Goal: Transaction & Acquisition: Book appointment/travel/reservation

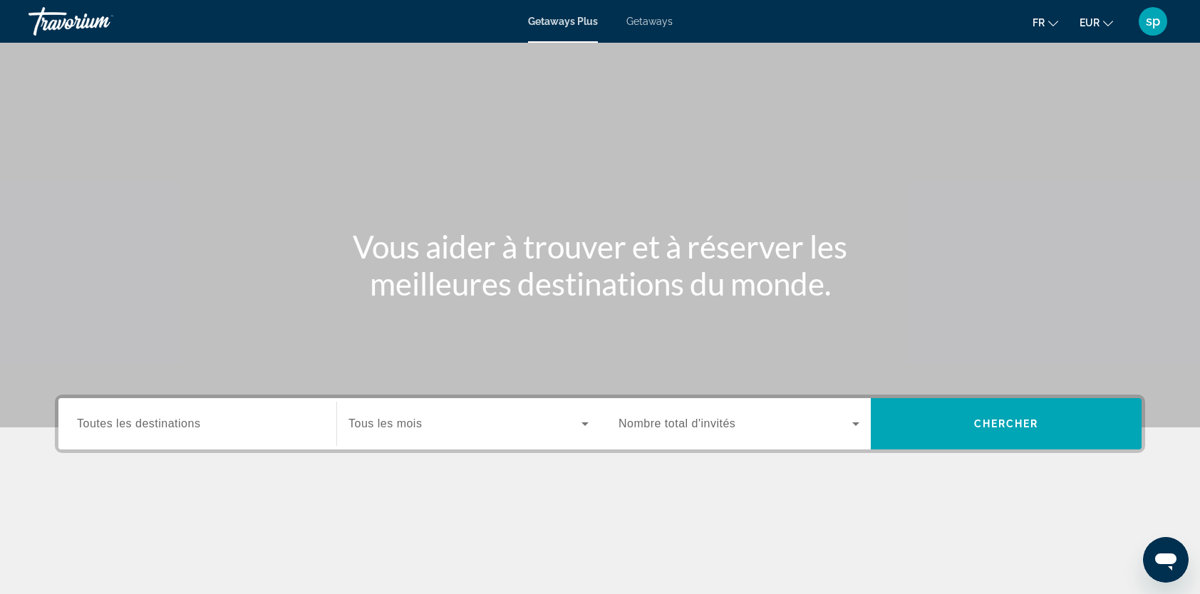
click at [643, 21] on span "Getaways" at bounding box center [649, 21] width 46 height 11
click at [170, 418] on span "Toutes les destinations" at bounding box center [138, 424] width 123 height 12
click at [170, 418] on input "Destination Toutes les destinations" at bounding box center [197, 424] width 241 height 17
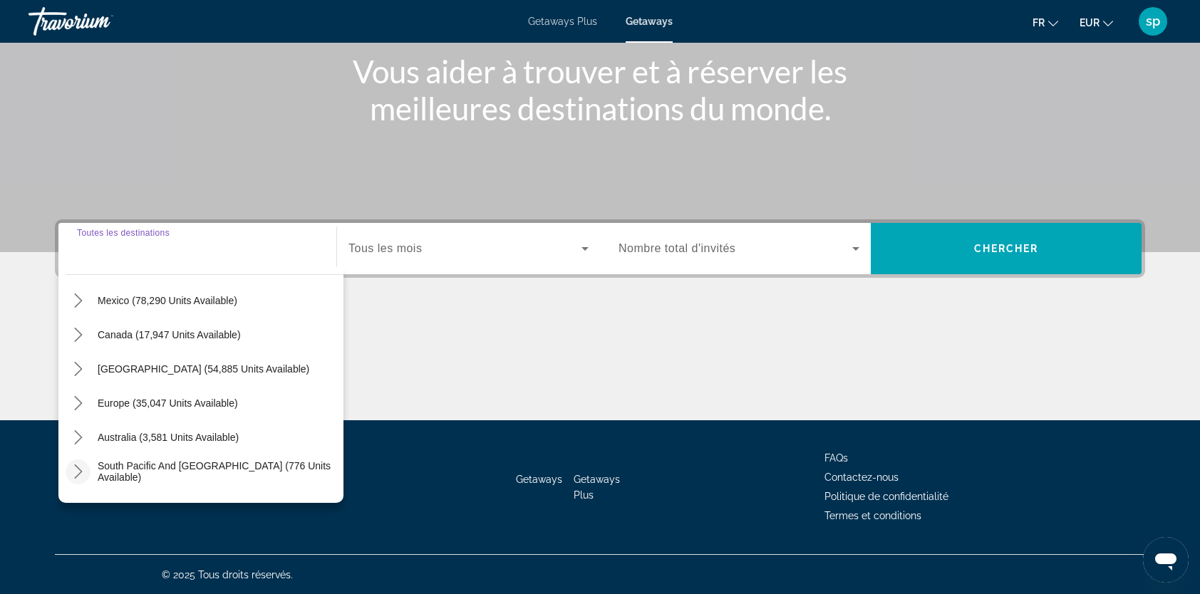
scroll to position [71, 0]
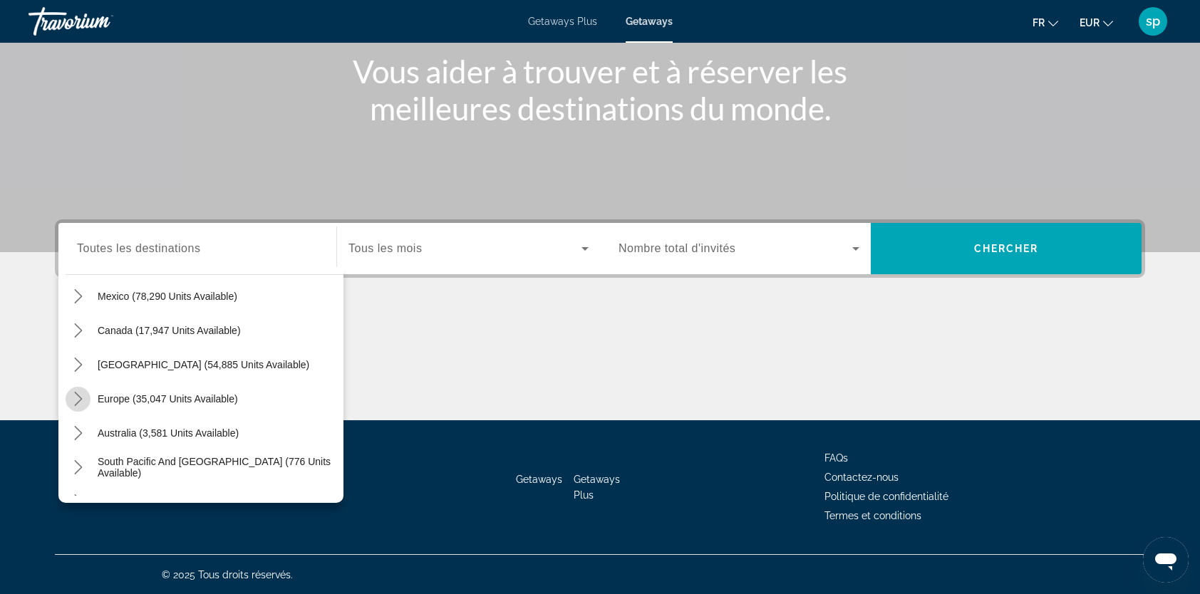
click at [82, 400] on icon "Toggle Europe (35,047 units available) submenu" at bounding box center [78, 399] width 14 height 14
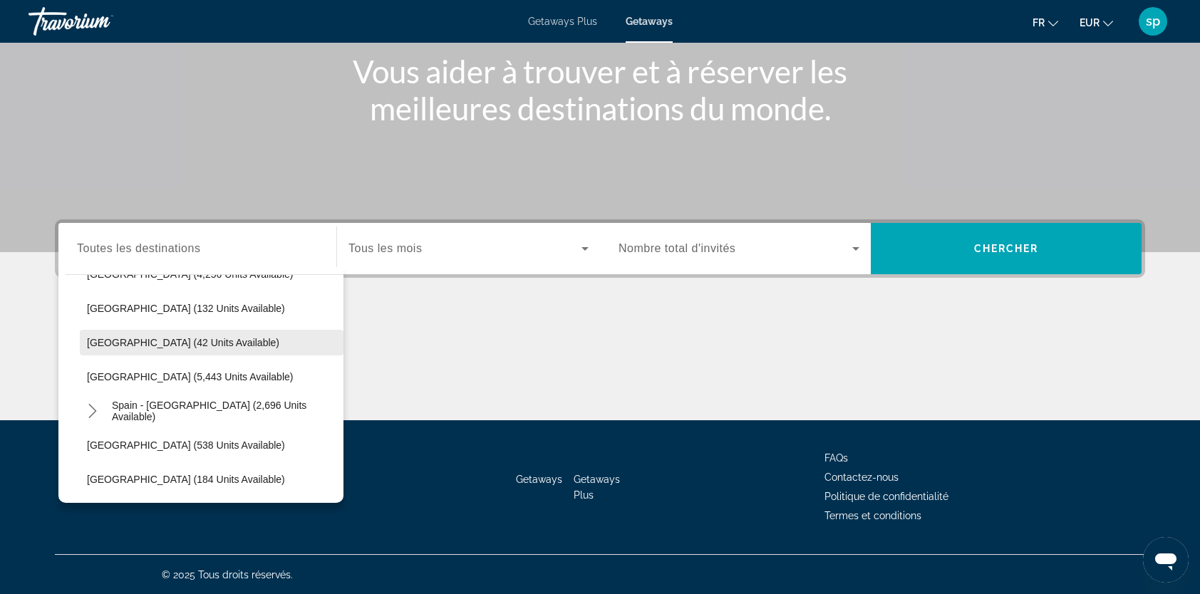
scroll to position [677, 0]
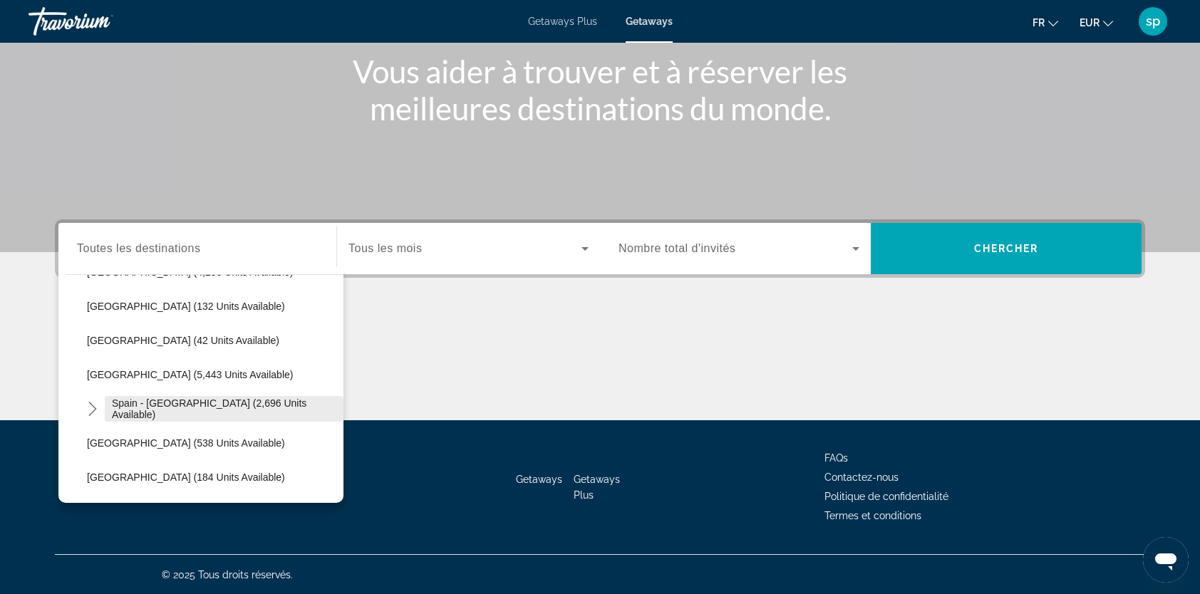
click at [158, 410] on span "Spain - Canary Islands (2,696 units available)" at bounding box center [224, 409] width 224 height 23
type input "**********"
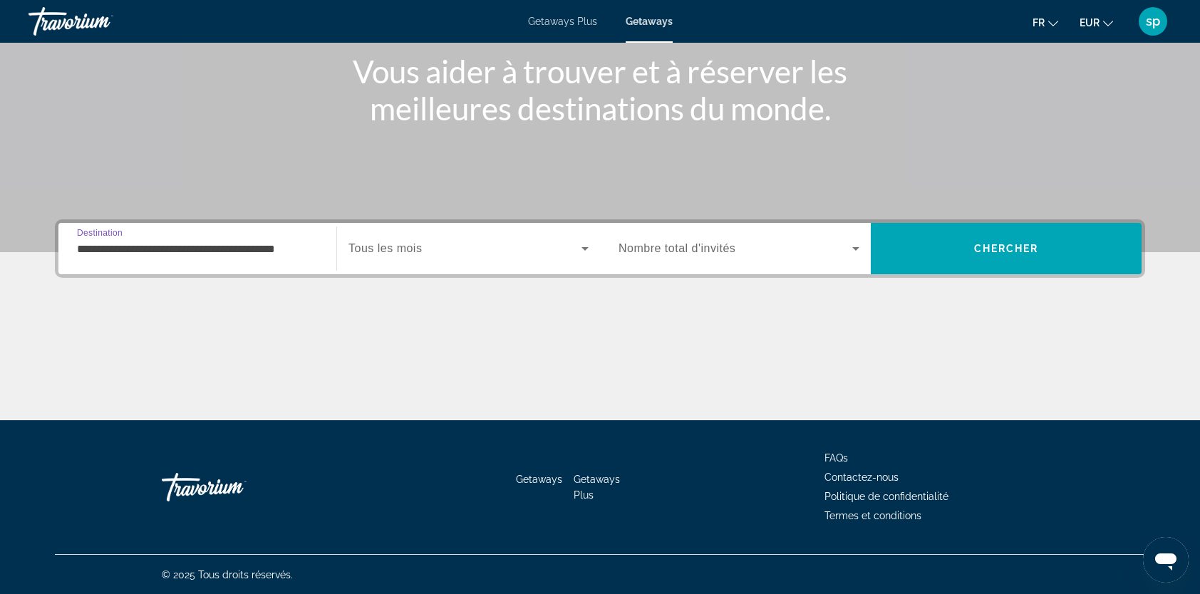
click at [489, 251] on span "Search widget" at bounding box center [464, 248] width 233 height 17
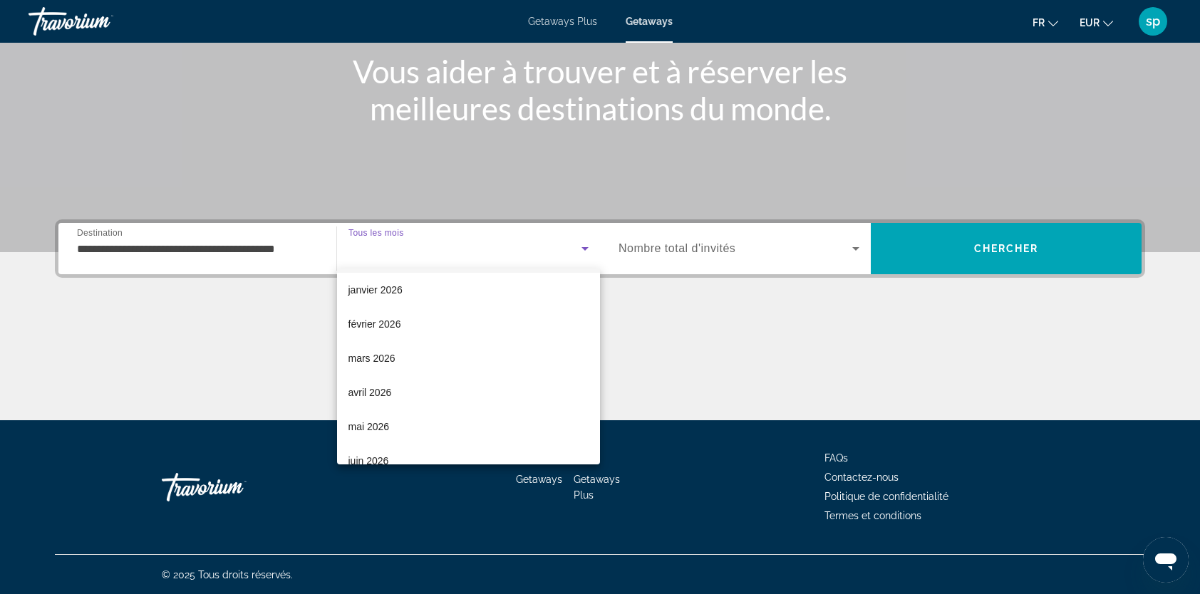
scroll to position [143, 0]
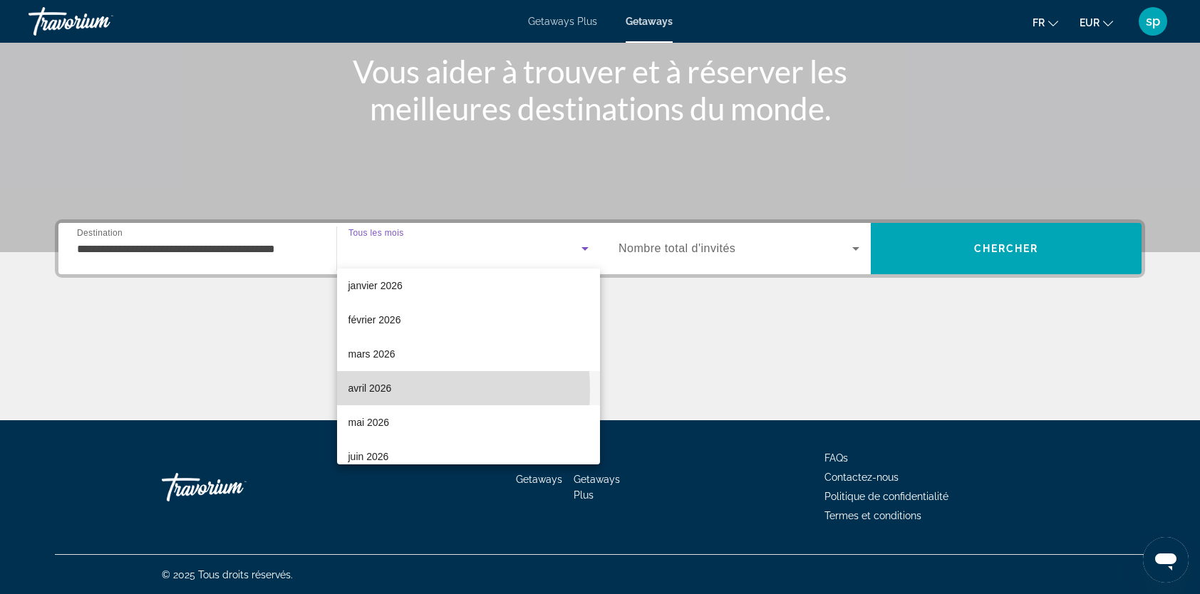
click at [378, 391] on span "avril 2026" at bounding box center [369, 388] width 43 height 17
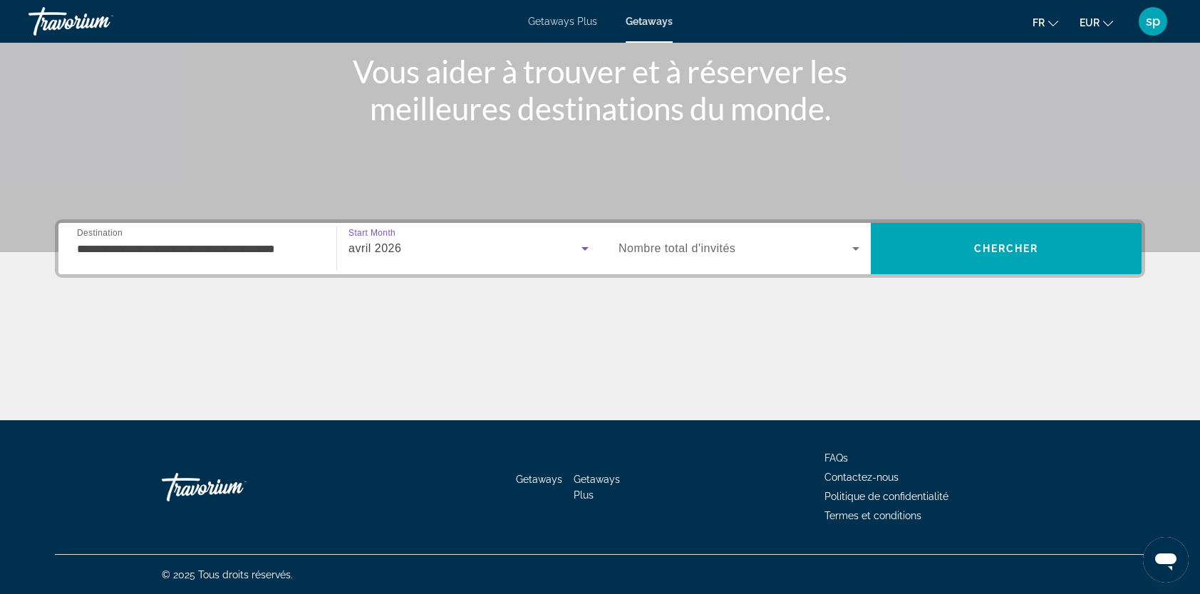
click at [672, 245] on span "Nombre total d'invités" at bounding box center [677, 248] width 117 height 12
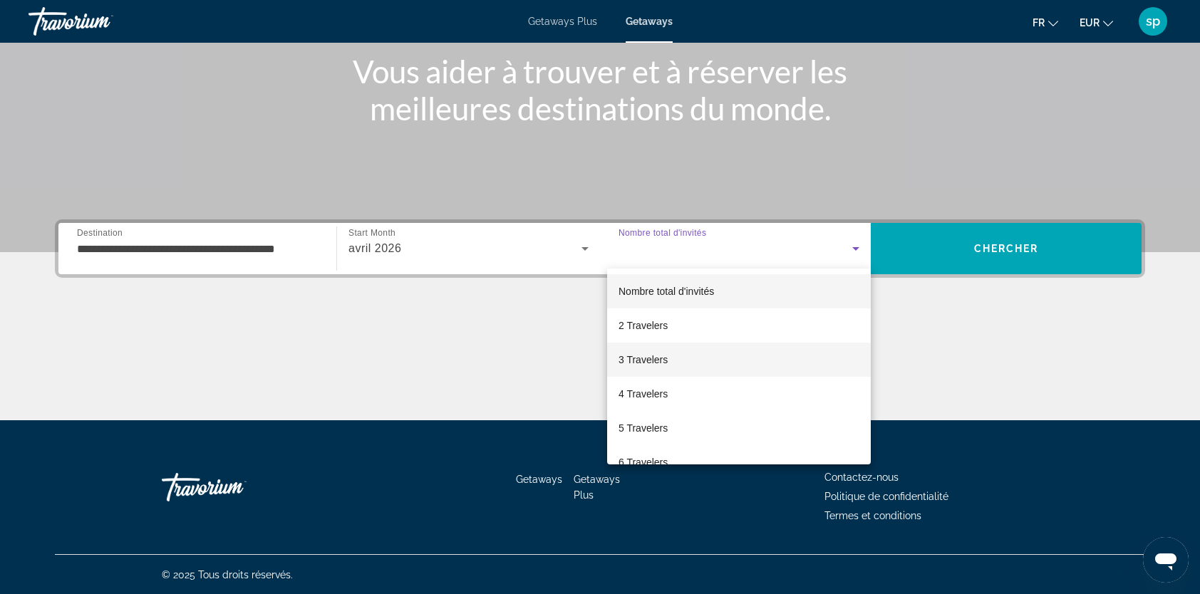
click at [639, 359] on span "3 Travelers" at bounding box center [643, 359] width 49 height 17
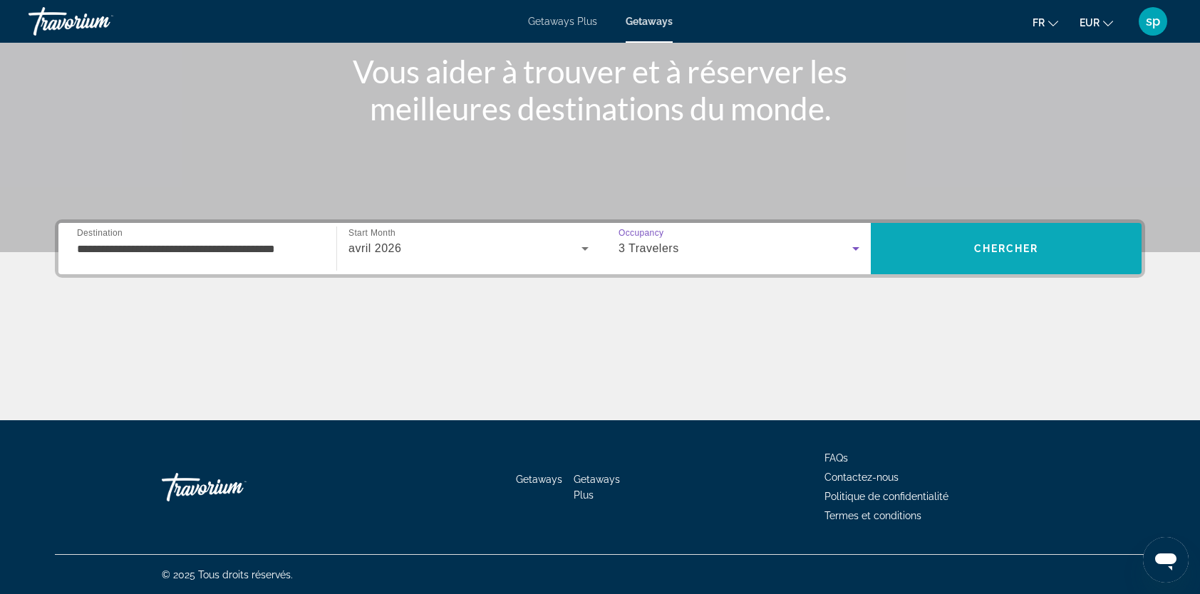
click at [998, 249] on span "Chercher" at bounding box center [1006, 248] width 65 height 11
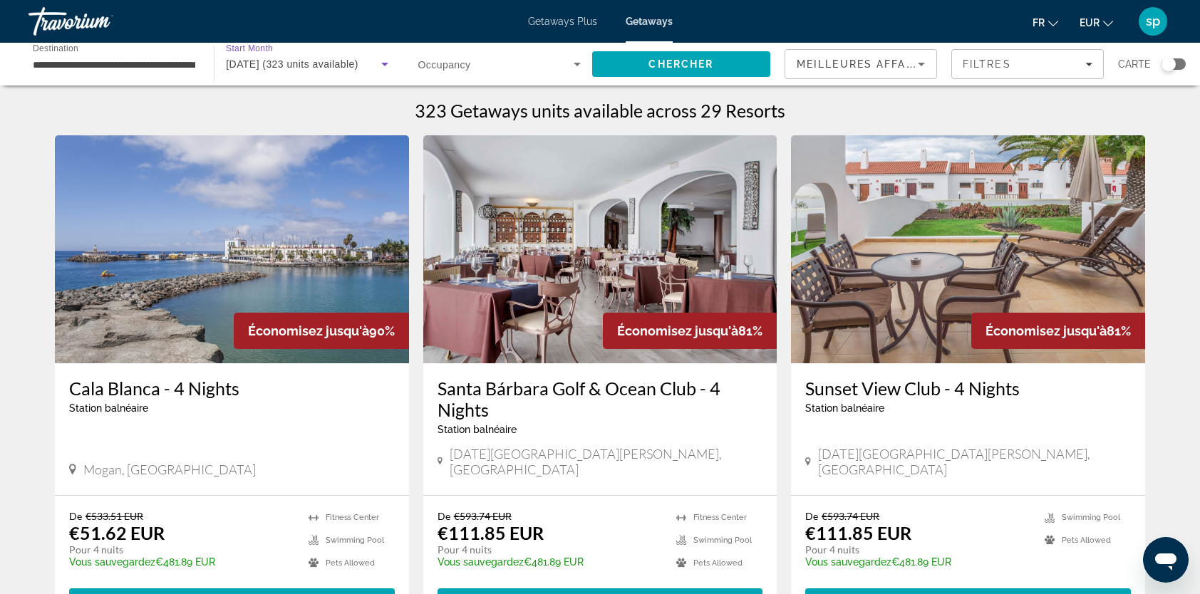
click at [326, 71] on div "avril 2026 (323 units available)" at bounding box center [303, 64] width 155 height 17
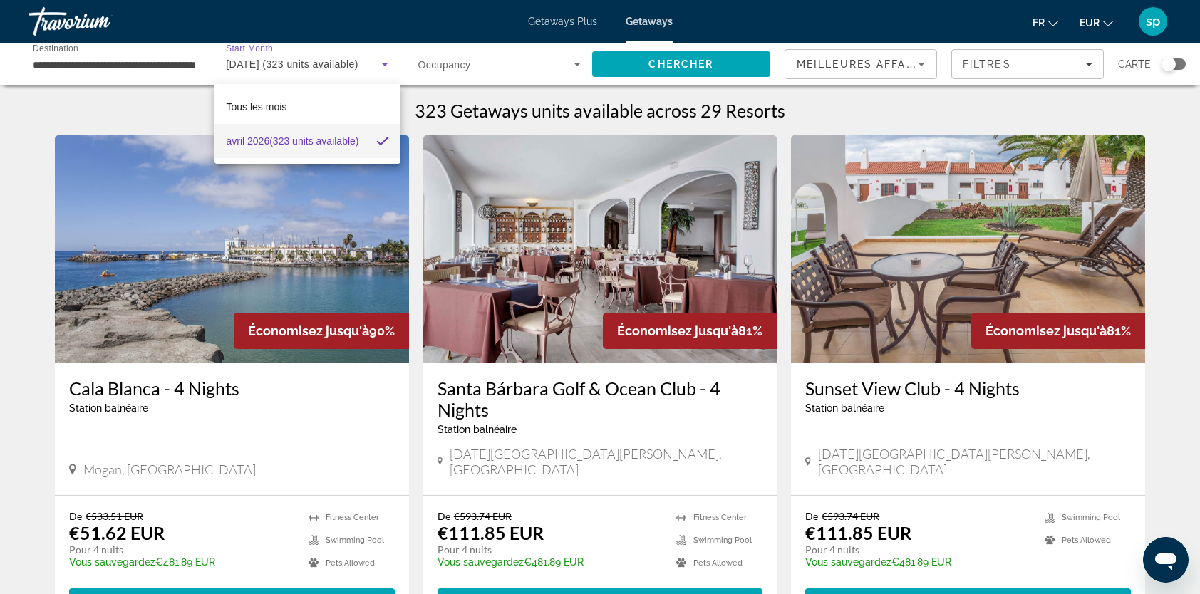
click at [897, 118] on div at bounding box center [600, 297] width 1200 height 594
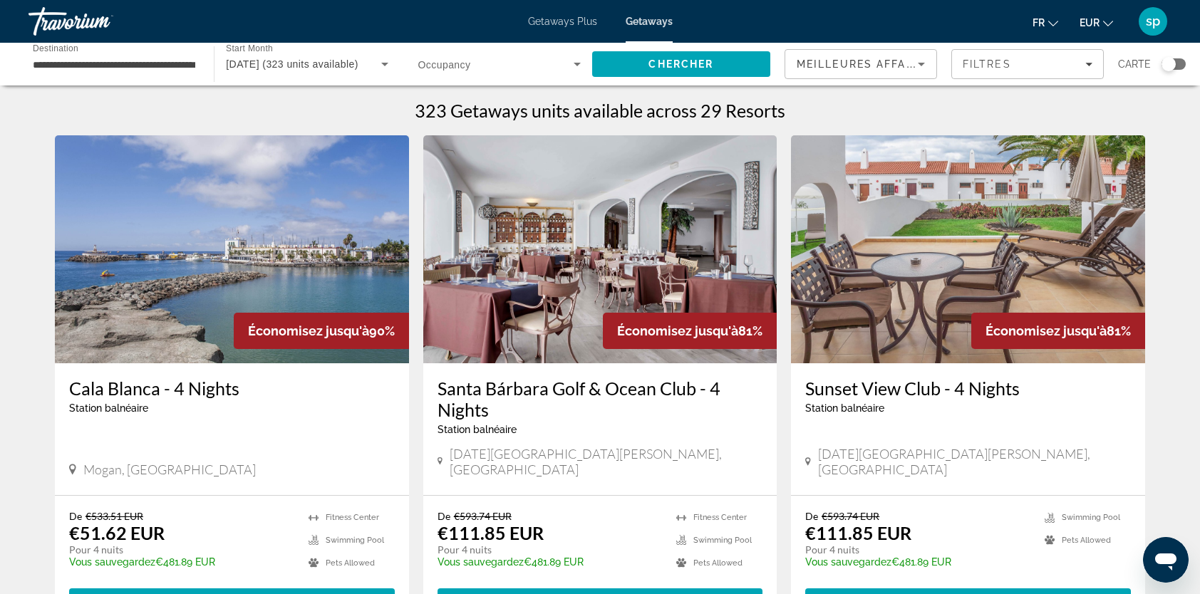
click at [192, 249] on img "Main content" at bounding box center [232, 249] width 354 height 228
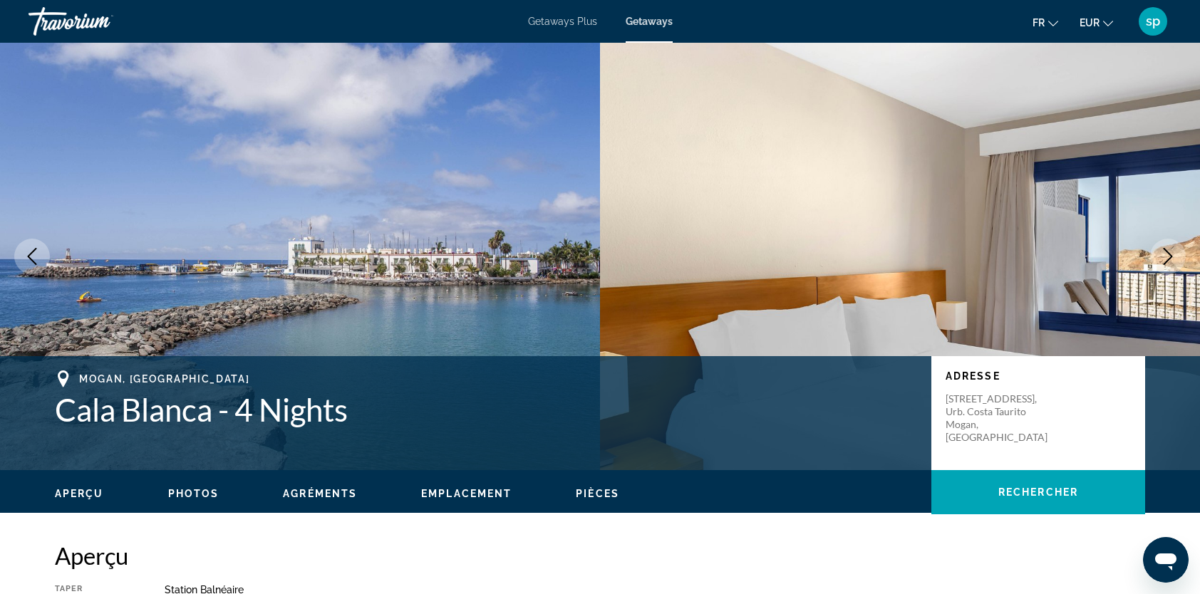
click at [1166, 257] on icon "Next image" at bounding box center [1167, 256] width 17 height 17
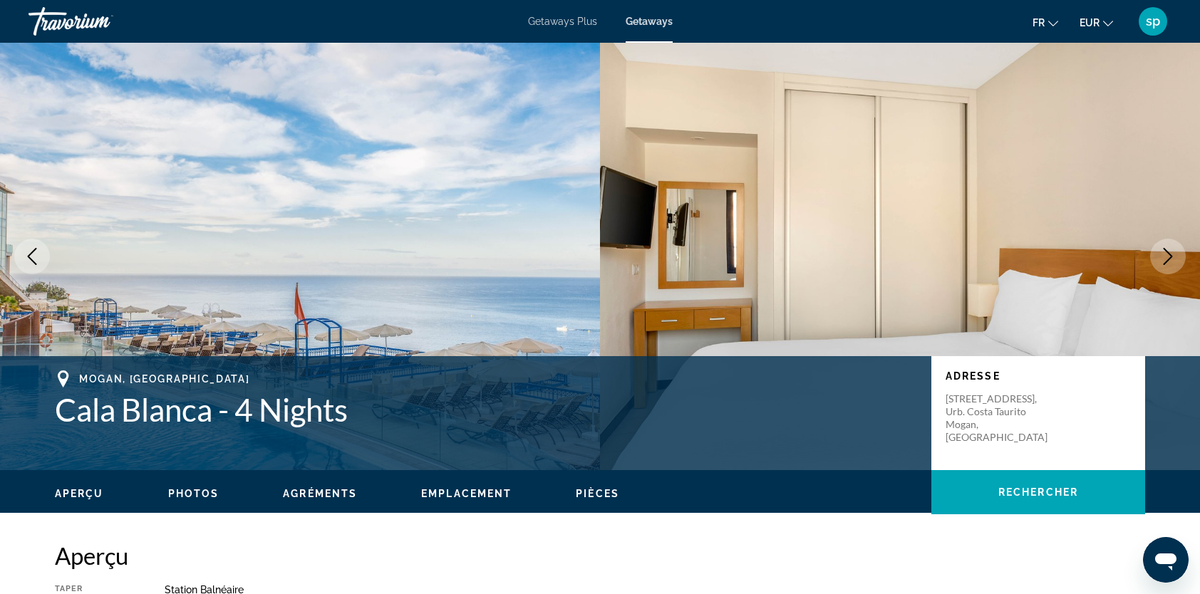
click at [1166, 257] on icon "Next image" at bounding box center [1167, 256] width 17 height 17
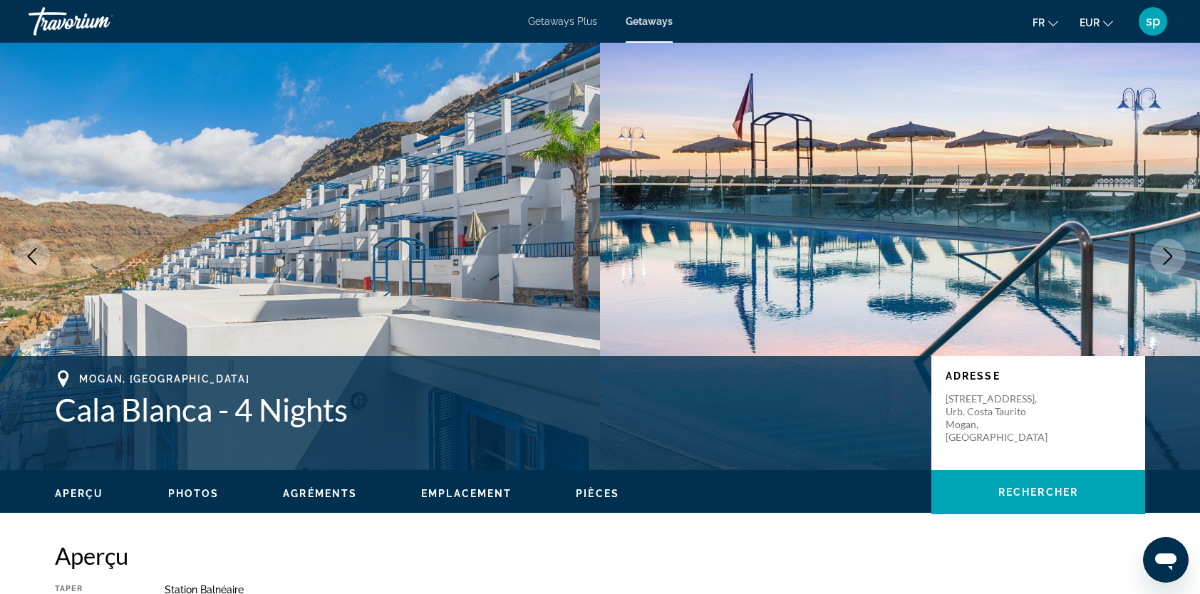
click at [1166, 257] on icon "Next image" at bounding box center [1167, 256] width 17 height 17
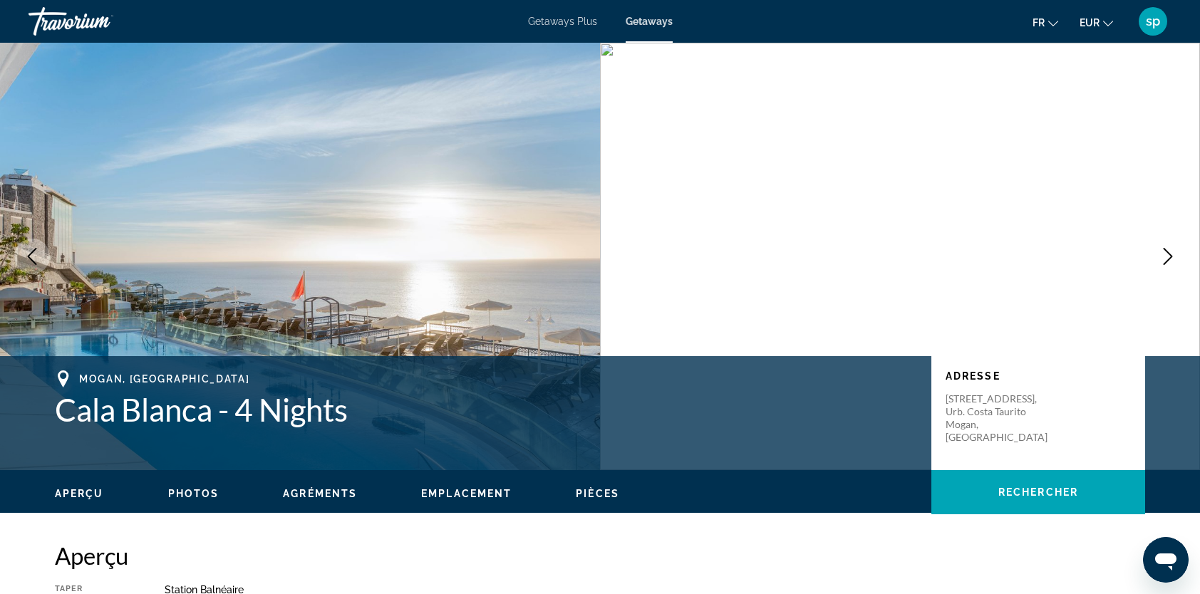
click at [1166, 257] on icon "Next image" at bounding box center [1167, 256] width 17 height 17
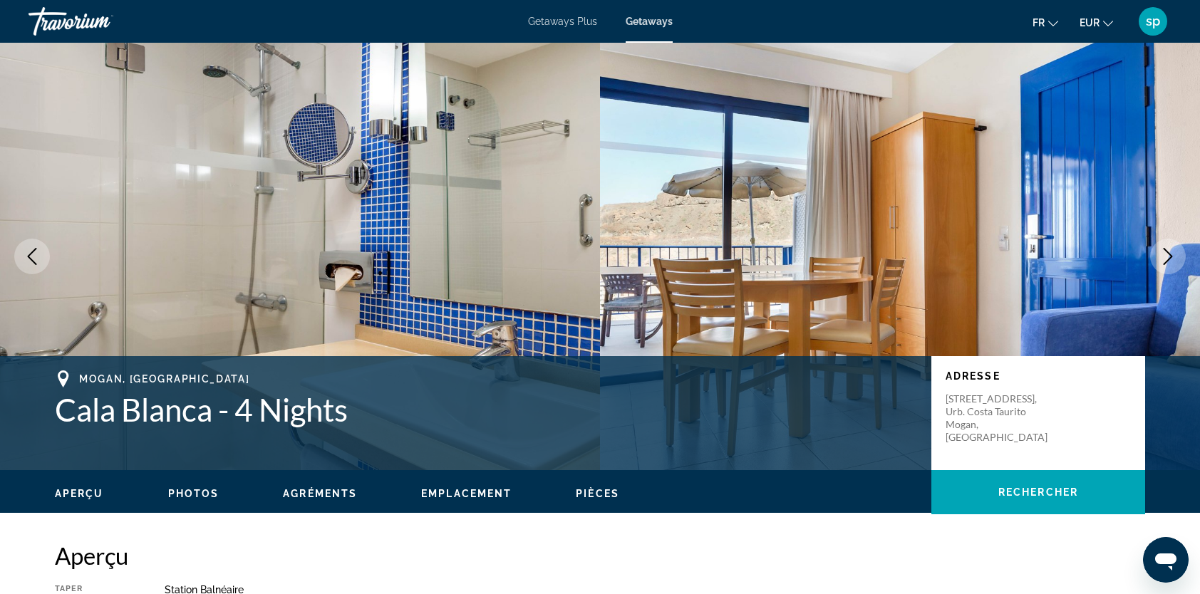
click at [1166, 257] on icon "Next image" at bounding box center [1167, 256] width 17 height 17
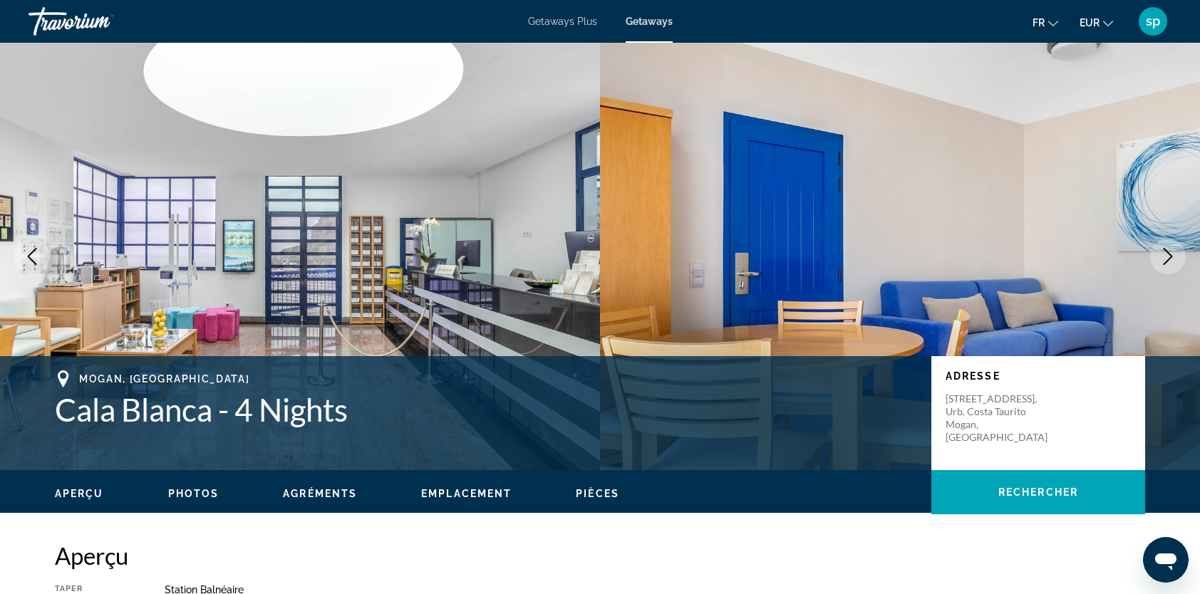
click at [1166, 257] on icon "Next image" at bounding box center [1167, 256] width 17 height 17
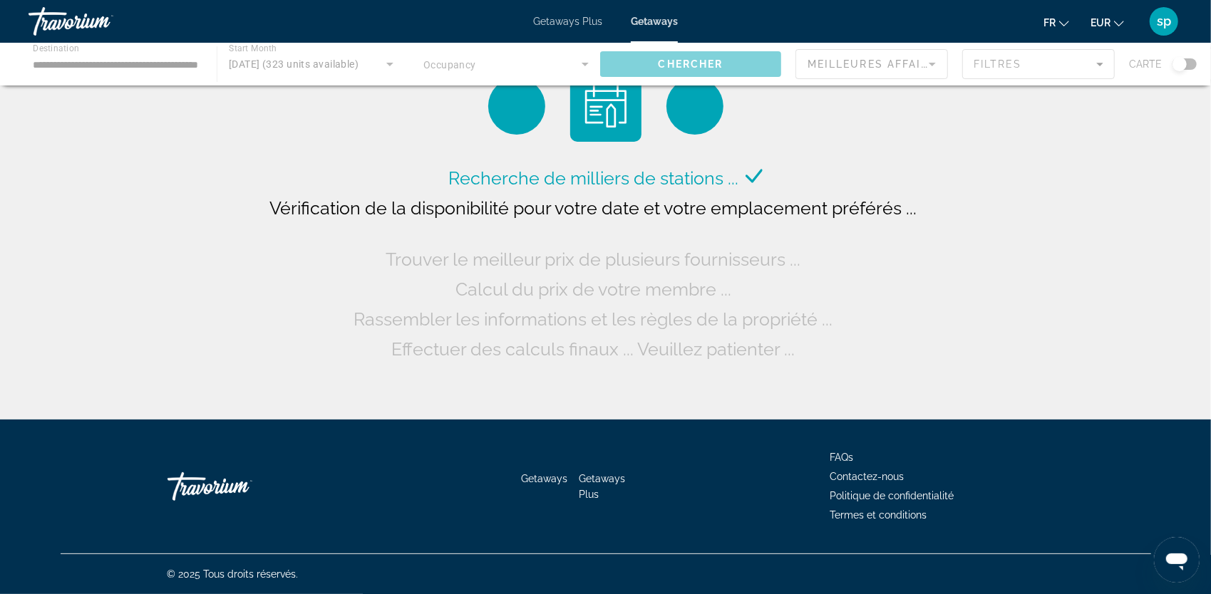
click at [1001, 64] on div "Main content" at bounding box center [605, 64] width 1211 height 43
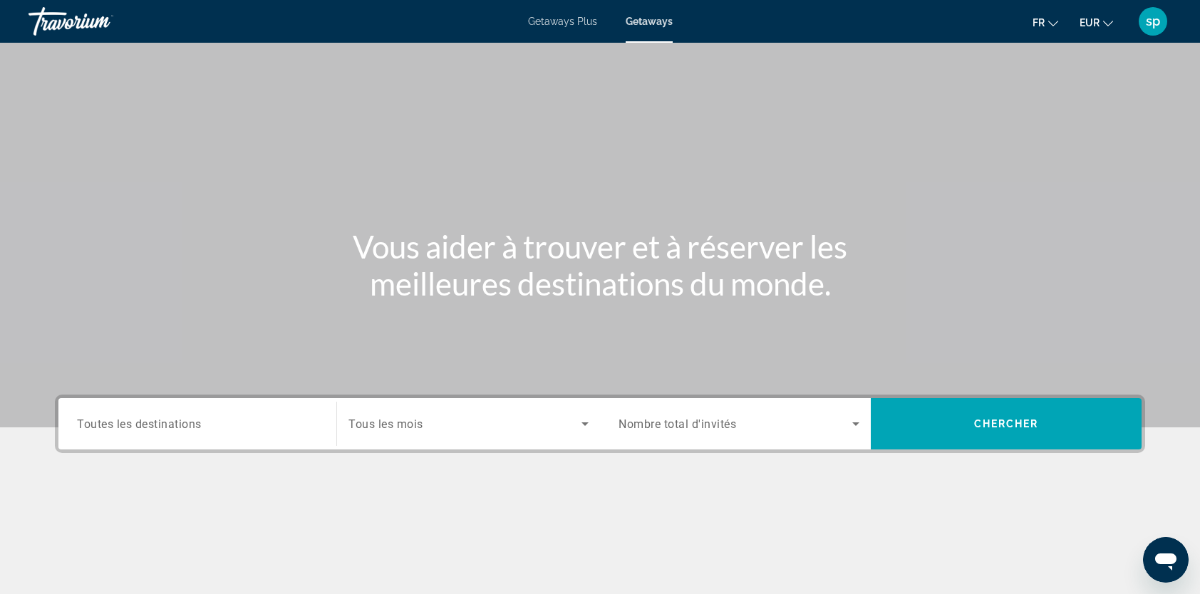
click at [184, 429] on span "Toutes les destinations" at bounding box center [139, 424] width 125 height 14
click at [184, 429] on input "Destination Toutes les destinations" at bounding box center [197, 424] width 241 height 17
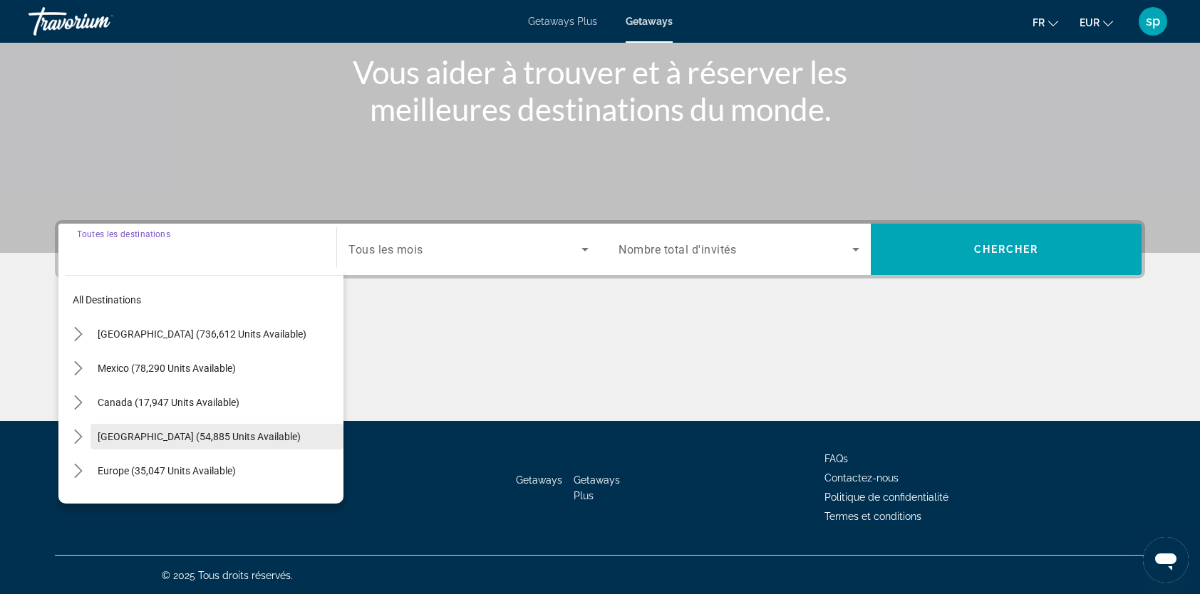
scroll to position [175, 0]
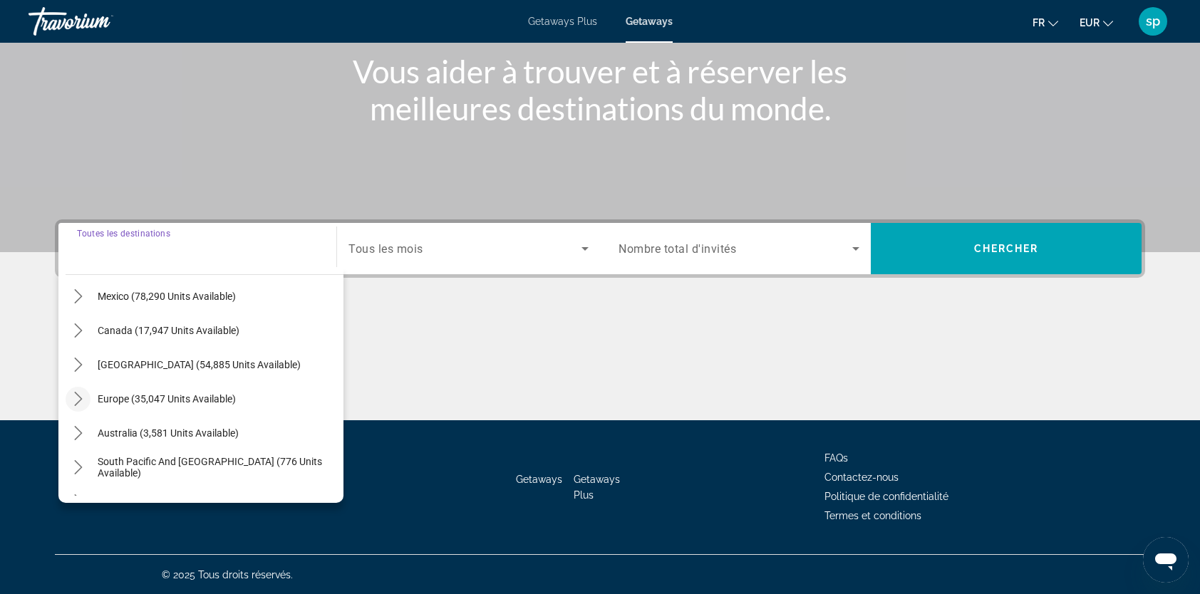
click at [80, 402] on icon "Toggle Europe (35,047 units available) submenu" at bounding box center [78, 399] width 14 height 14
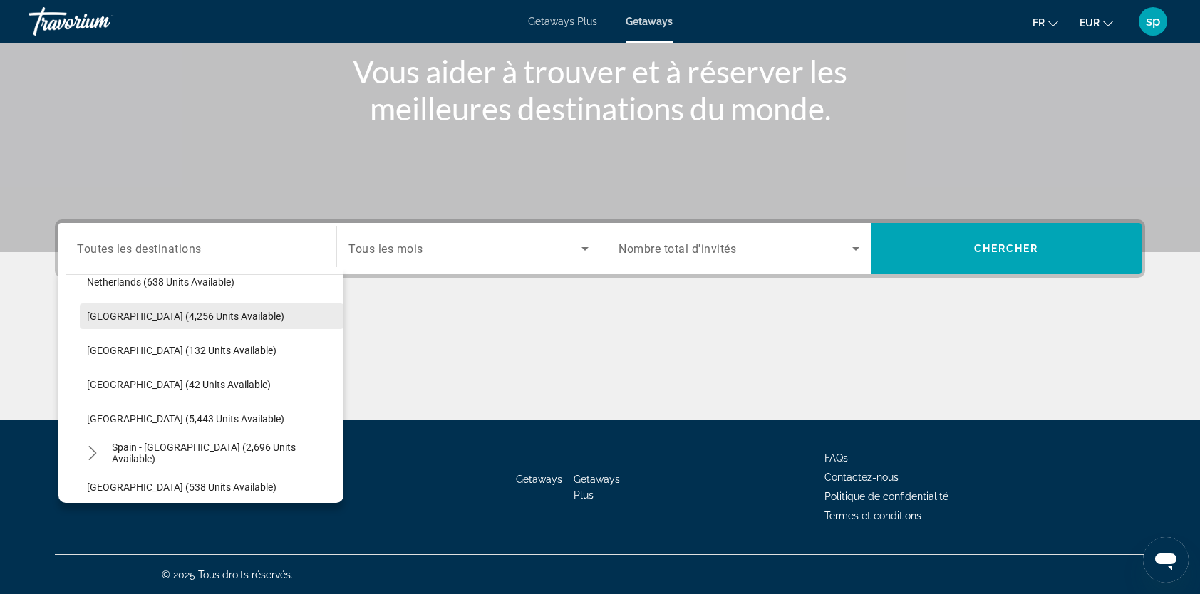
scroll to position [677, 0]
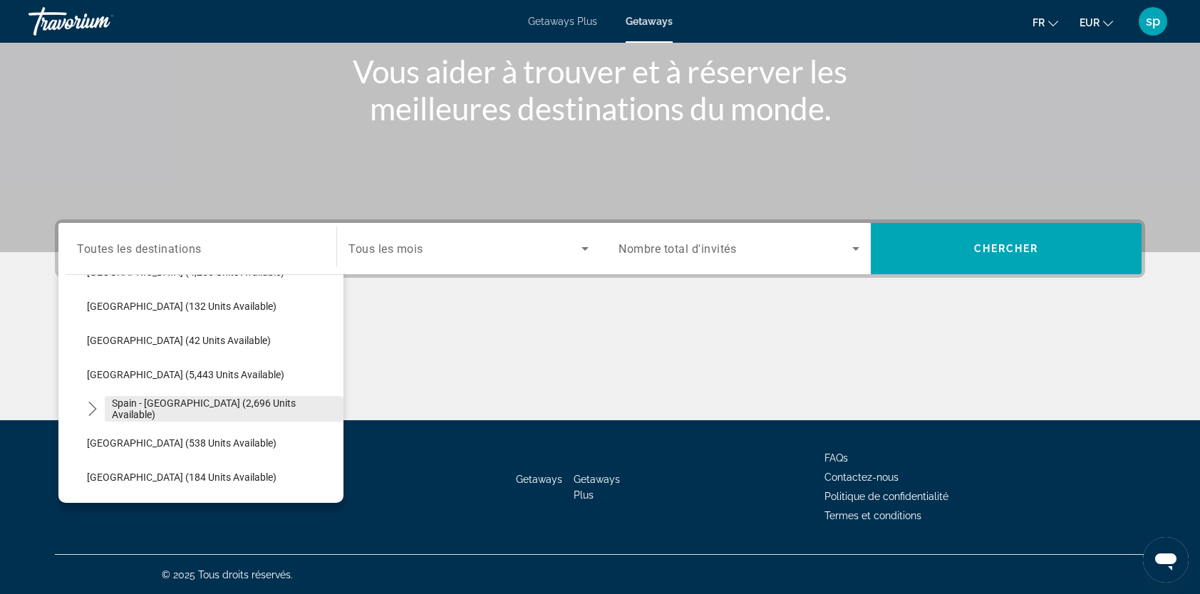
click at [177, 411] on span "Spain - Canary Islands (2,696 units available)" at bounding box center [224, 409] width 224 height 23
type input "**********"
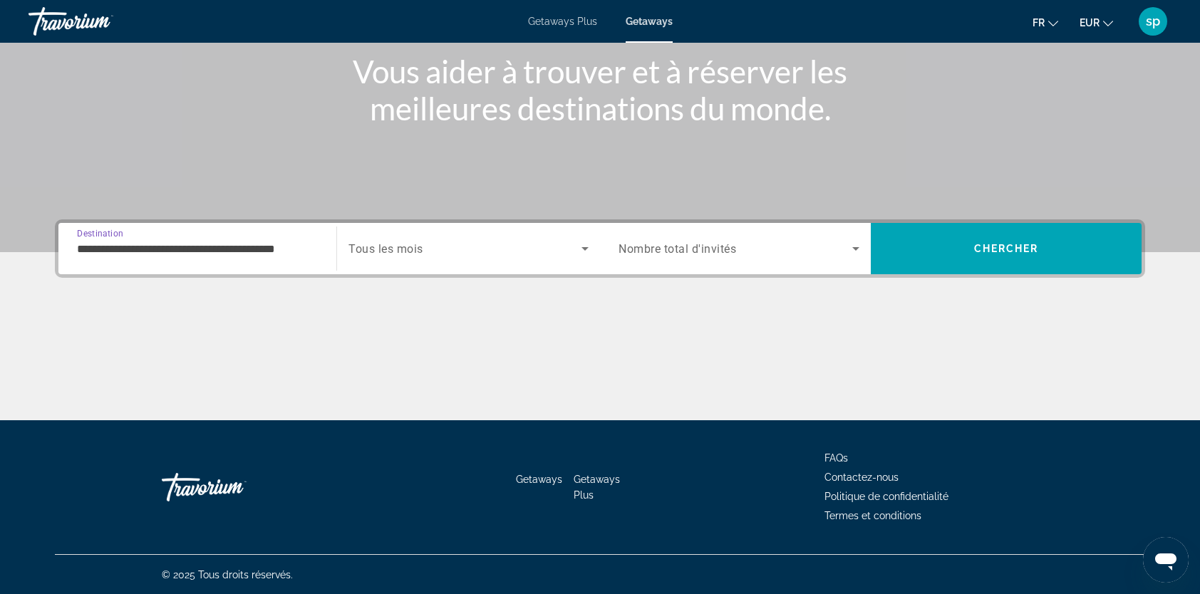
click at [429, 251] on span "Search widget" at bounding box center [464, 248] width 233 height 17
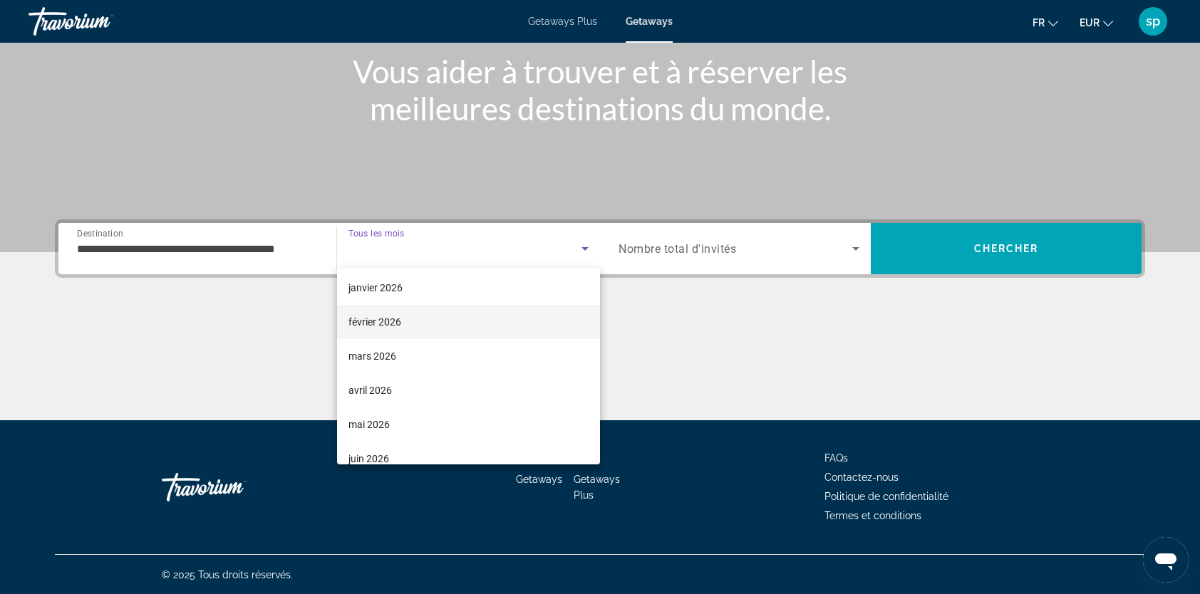
scroll to position [143, 0]
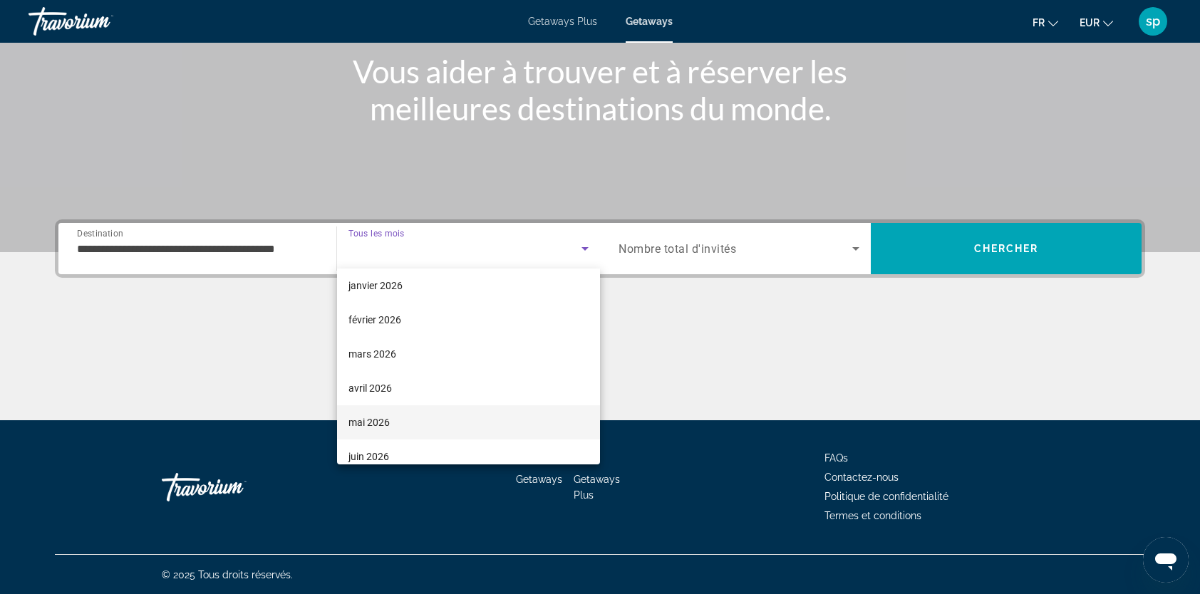
click at [385, 419] on span "mai 2026" at bounding box center [368, 422] width 41 height 17
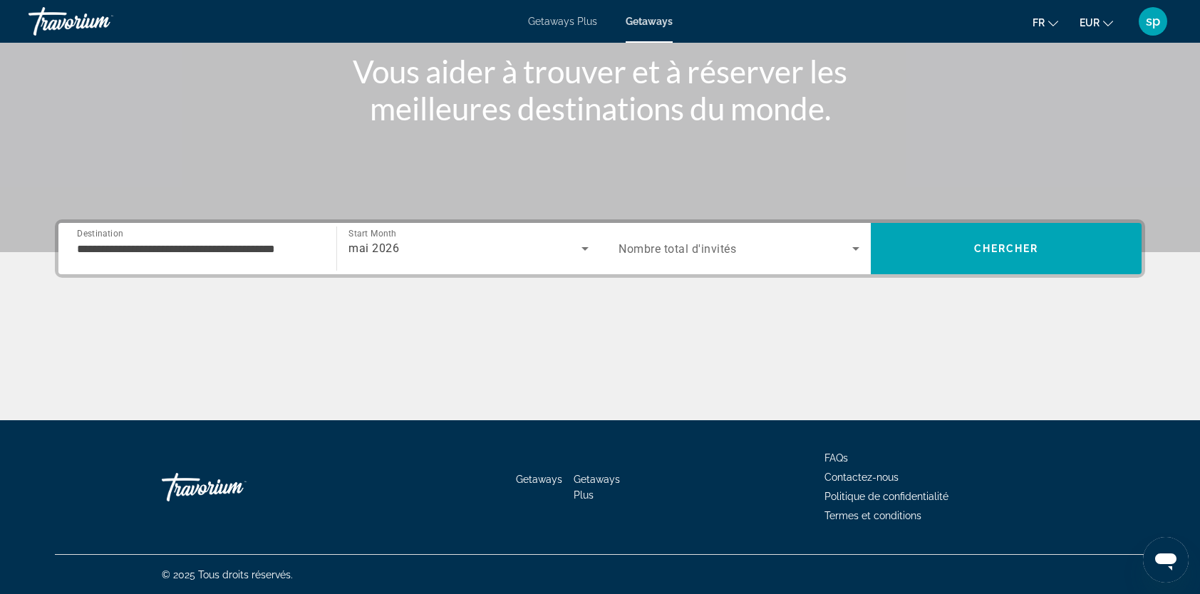
click at [681, 247] on span "Nombre total d'invités" at bounding box center [678, 249] width 118 height 14
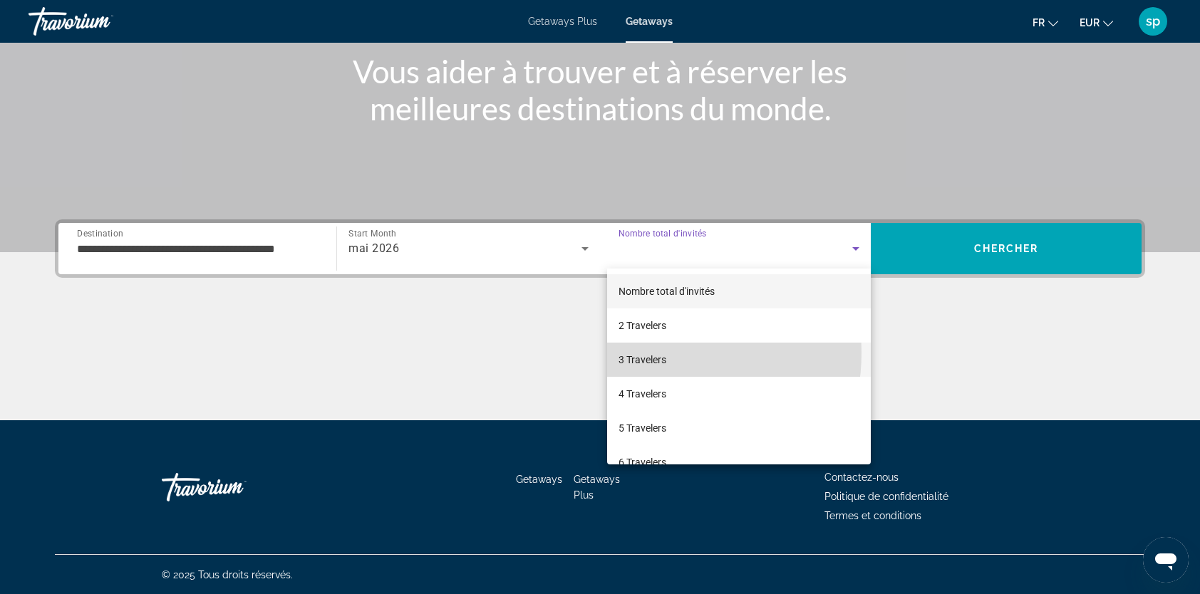
click at [646, 353] on span "3 Travelers" at bounding box center [643, 359] width 48 height 17
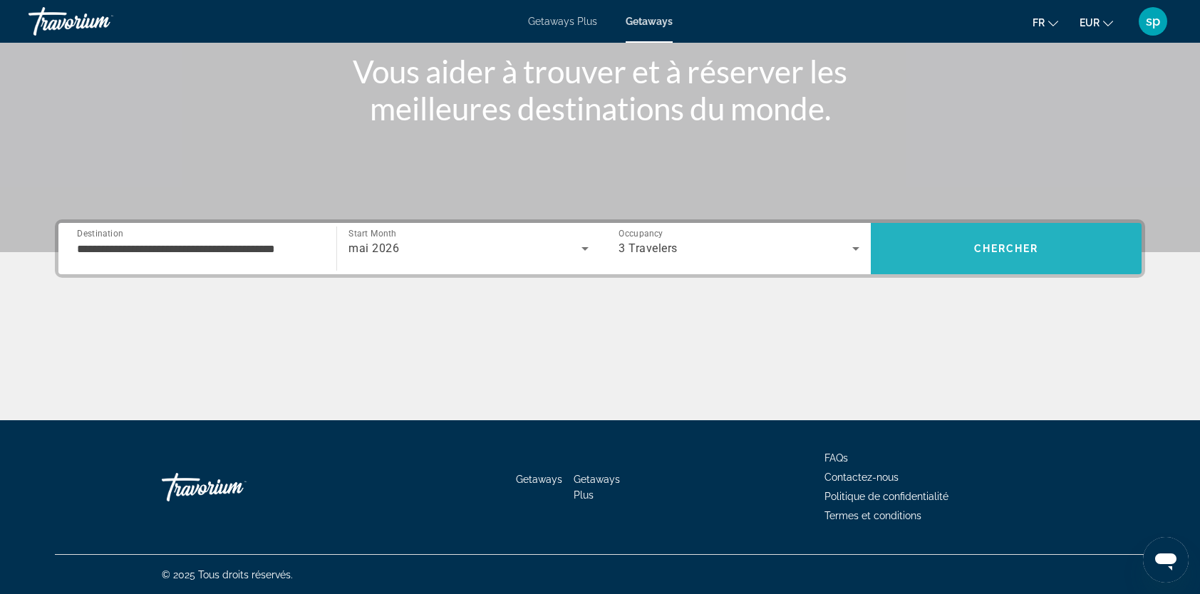
click at [922, 229] on span "Search" at bounding box center [1006, 248] width 271 height 51
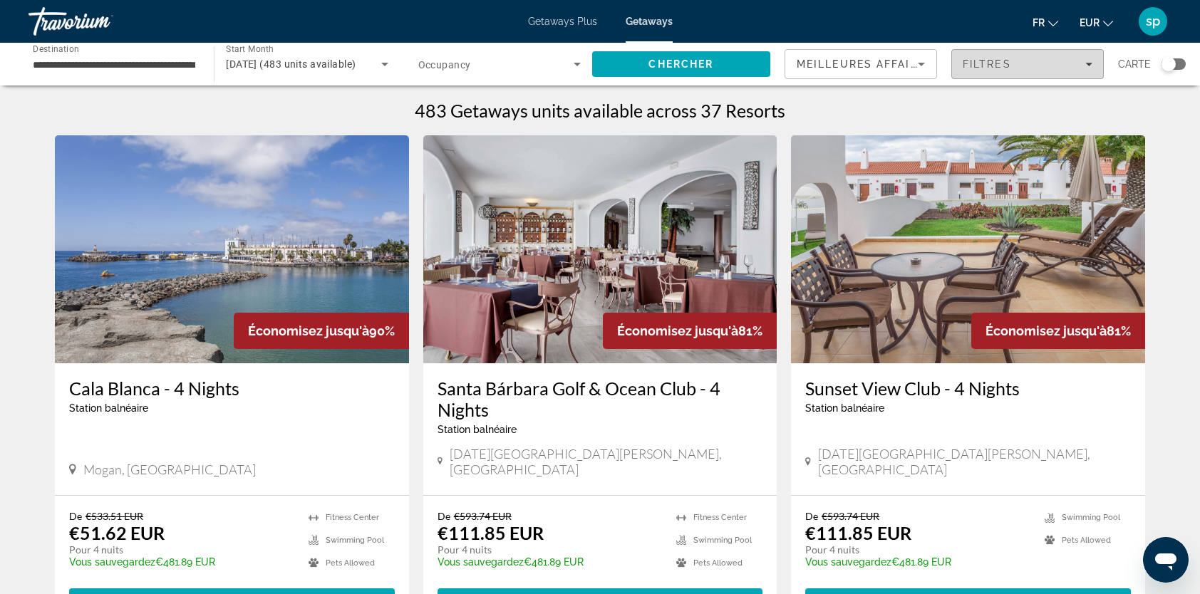
click at [984, 67] on span "Filtres" at bounding box center [987, 63] width 48 height 11
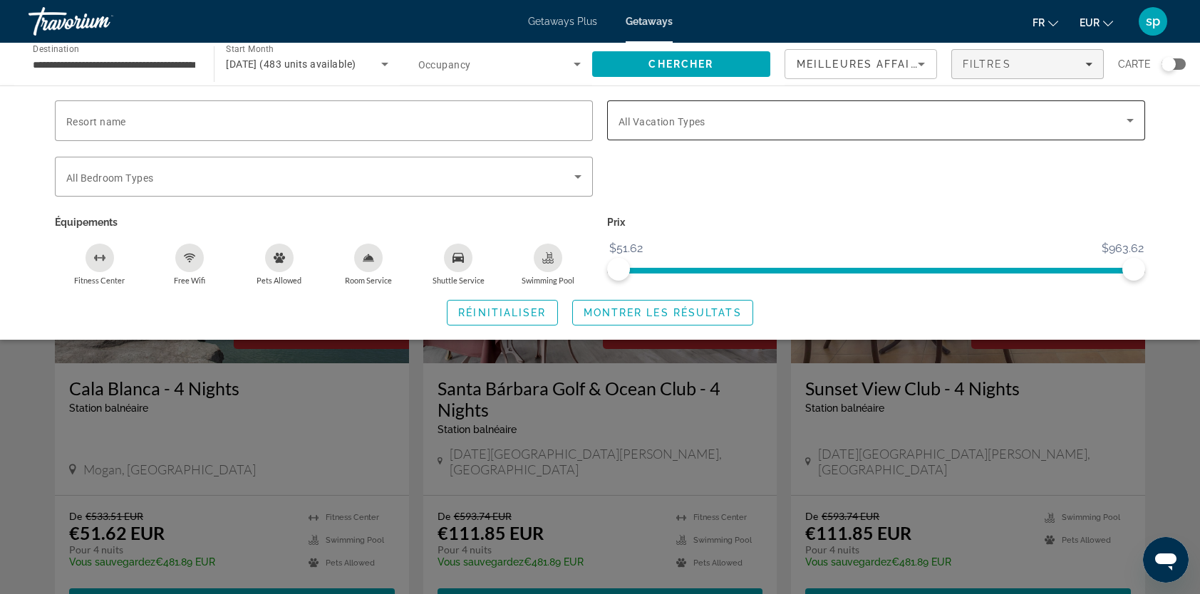
click at [677, 125] on span "All Vacation Types" at bounding box center [662, 121] width 87 height 11
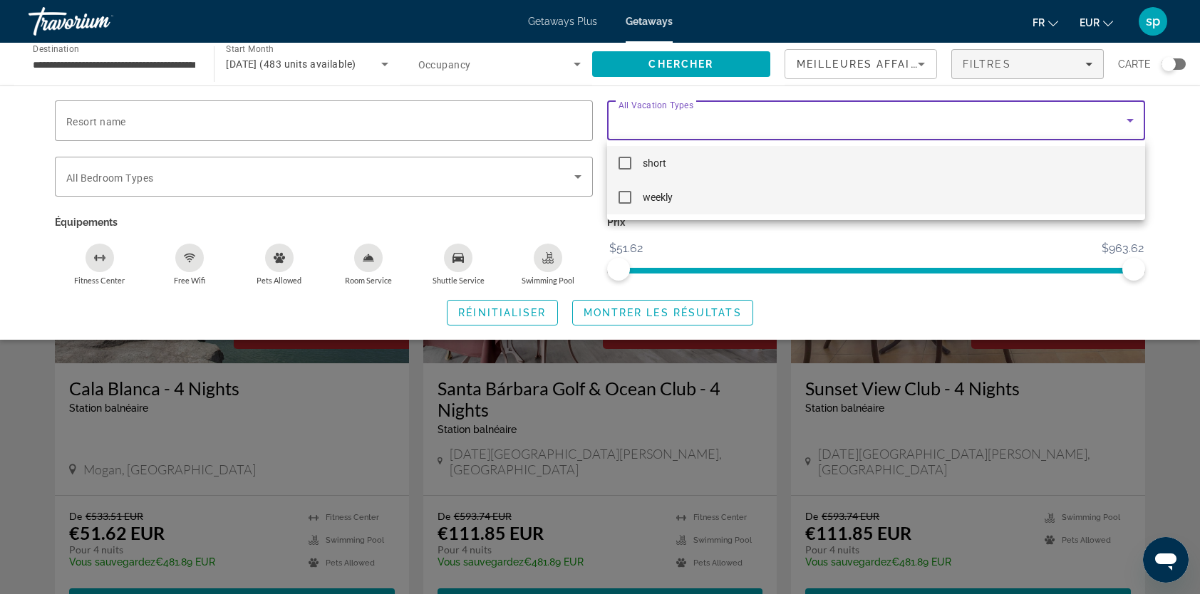
click at [652, 200] on span "weekly" at bounding box center [658, 197] width 30 height 17
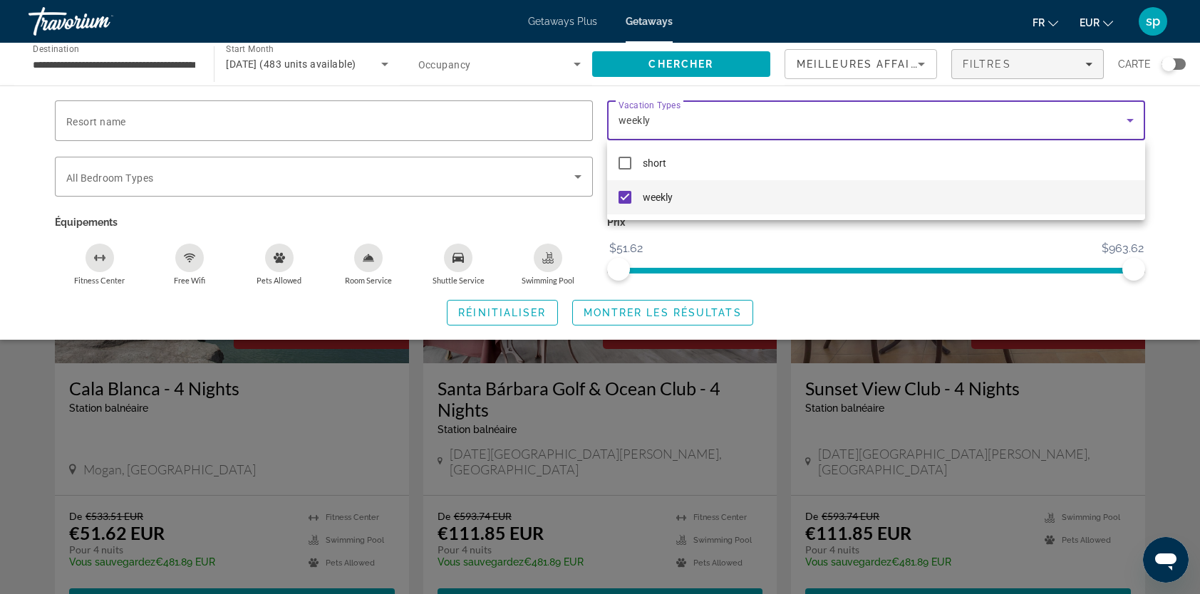
click at [643, 318] on div at bounding box center [600, 297] width 1200 height 594
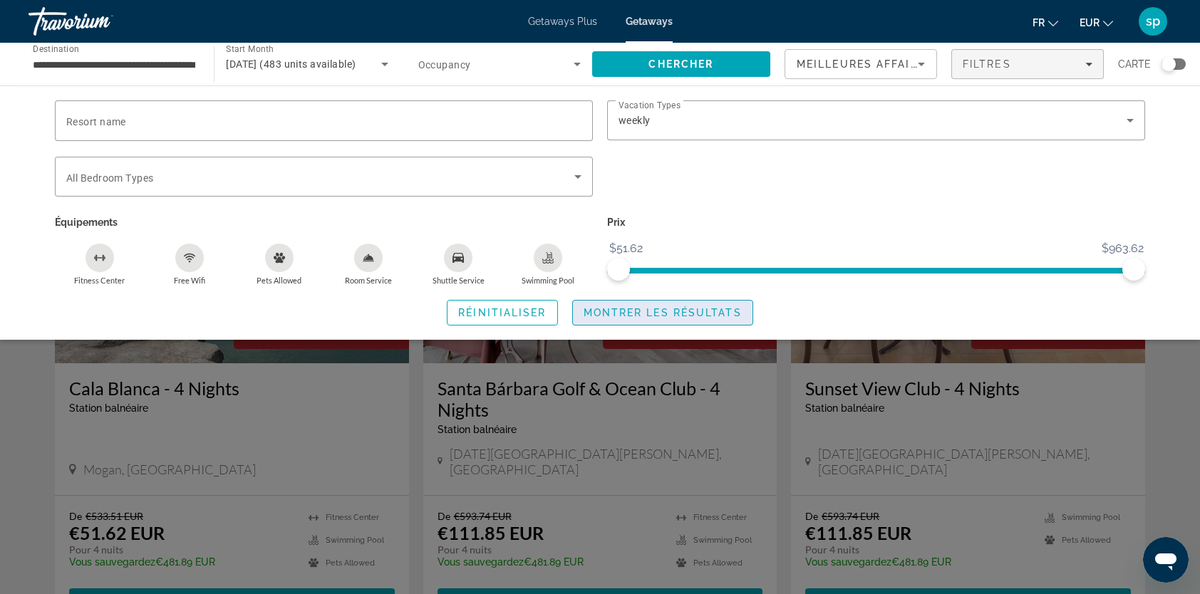
click at [670, 308] on span "Montrer les résultats" at bounding box center [663, 312] width 158 height 11
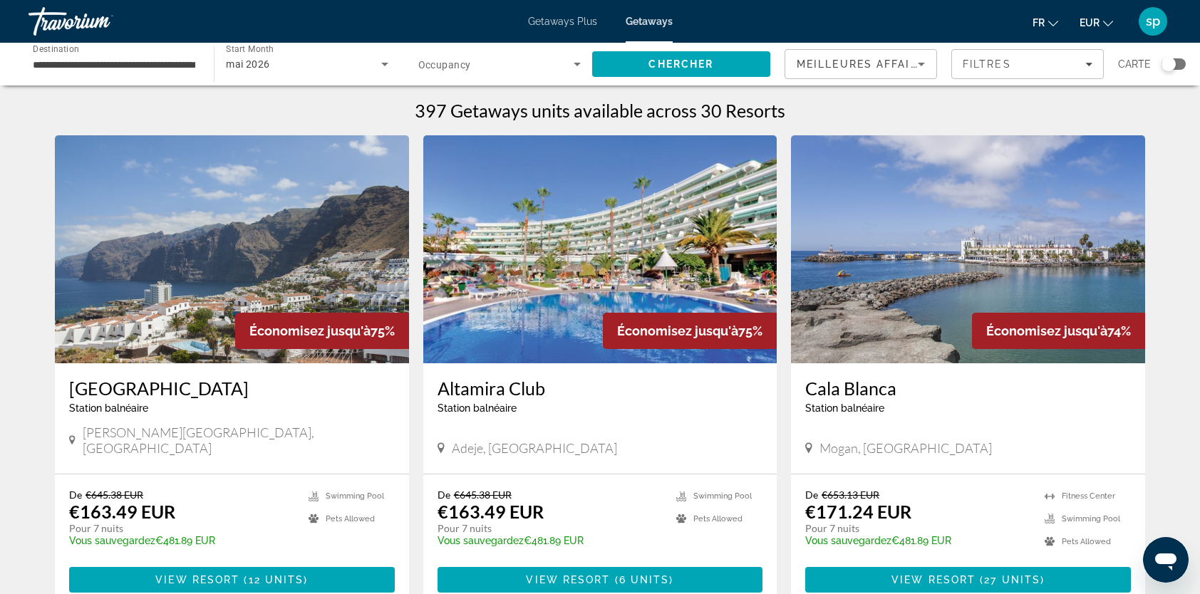
click at [180, 242] on img "Main content" at bounding box center [232, 249] width 354 height 228
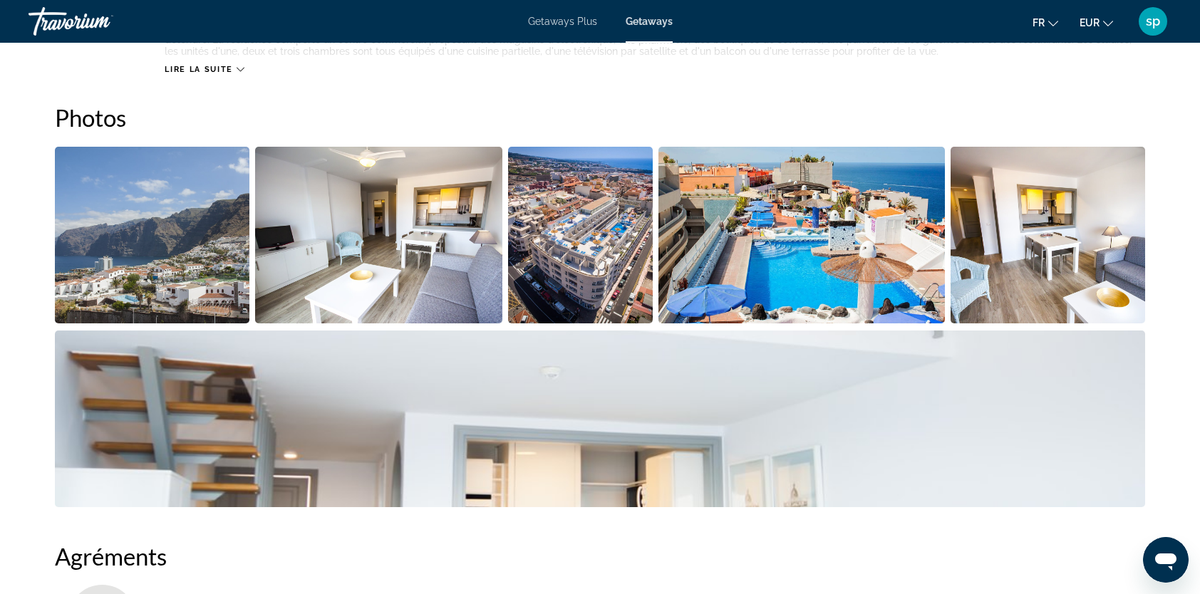
scroll to position [641, 0]
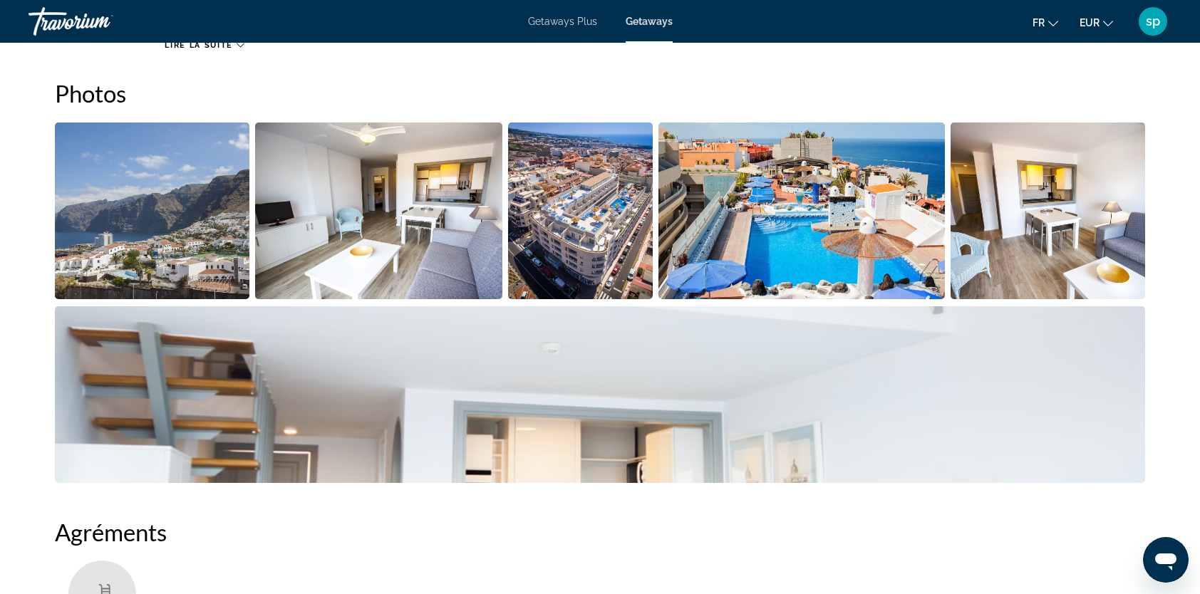
click at [820, 197] on img "Open full-screen image slider" at bounding box center [801, 211] width 287 height 177
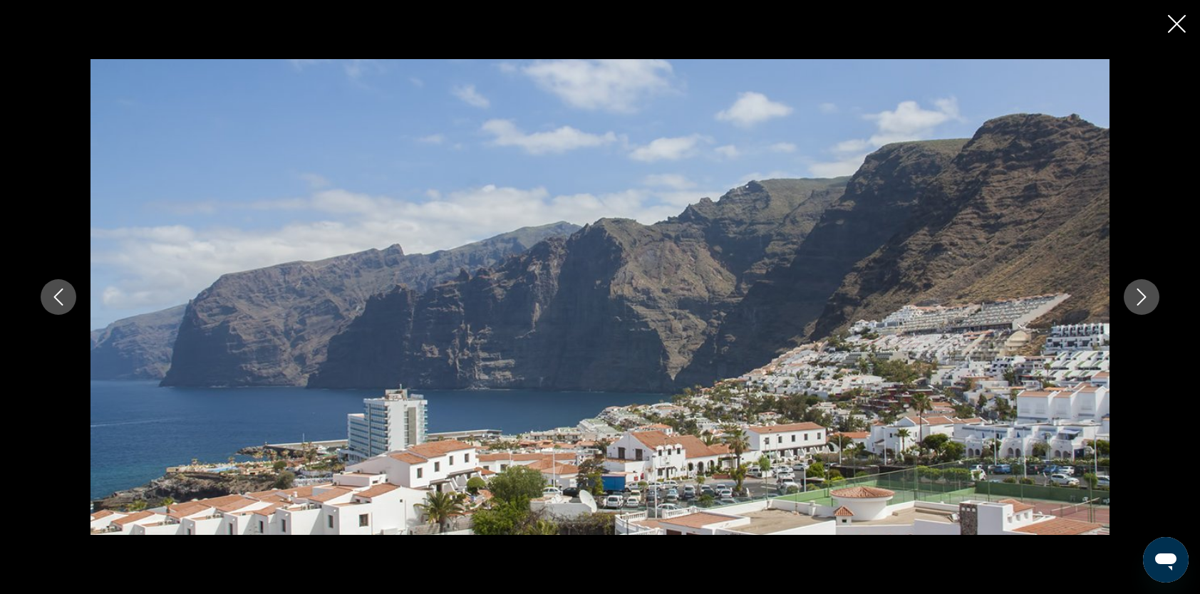
scroll to position [855, 0]
click at [1129, 296] on button "Next image" at bounding box center [1142, 297] width 36 height 36
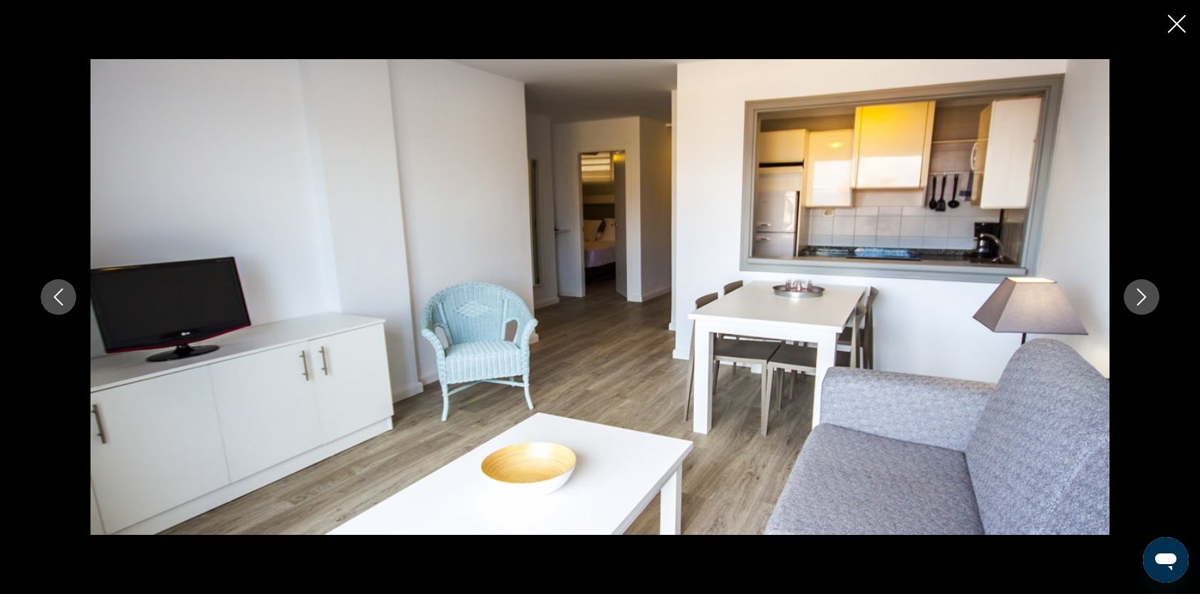
click at [1126, 296] on button "Next image" at bounding box center [1142, 297] width 36 height 36
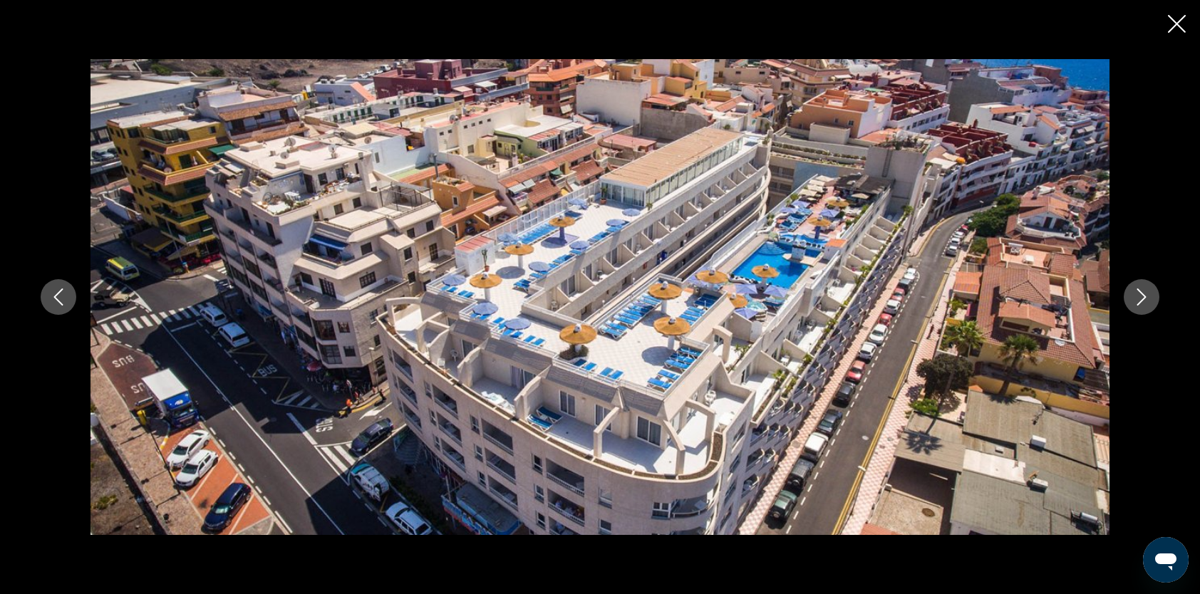
click at [1143, 294] on icon "Next image" at bounding box center [1141, 297] width 9 height 17
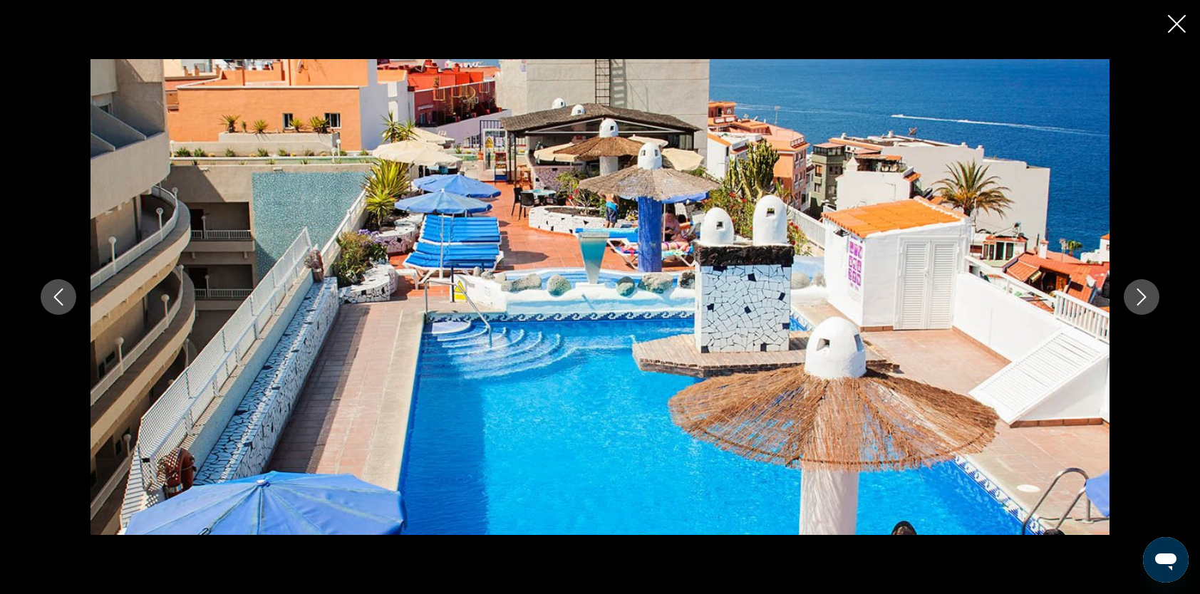
click at [1140, 293] on icon "Next image" at bounding box center [1141, 297] width 9 height 17
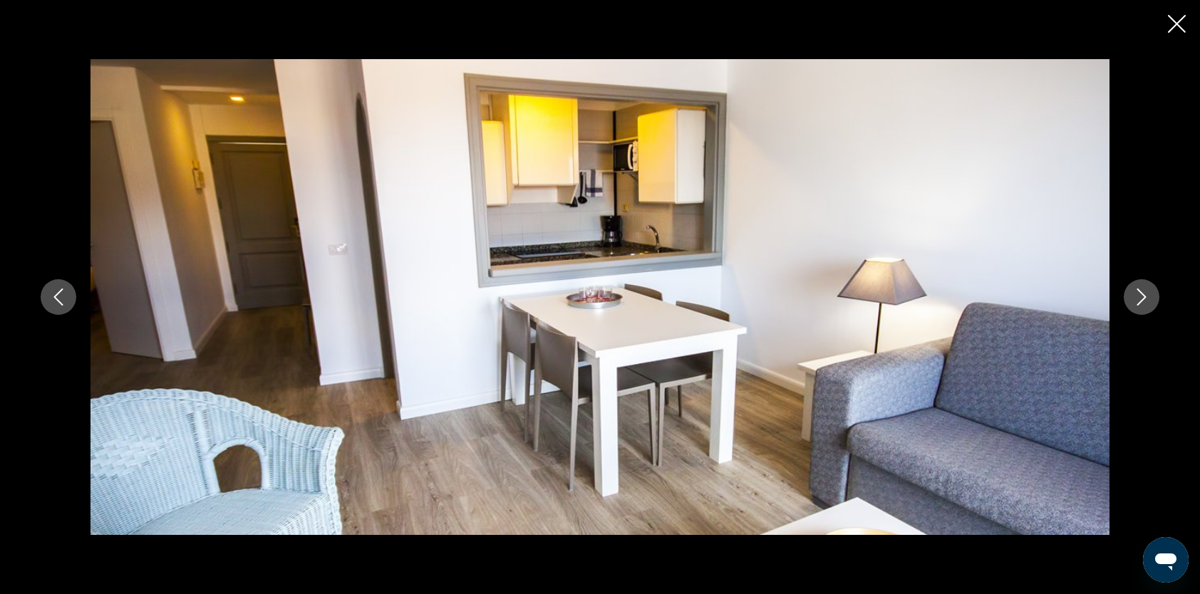
click at [1140, 293] on icon "Next image" at bounding box center [1141, 297] width 17 height 17
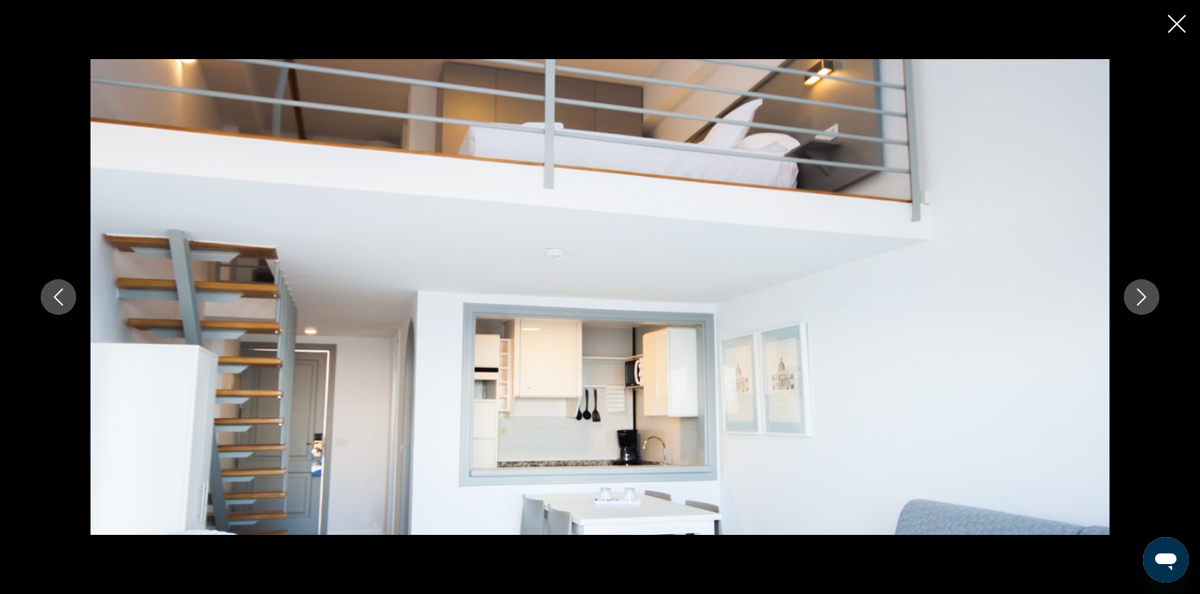
click at [1173, 27] on icon "Close slideshow" at bounding box center [1177, 24] width 18 height 18
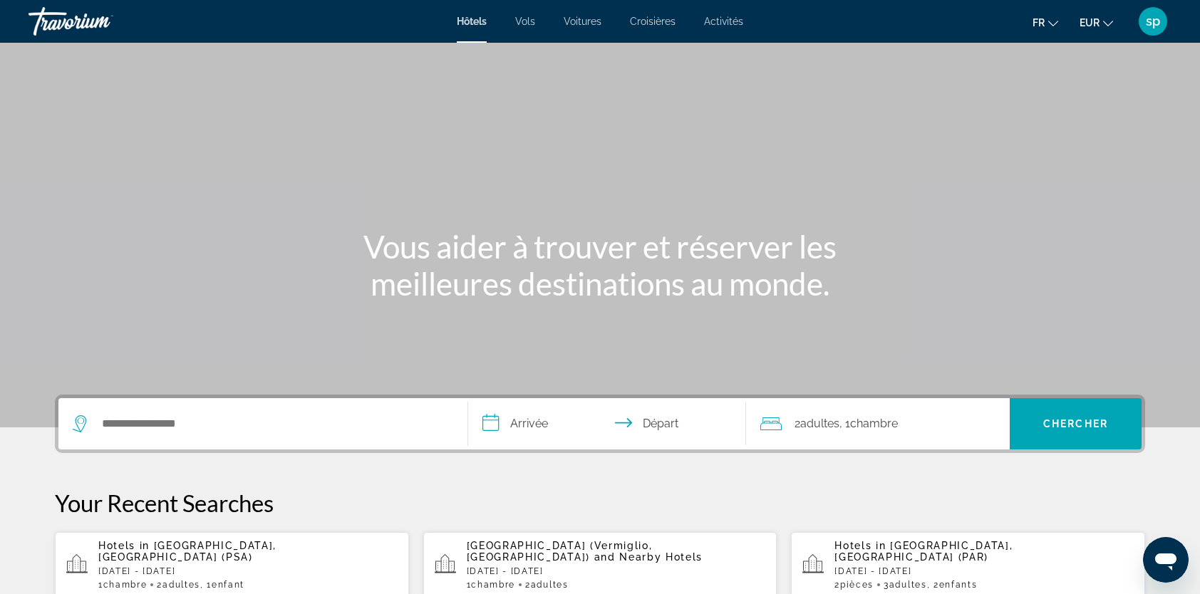
click at [230, 438] on div "Search widget" at bounding box center [263, 423] width 381 height 51
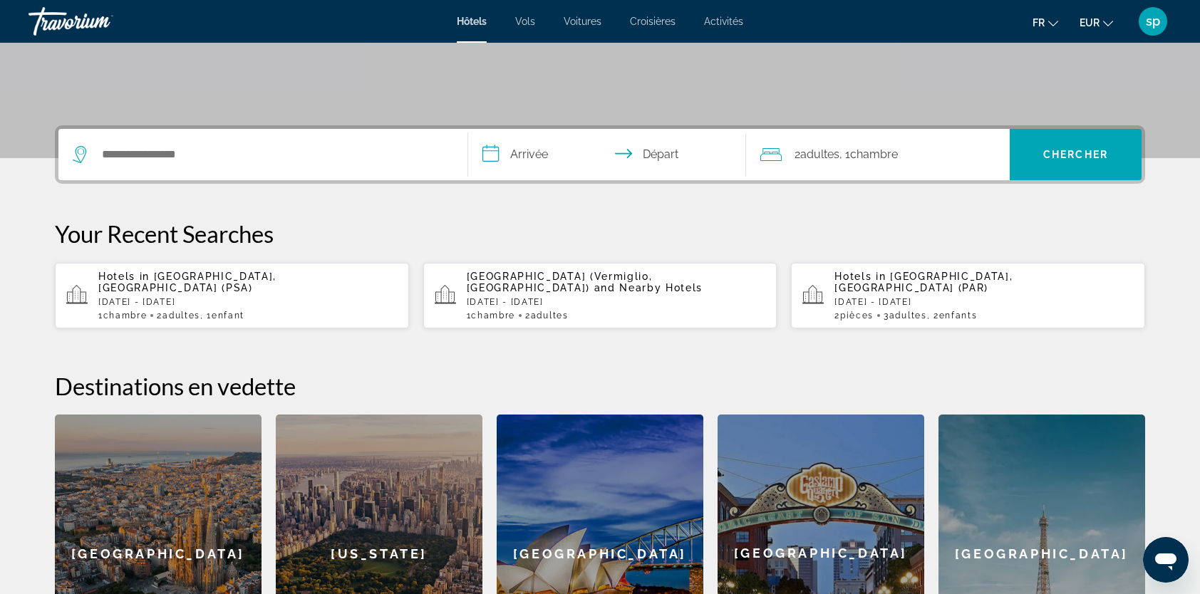
scroll to position [348, 0]
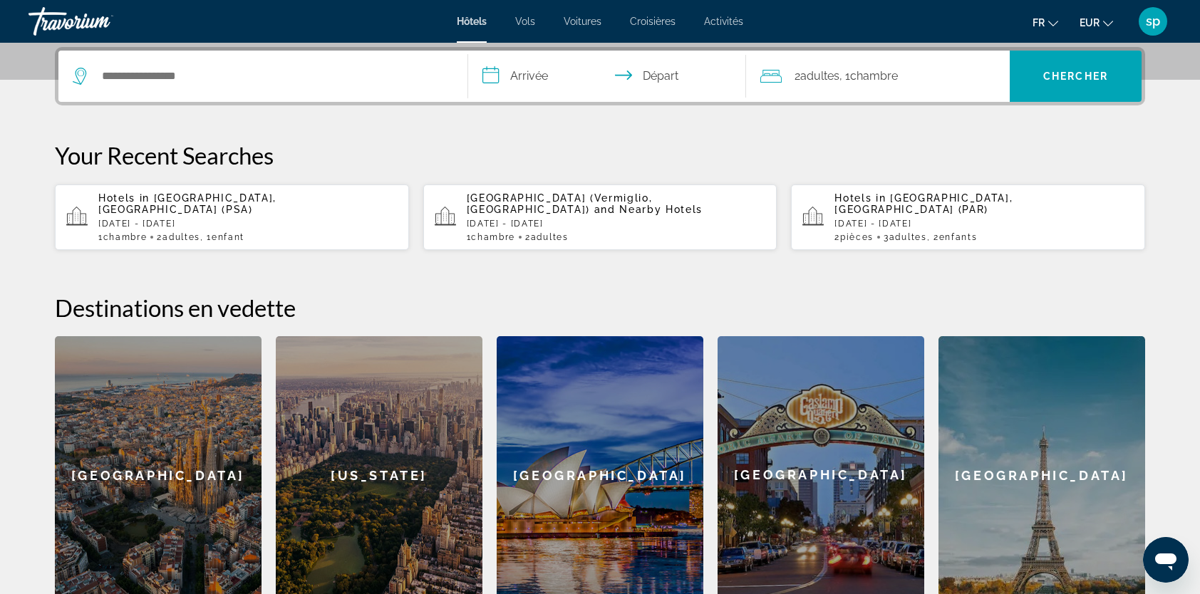
click at [139, 91] on div "Search widget" at bounding box center [263, 76] width 381 height 51
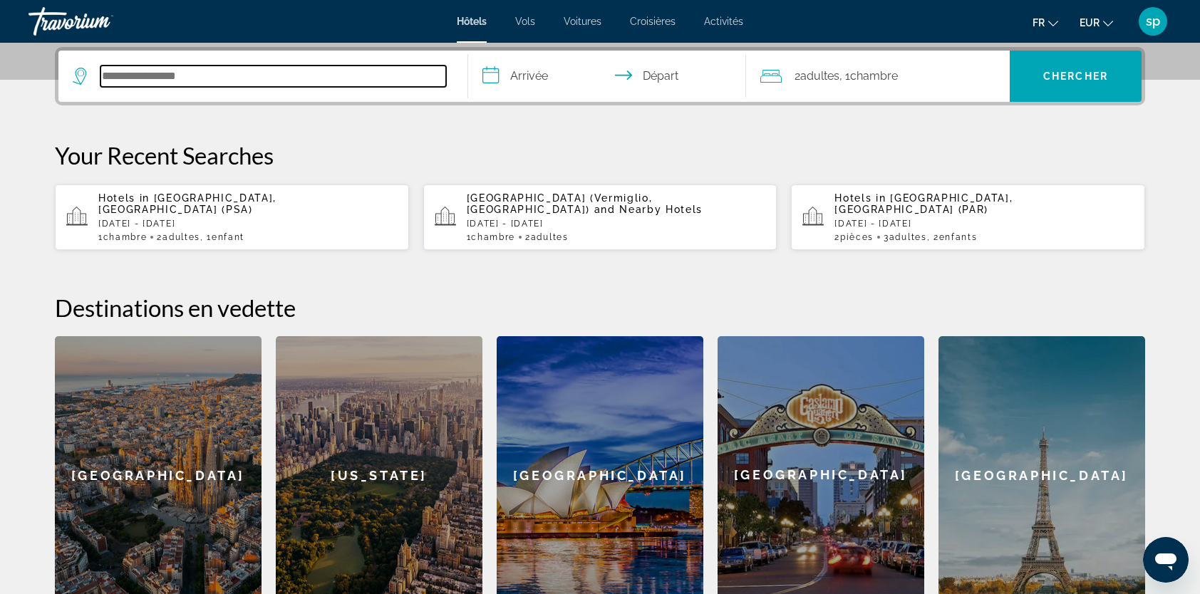
click at [141, 74] on input "Search hotel destination" at bounding box center [273, 76] width 346 height 21
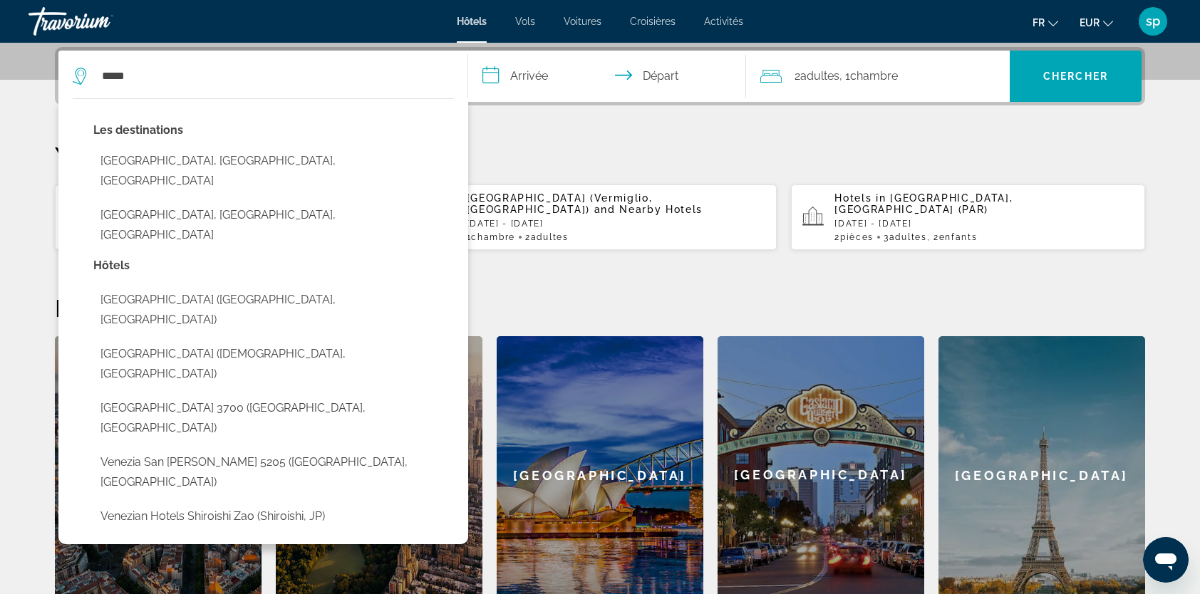
click at [143, 160] on button "[GEOGRAPHIC_DATA], [GEOGRAPHIC_DATA], [GEOGRAPHIC_DATA]" at bounding box center [273, 171] width 361 height 47
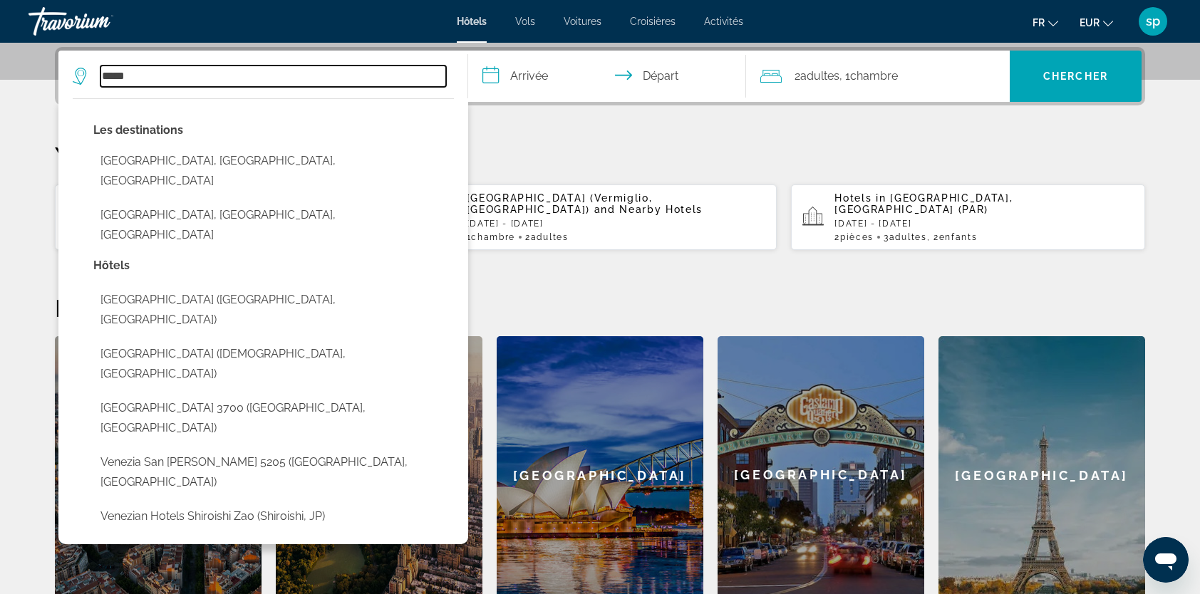
type input "**********"
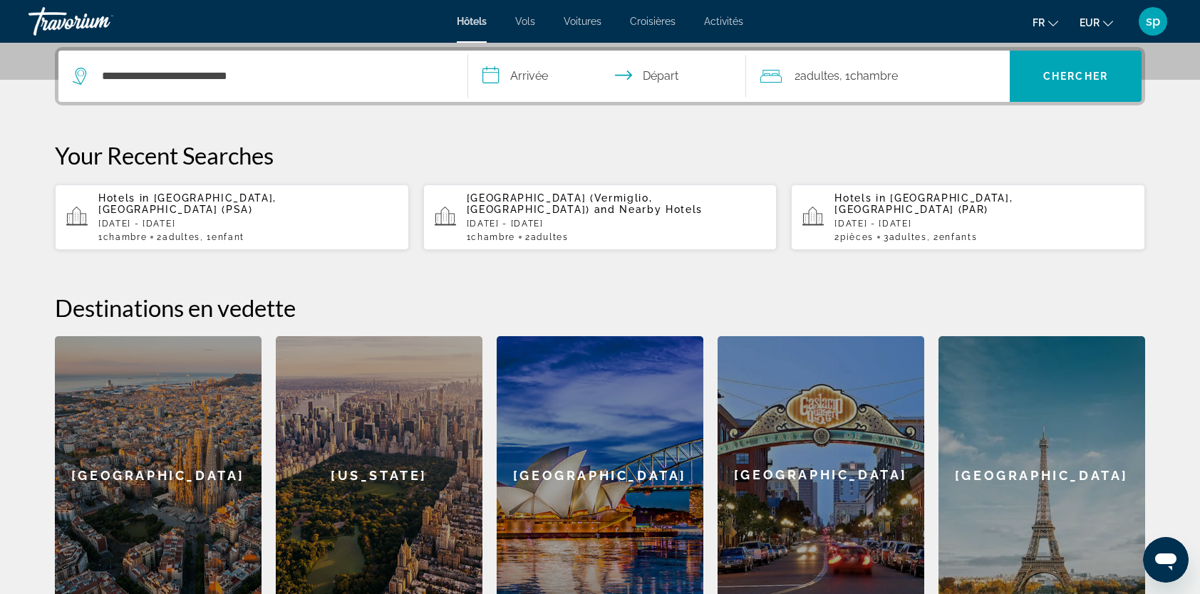
click at [528, 79] on input "**********" at bounding box center [610, 79] width 284 height 56
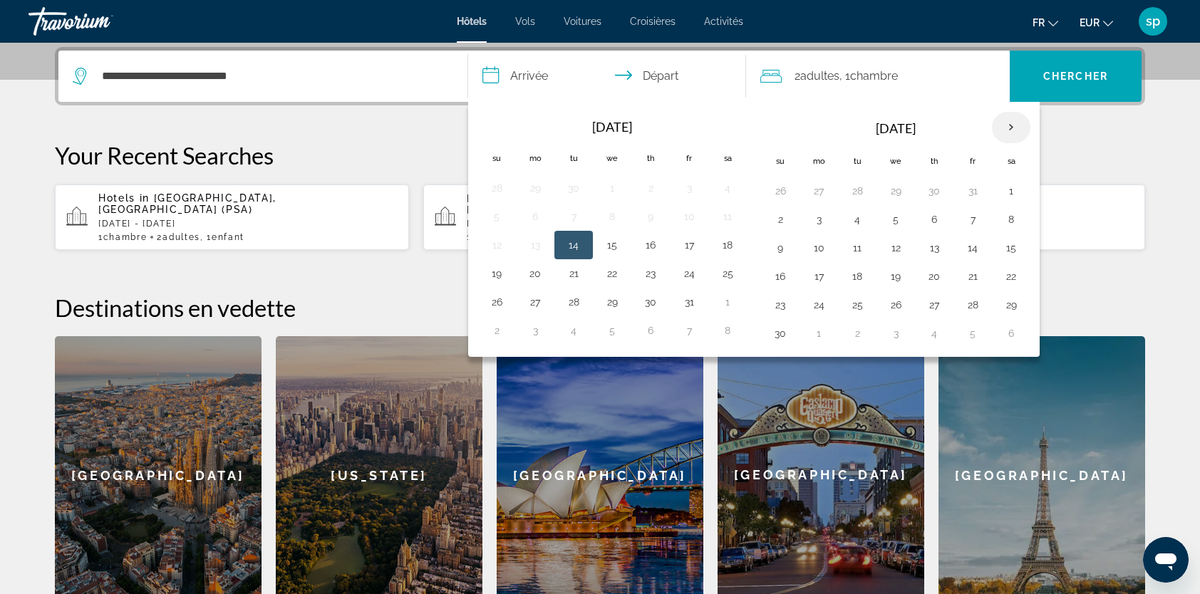
click at [999, 122] on th "Next month" at bounding box center [1011, 127] width 38 height 31
click at [892, 219] on button "7" at bounding box center [895, 220] width 23 height 20
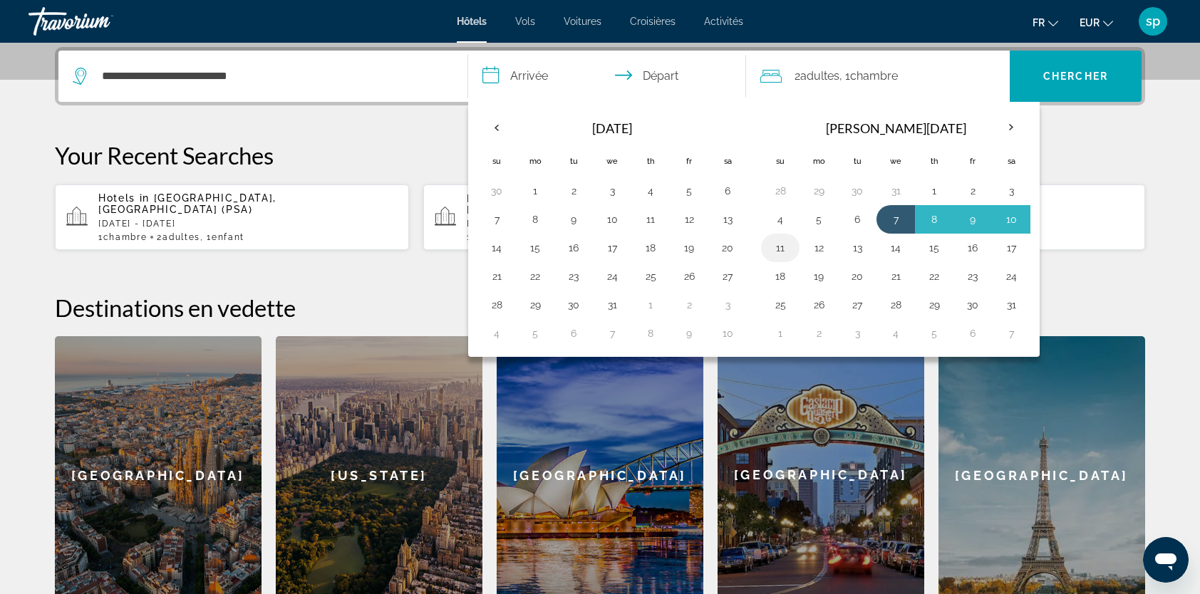
click at [770, 246] on button "11" at bounding box center [780, 248] width 23 height 20
type input "**********"
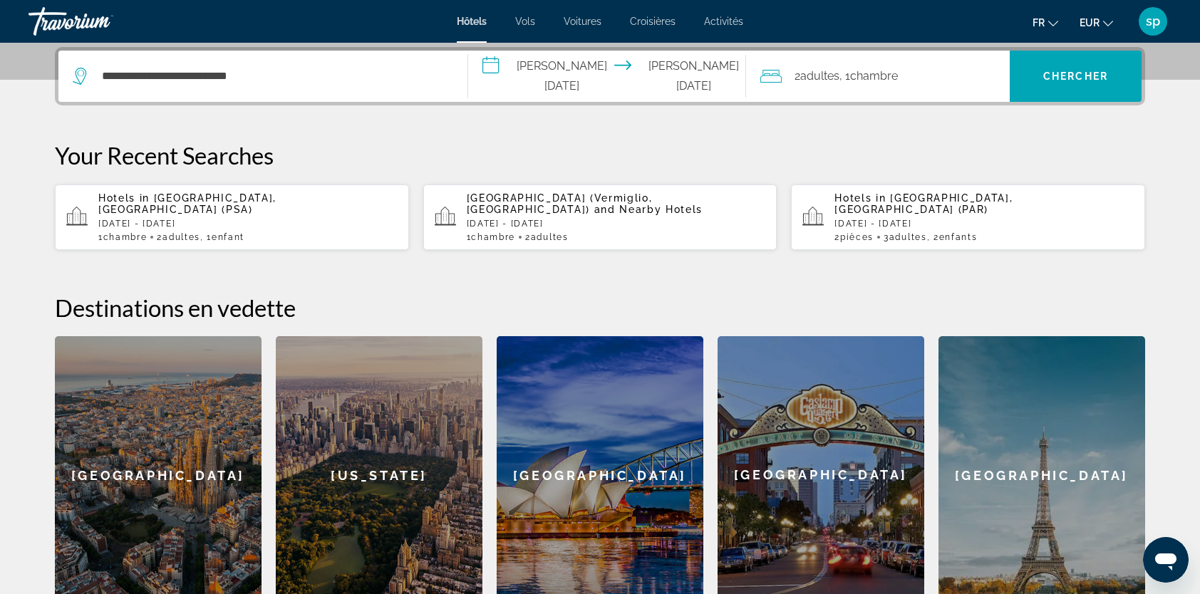
click at [951, 83] on div "2 Adulte Adultes , 1 Chambre pièces" at bounding box center [884, 76] width 249 height 20
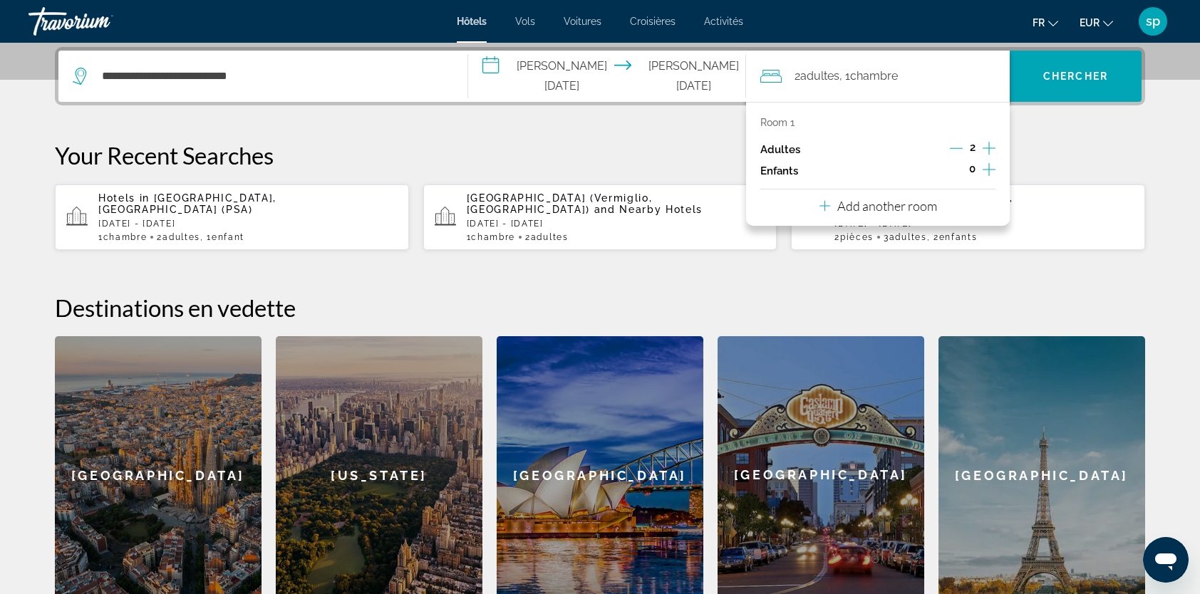
click at [984, 175] on icon "Increment children" at bounding box center [989, 169] width 13 height 17
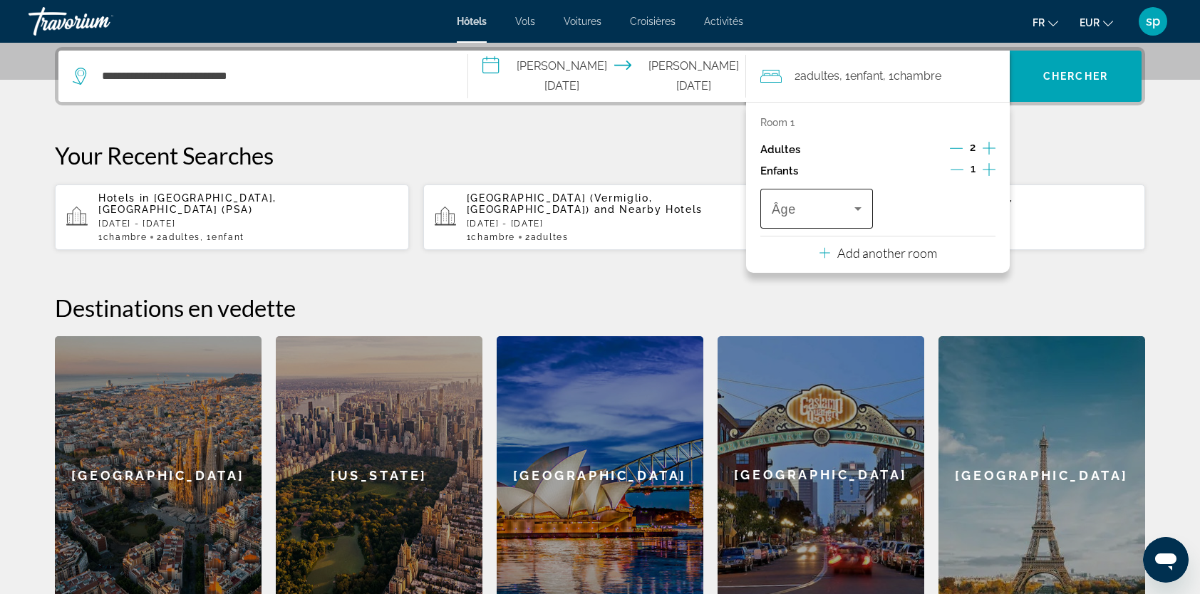
click at [794, 215] on span "Âge" at bounding box center [784, 209] width 24 height 14
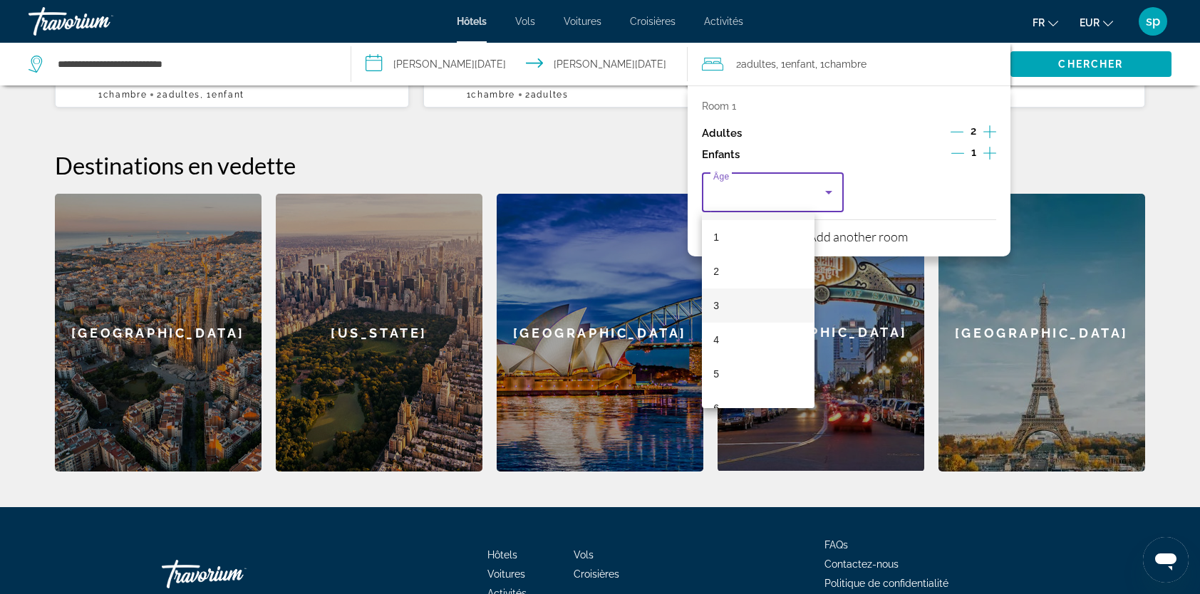
scroll to position [214, 0]
click at [733, 302] on mat-option "8" at bounding box center [758, 295] width 113 height 34
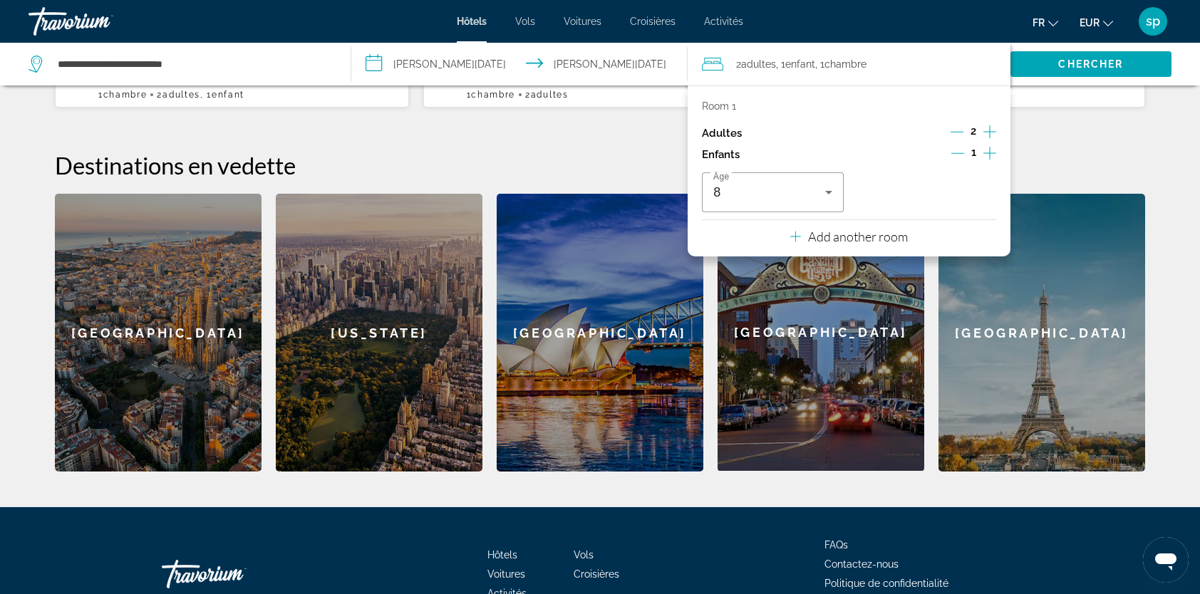
click at [857, 239] on p "Add another room" at bounding box center [858, 237] width 100 height 16
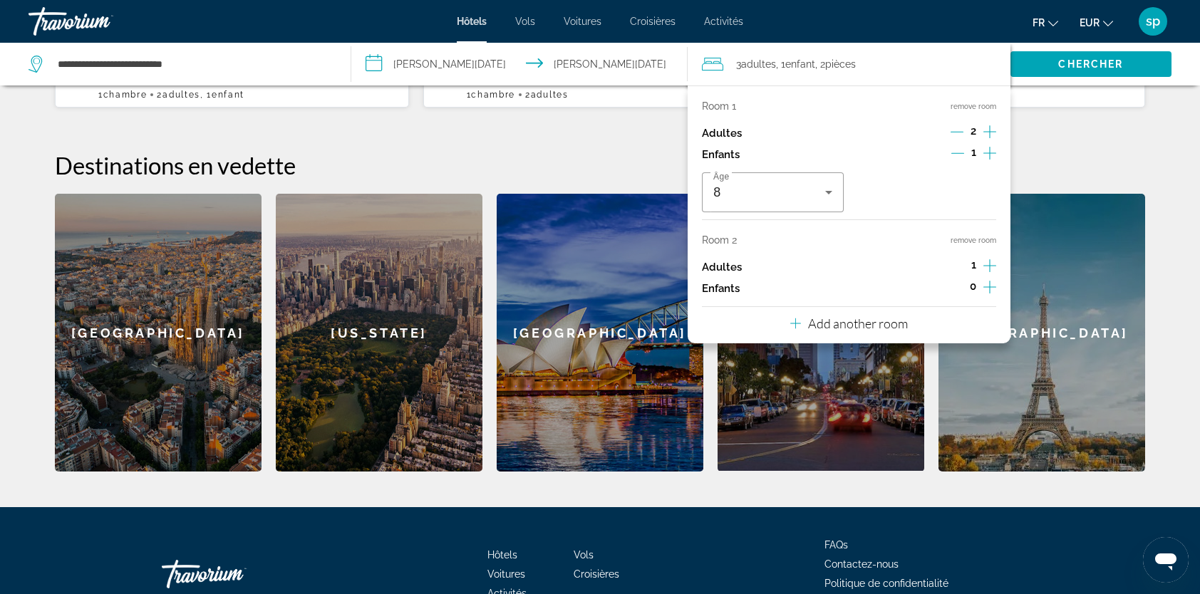
click at [968, 239] on button "remove room" at bounding box center [974, 240] width 46 height 9
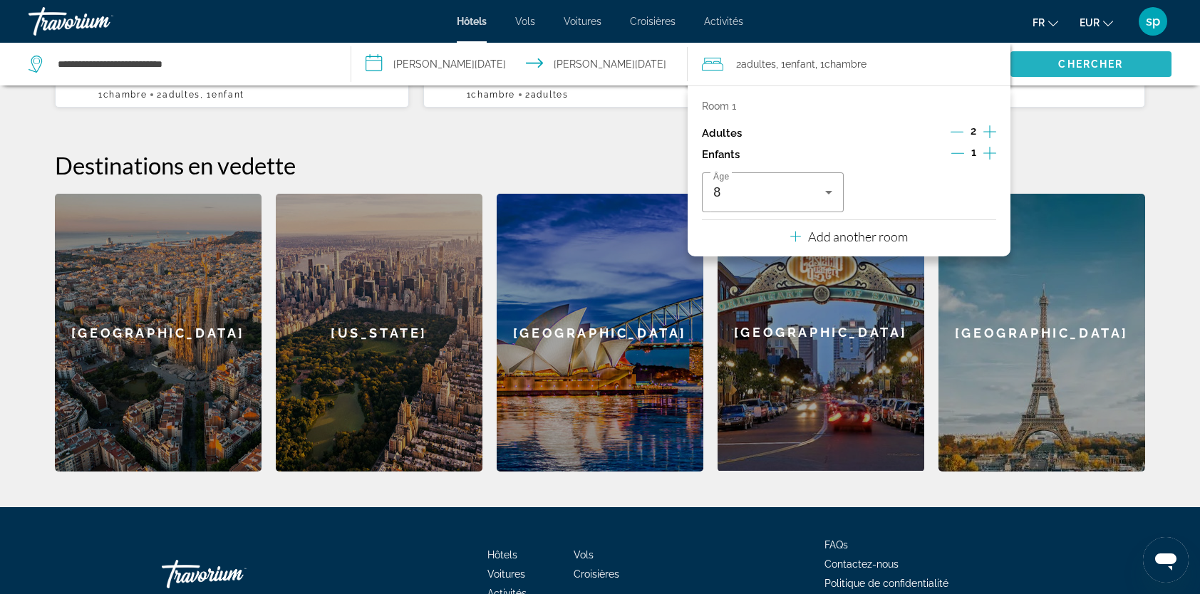
click at [1049, 63] on span "Search" at bounding box center [1091, 64] width 161 height 34
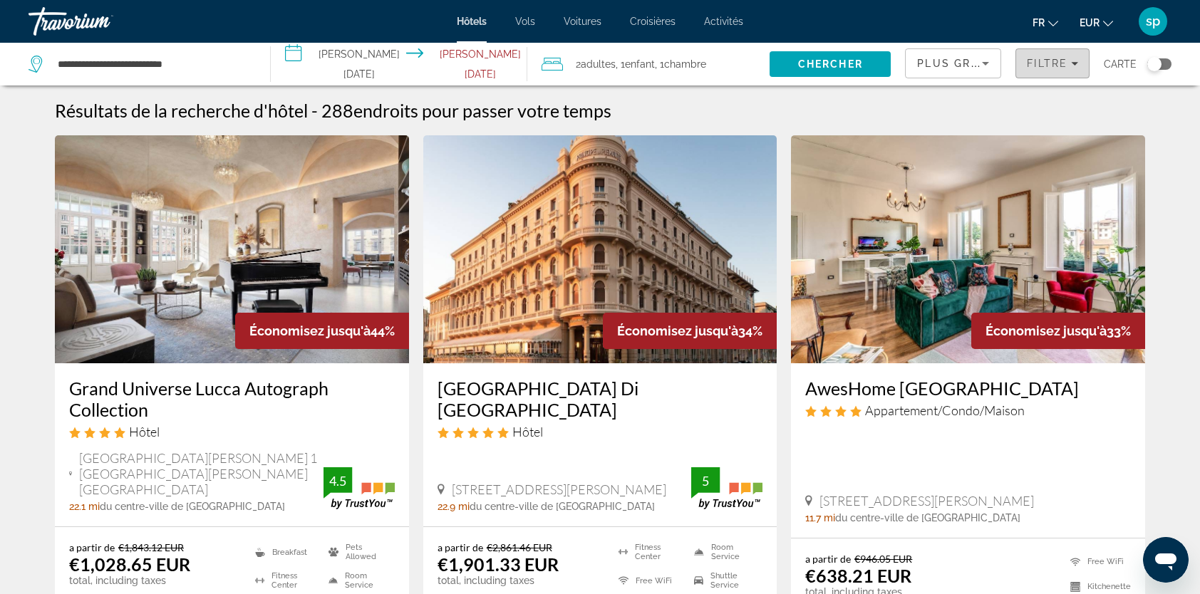
click at [1043, 68] on span "Filtre" at bounding box center [1047, 63] width 41 height 11
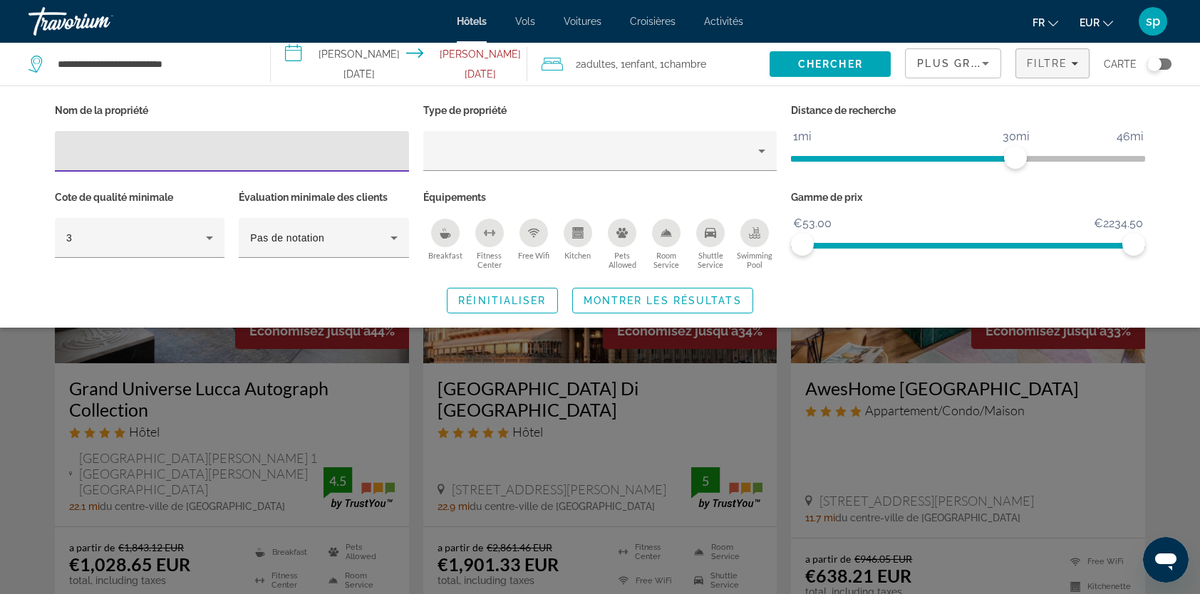
click at [958, 61] on span "Plus grandes économies" at bounding box center [1002, 63] width 170 height 11
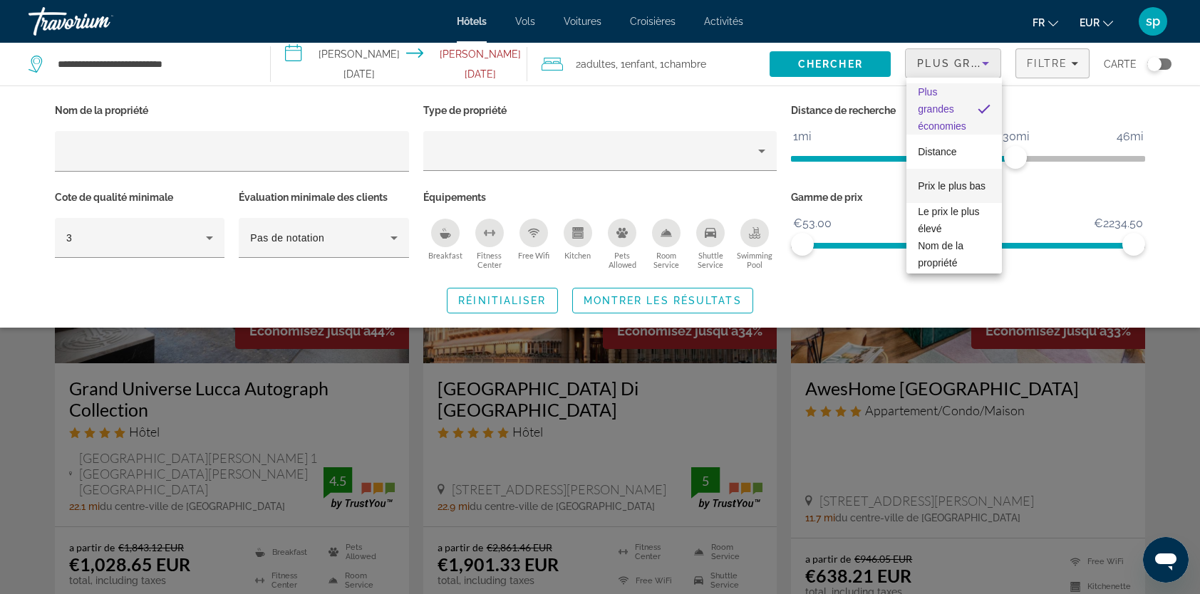
click at [937, 180] on span "Prix le plus bas" at bounding box center [952, 185] width 68 height 11
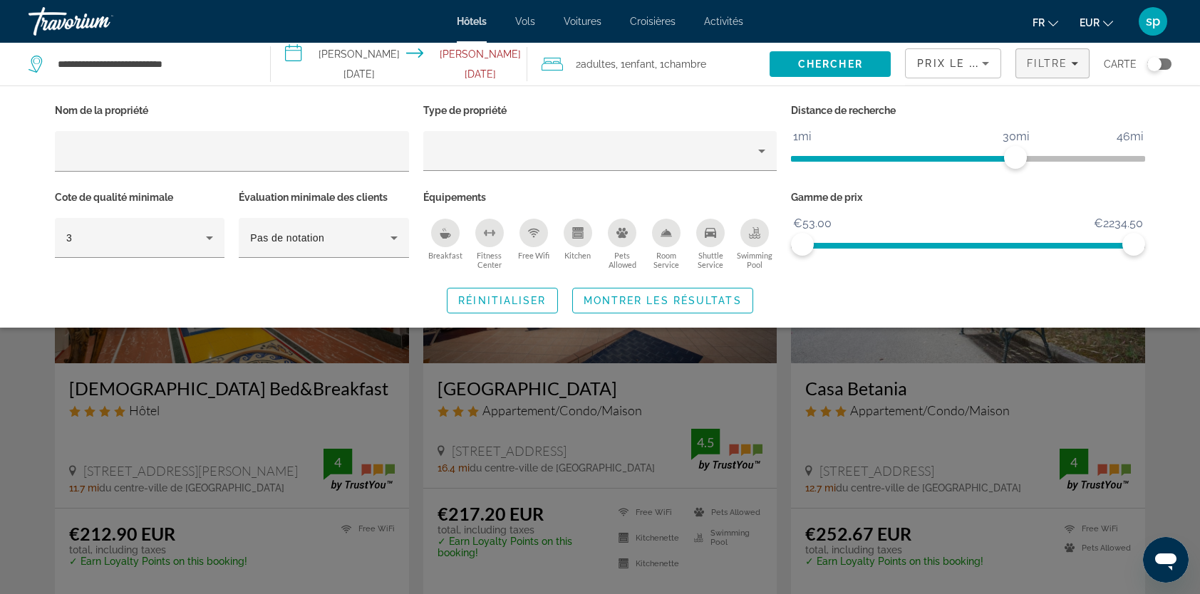
click at [926, 351] on div "Search widget" at bounding box center [600, 404] width 1200 height 381
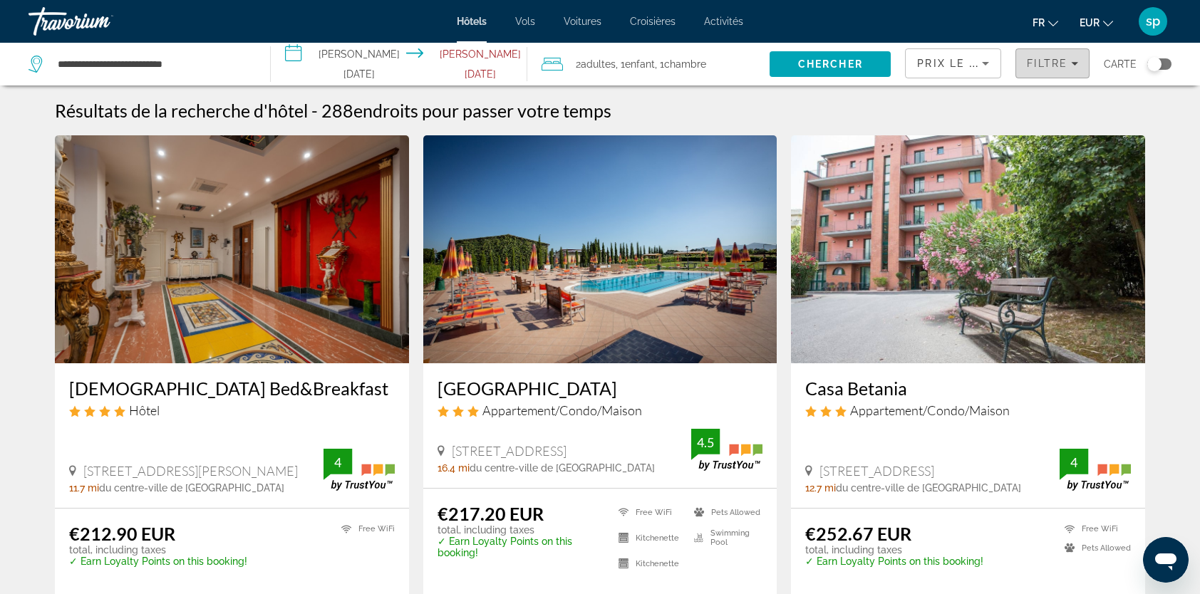
click at [1063, 58] on span "Filtre" at bounding box center [1047, 63] width 41 height 11
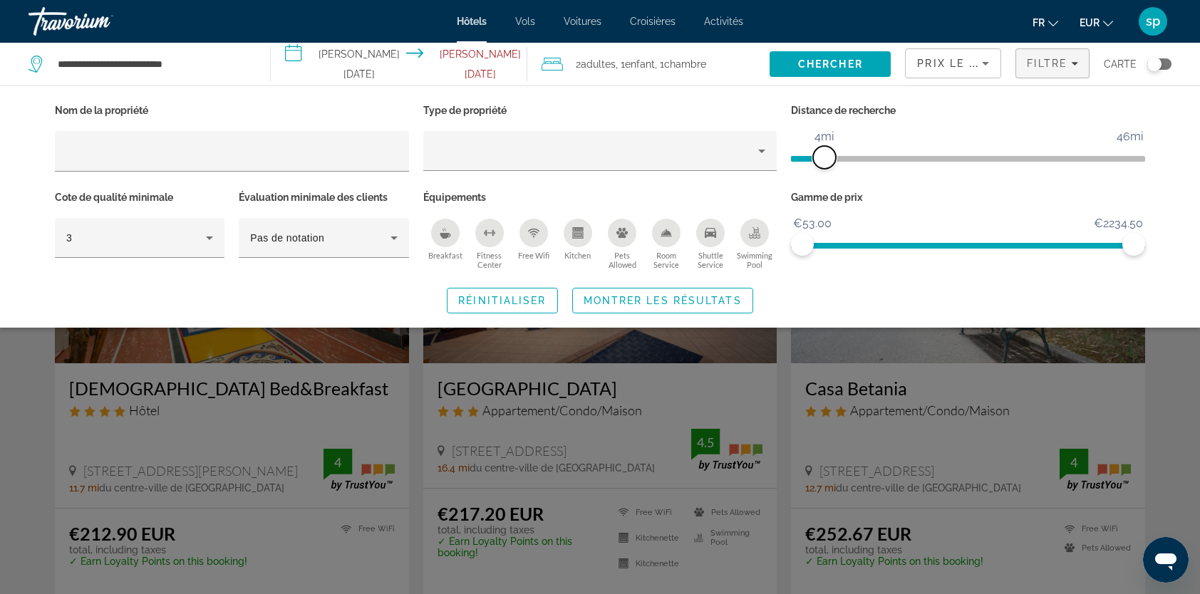
drag, startPoint x: 1015, startPoint y: 155, endPoint x: 822, endPoint y: 186, distance: 194.9
click at [822, 186] on div "Nom de la propriété Type de propriété Distance de recherche 1mi 46mi 4mi Cote d…" at bounding box center [600, 186] width 1105 height 173
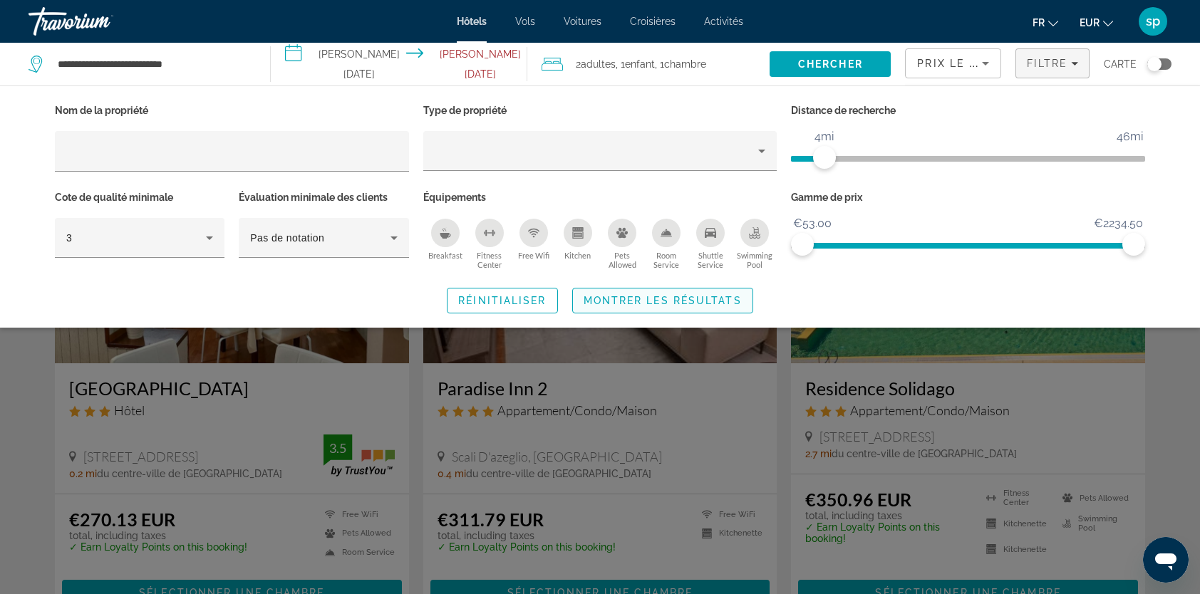
click at [714, 300] on span "Montrer les résultats" at bounding box center [663, 300] width 158 height 11
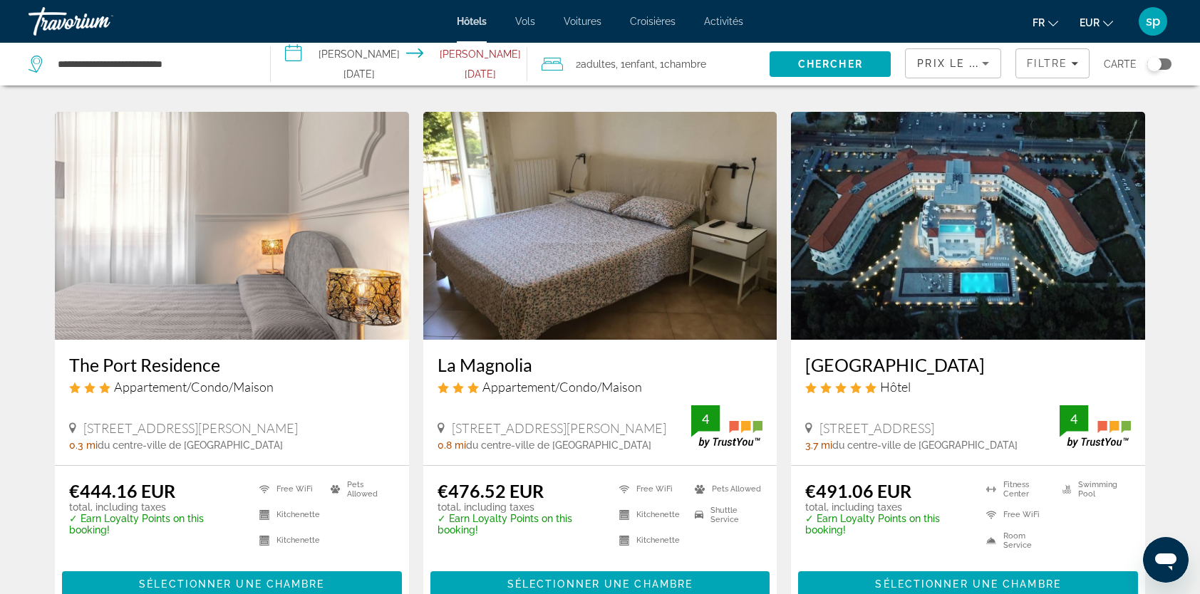
scroll to position [1069, 0]
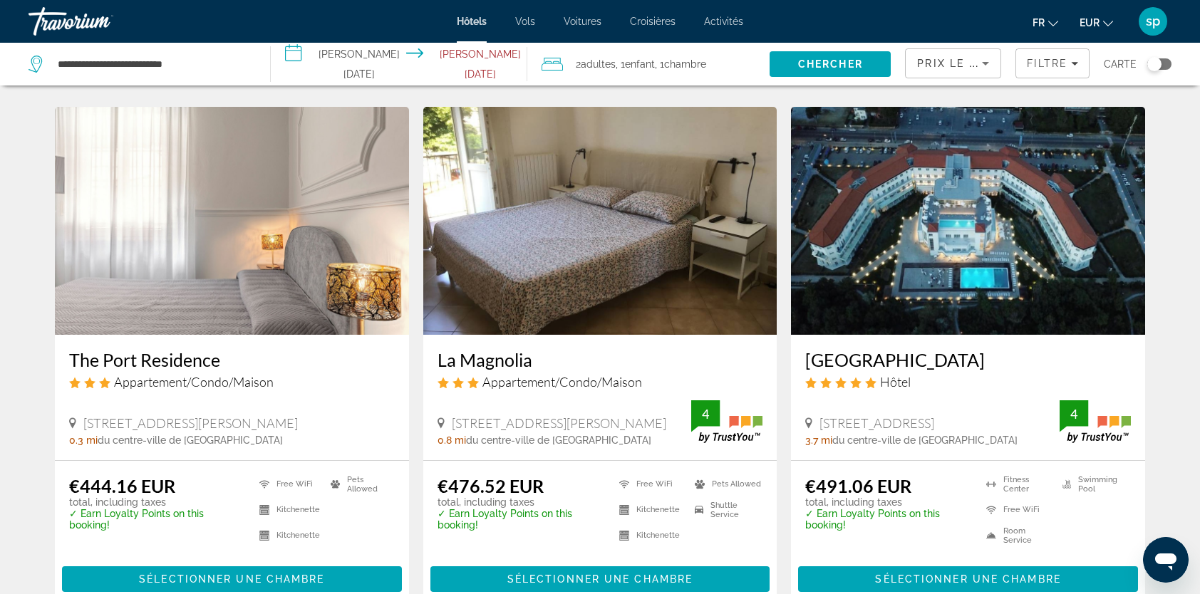
click at [932, 255] on img "Main content" at bounding box center [968, 221] width 354 height 228
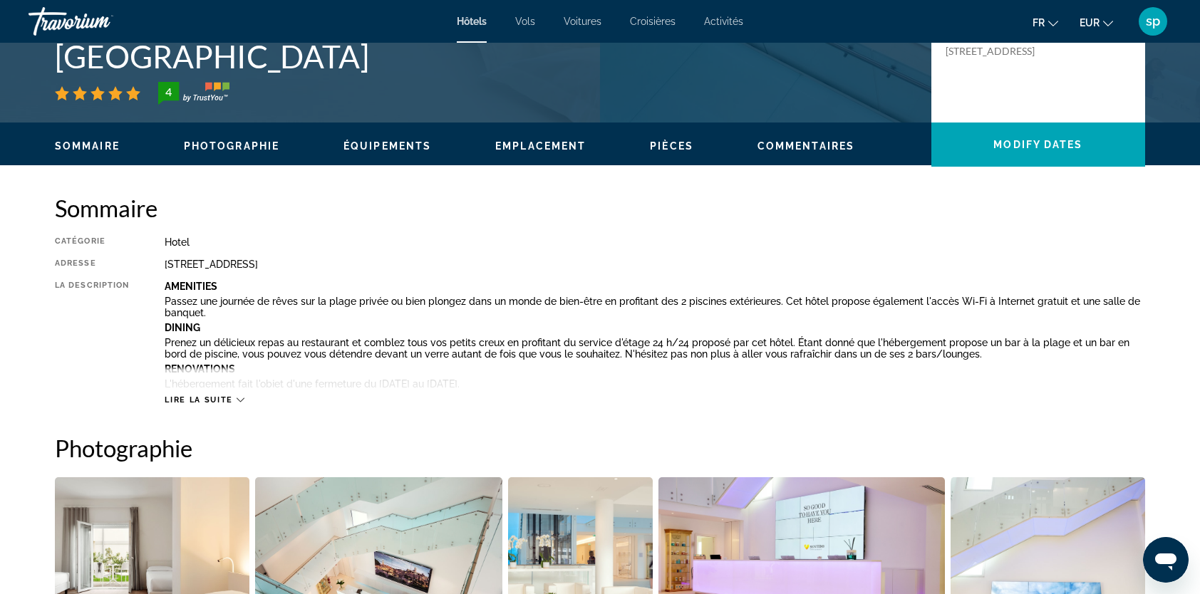
scroll to position [570, 0]
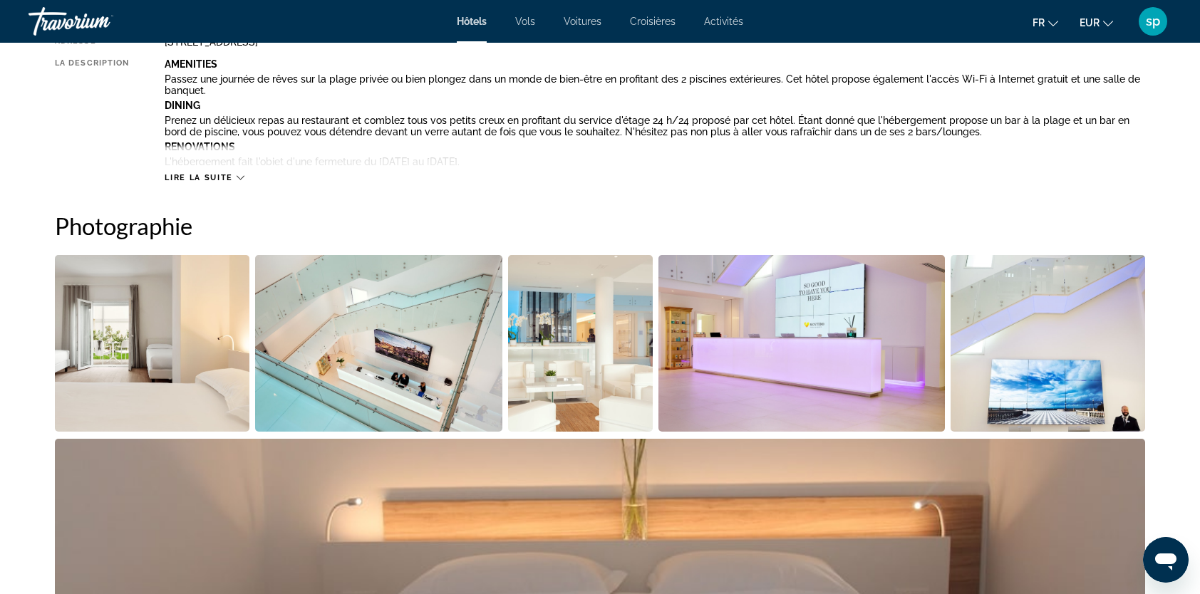
click at [165, 373] on img "Open full-screen image slider" at bounding box center [152, 343] width 195 height 177
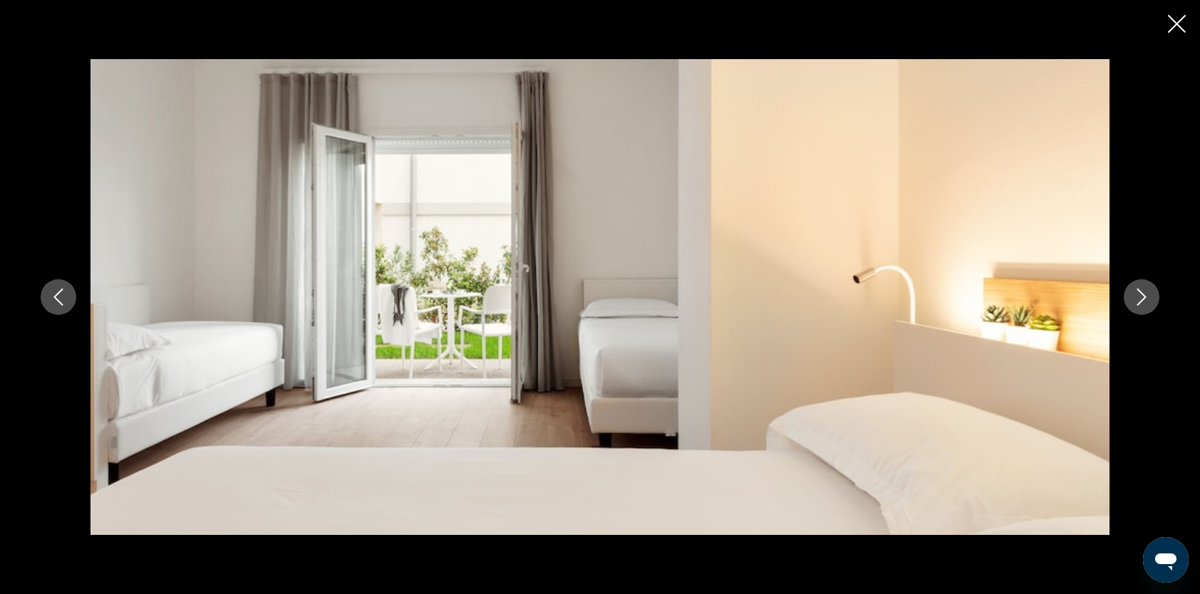
click at [1130, 299] on button "Next image" at bounding box center [1142, 297] width 36 height 36
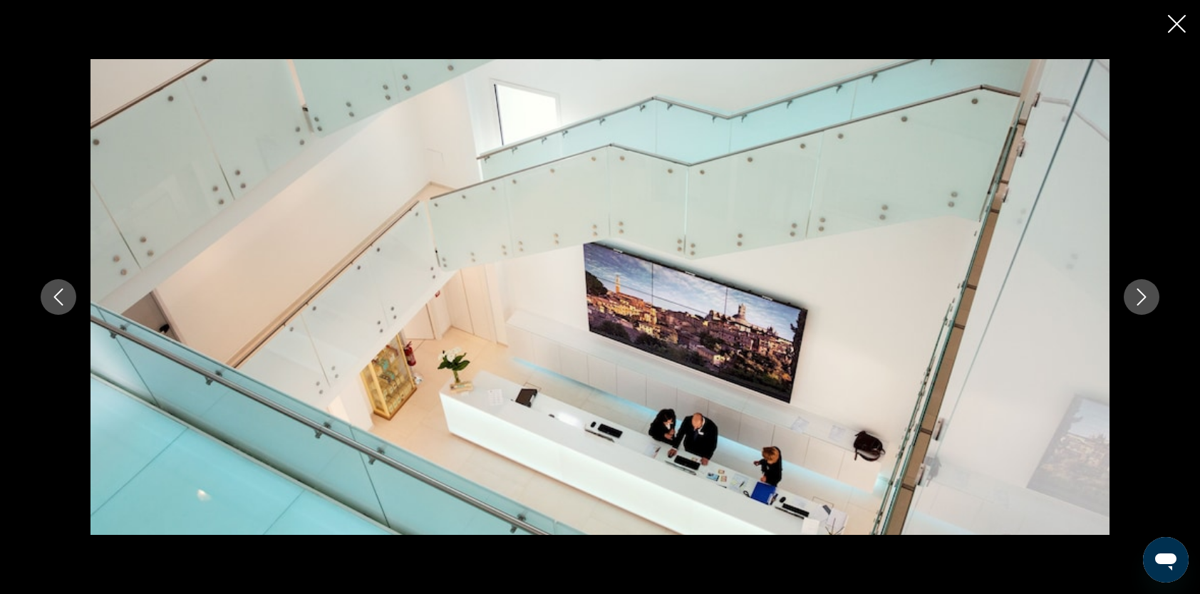
click at [1140, 301] on icon "Next image" at bounding box center [1141, 297] width 17 height 17
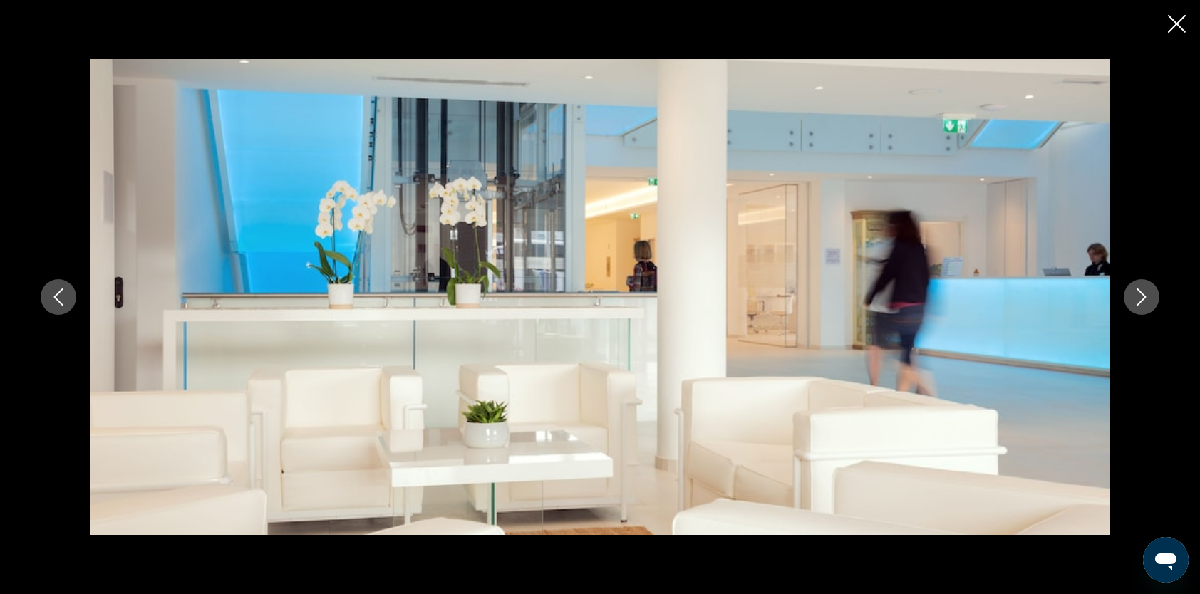
click at [1140, 302] on icon "Next image" at bounding box center [1141, 297] width 17 height 17
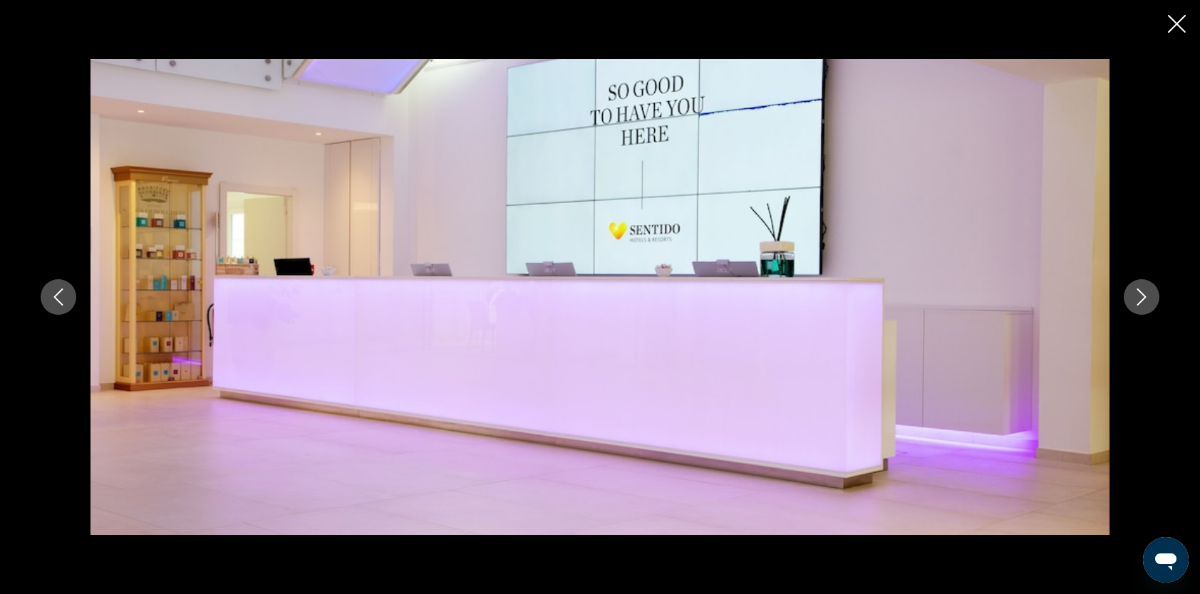
click at [1139, 302] on icon "Next image" at bounding box center [1141, 297] width 17 height 17
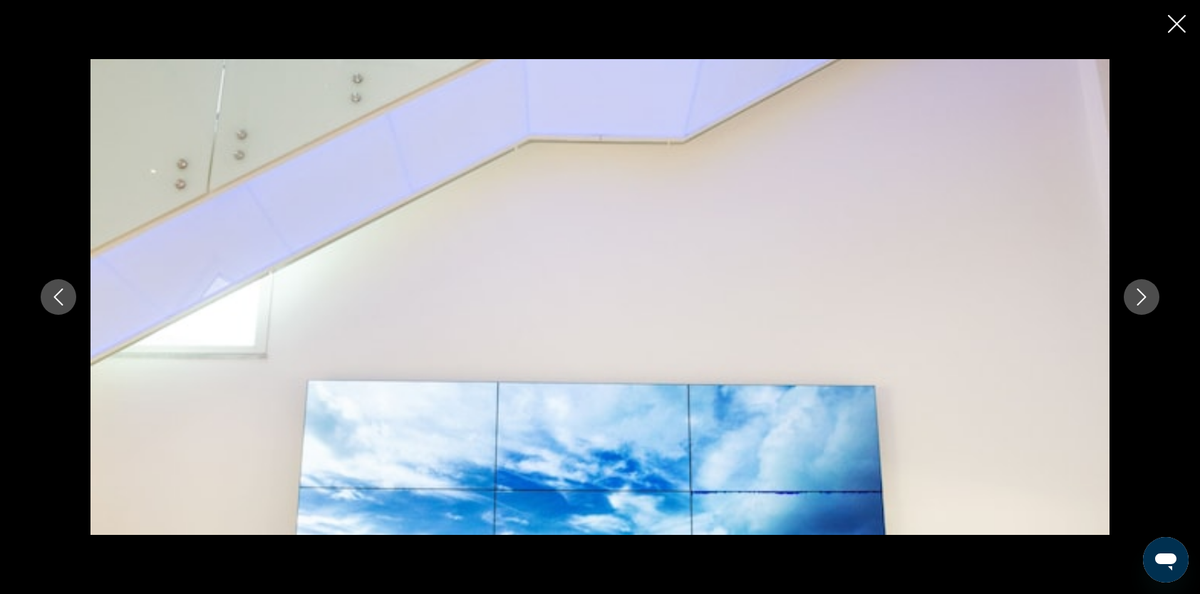
click at [1139, 302] on icon "Next image" at bounding box center [1141, 297] width 17 height 17
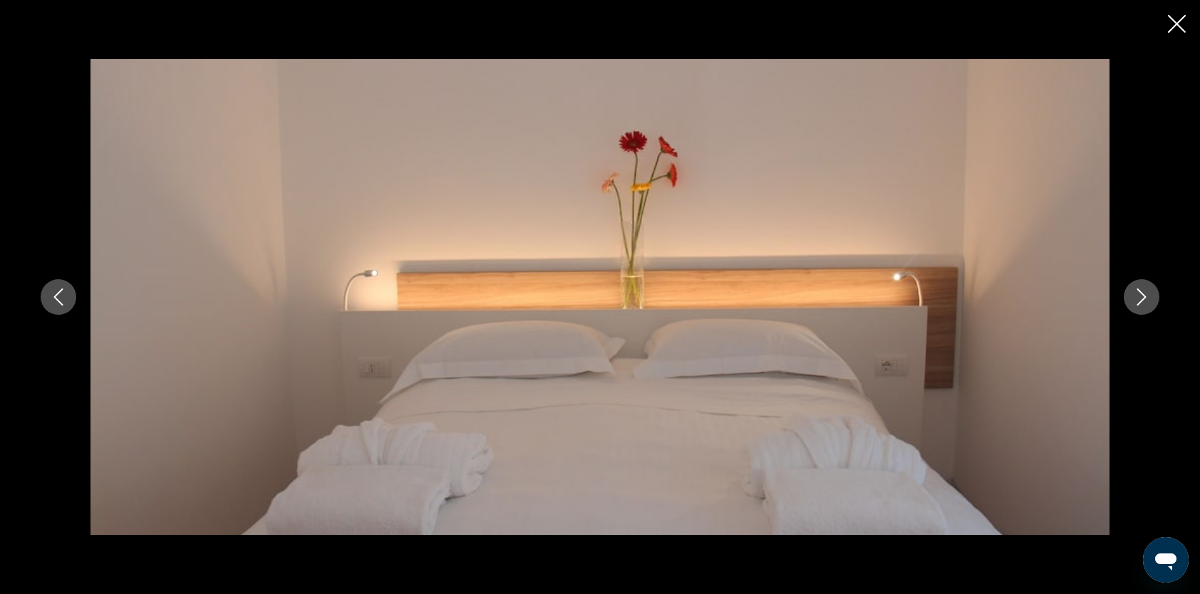
click at [1139, 302] on icon "Next image" at bounding box center [1141, 297] width 17 height 17
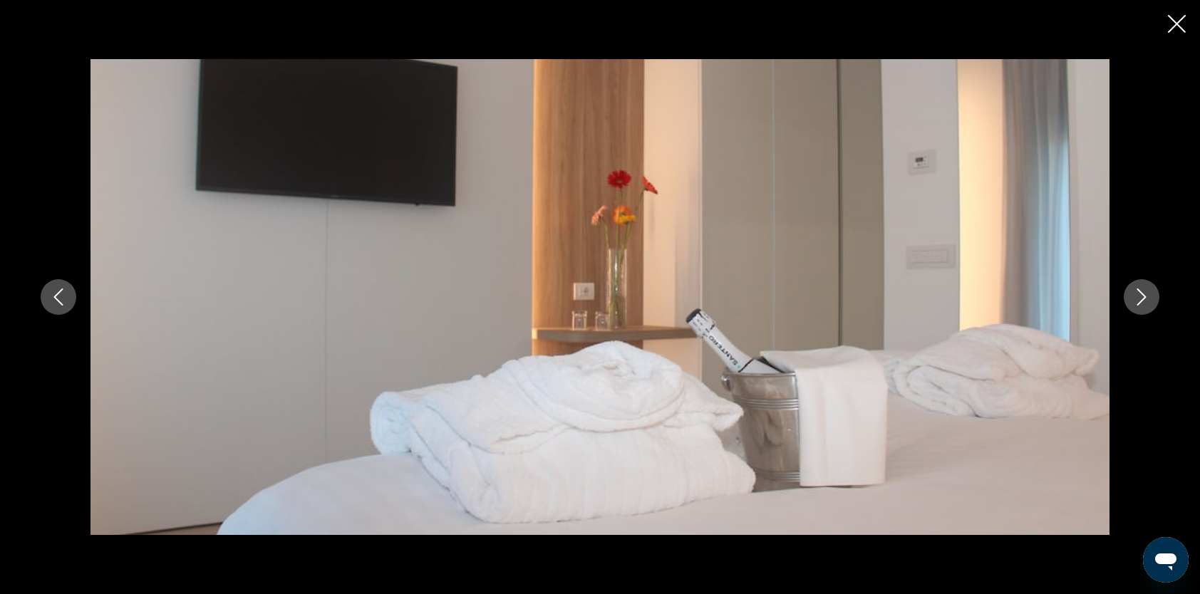
click at [1139, 302] on icon "Next image" at bounding box center [1141, 297] width 17 height 17
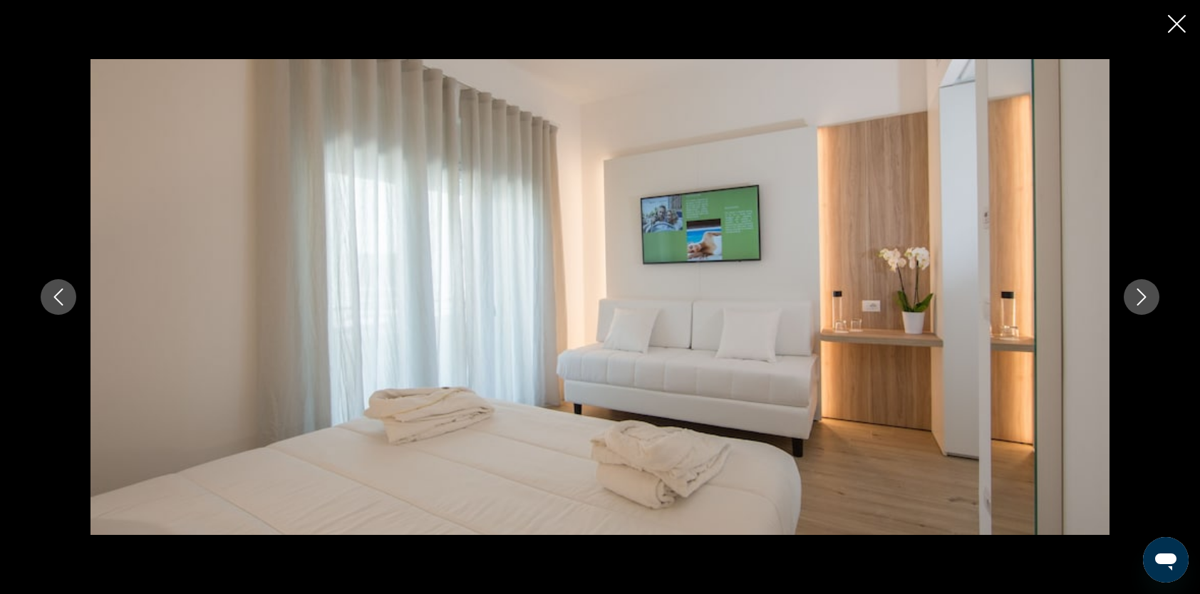
click at [1139, 302] on icon "Next image" at bounding box center [1141, 297] width 17 height 17
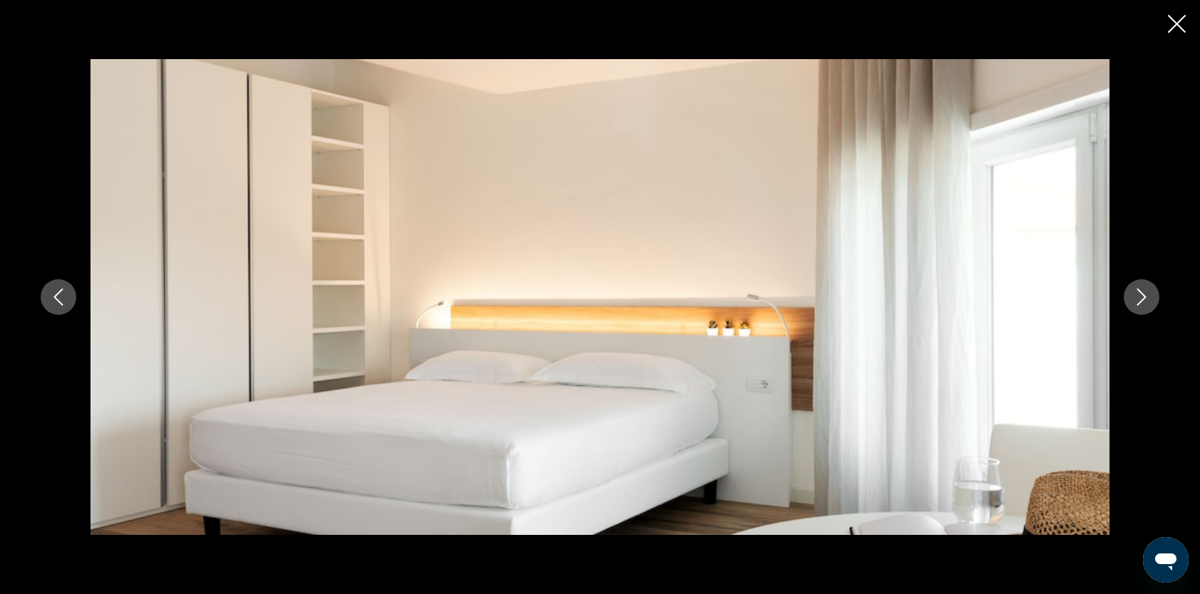
click at [1132, 304] on button "Next image" at bounding box center [1142, 297] width 36 height 36
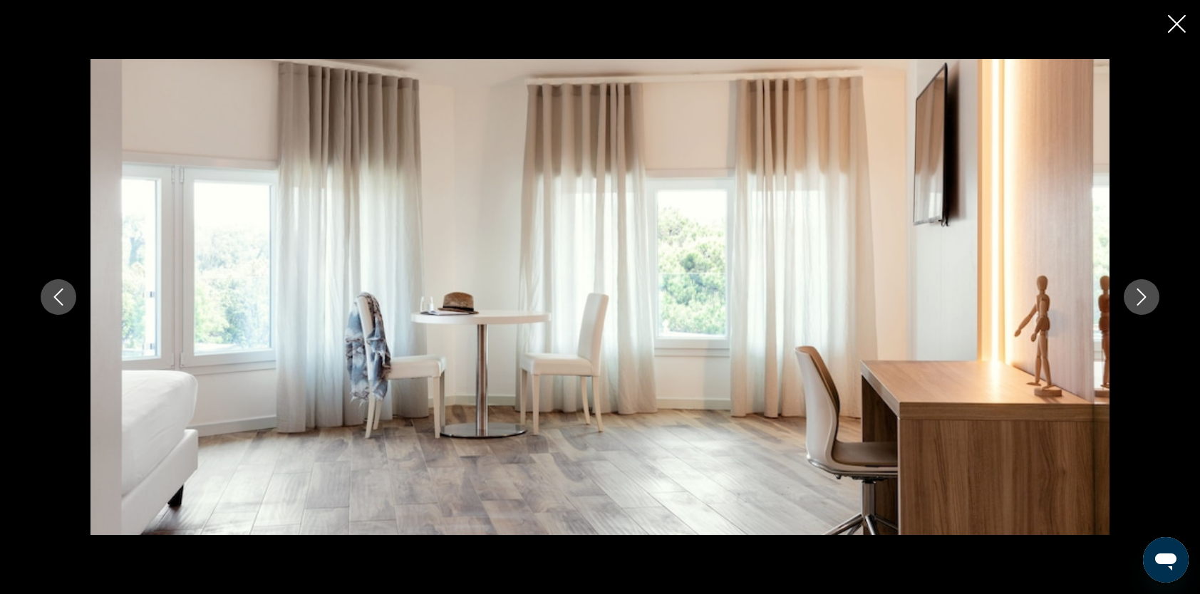
click at [1132, 304] on button "Next image" at bounding box center [1142, 297] width 36 height 36
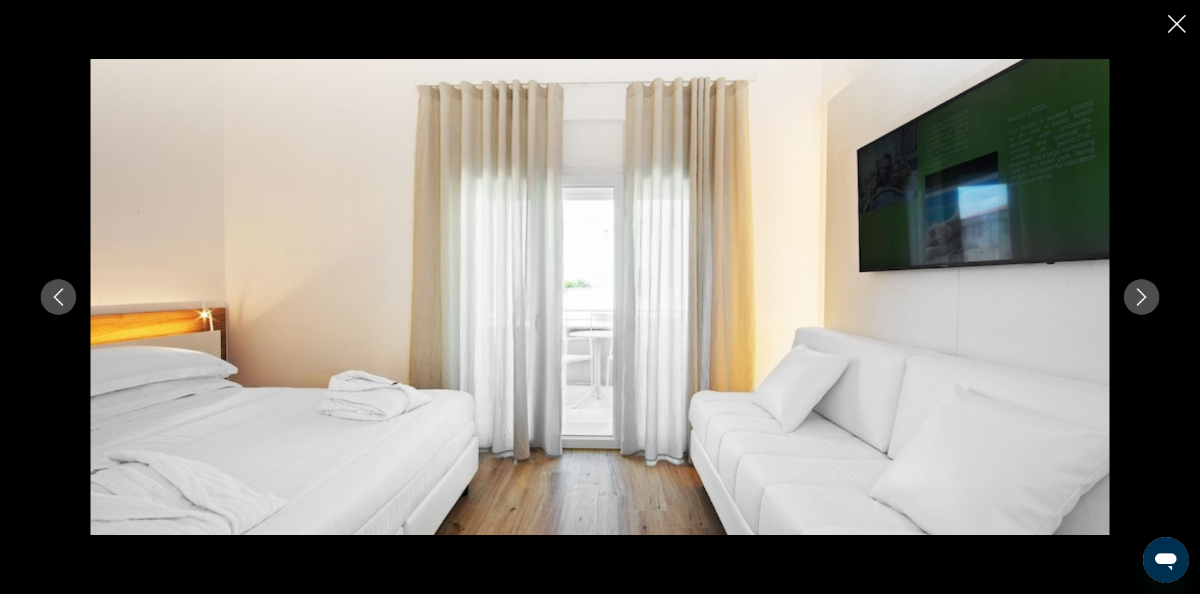
click at [1132, 304] on button "Next image" at bounding box center [1142, 297] width 36 height 36
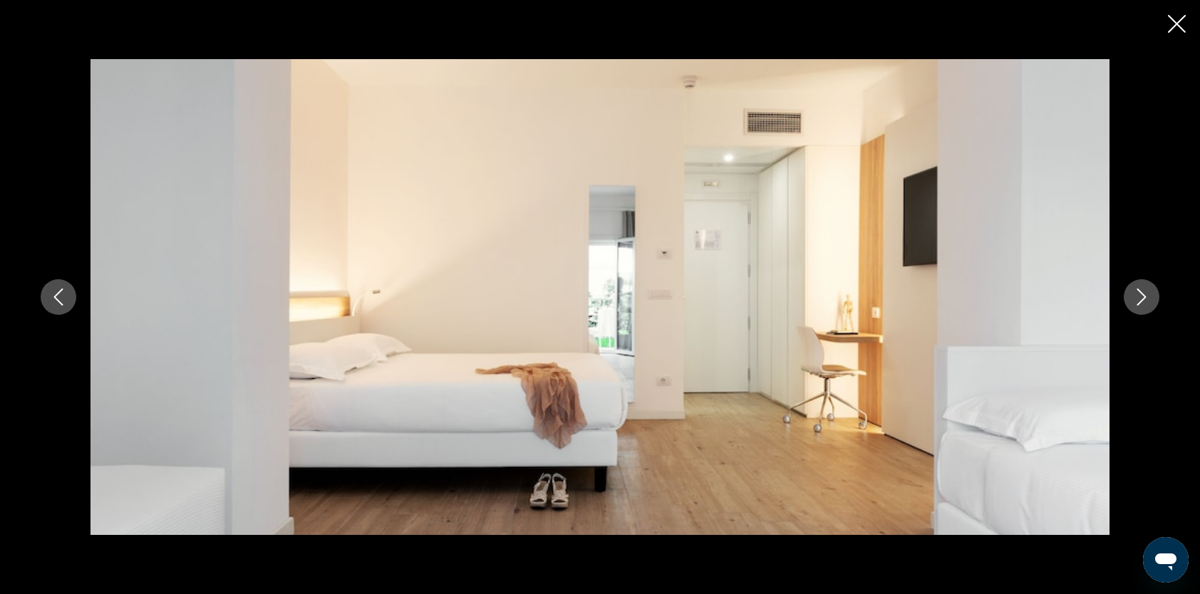
click at [1132, 304] on button "Next image" at bounding box center [1142, 297] width 36 height 36
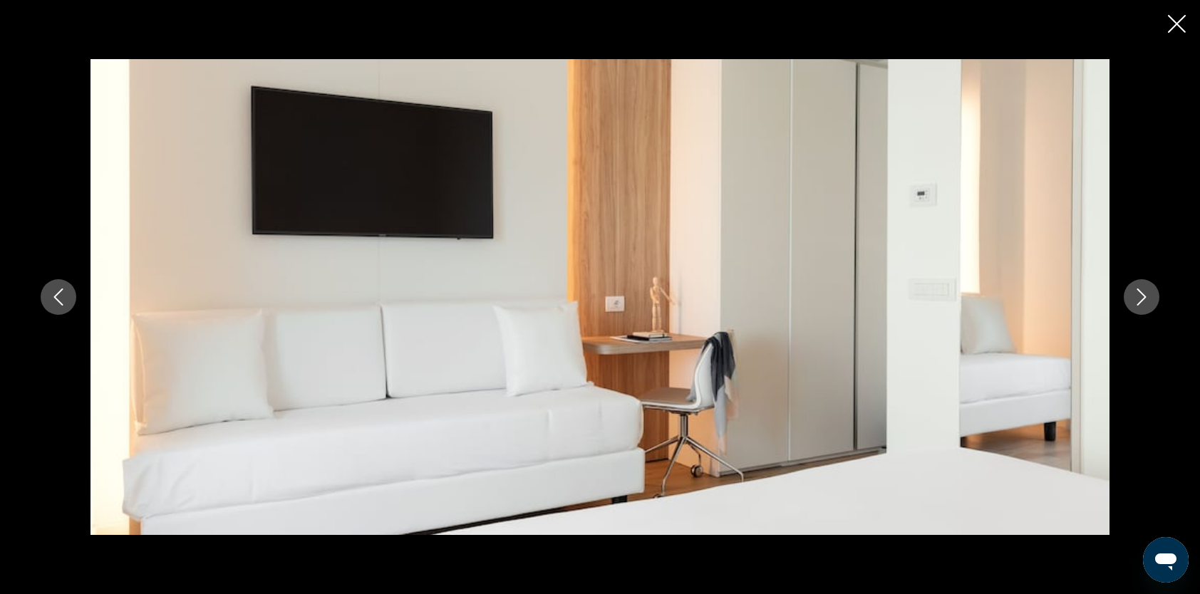
click at [1132, 304] on button "Next image" at bounding box center [1142, 297] width 36 height 36
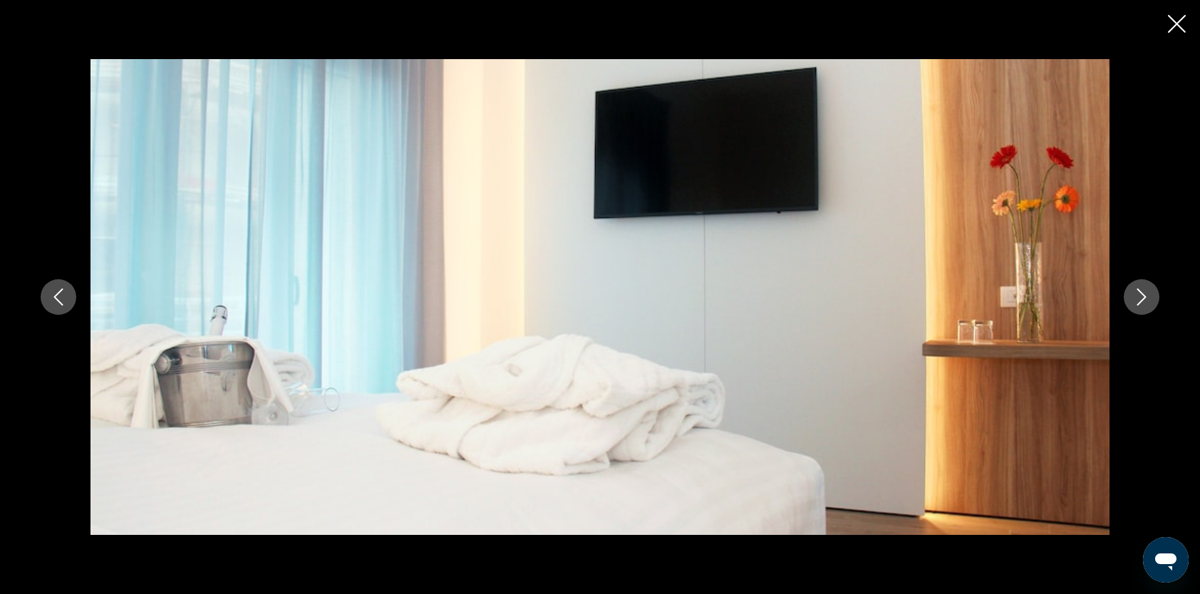
click at [1132, 304] on button "Next image" at bounding box center [1142, 297] width 36 height 36
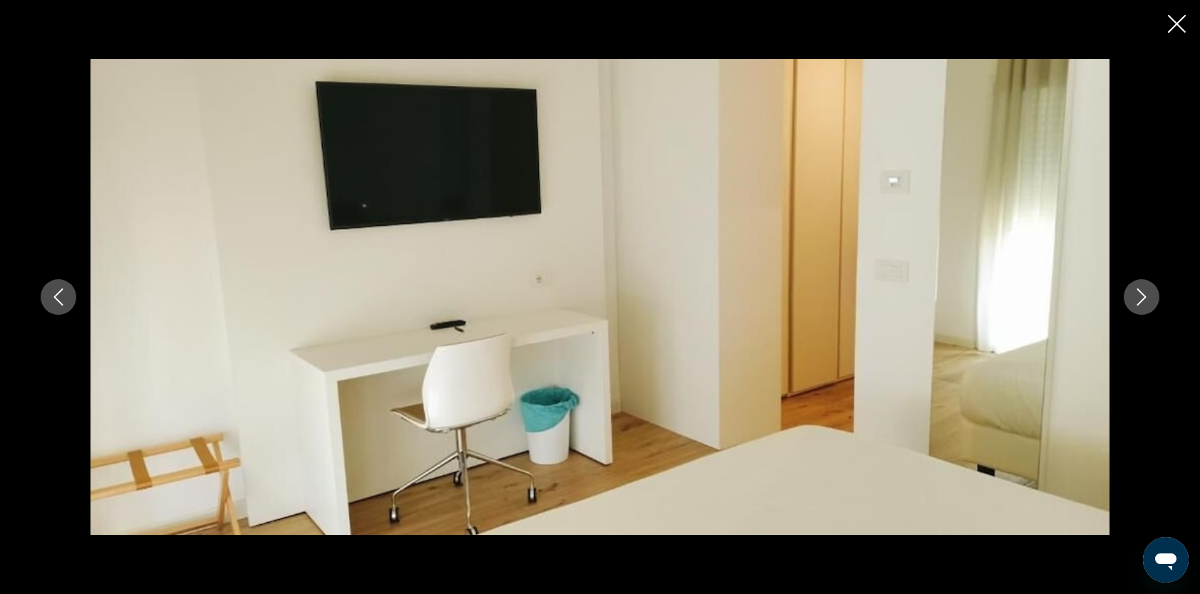
click at [1132, 304] on button "Next image" at bounding box center [1142, 297] width 36 height 36
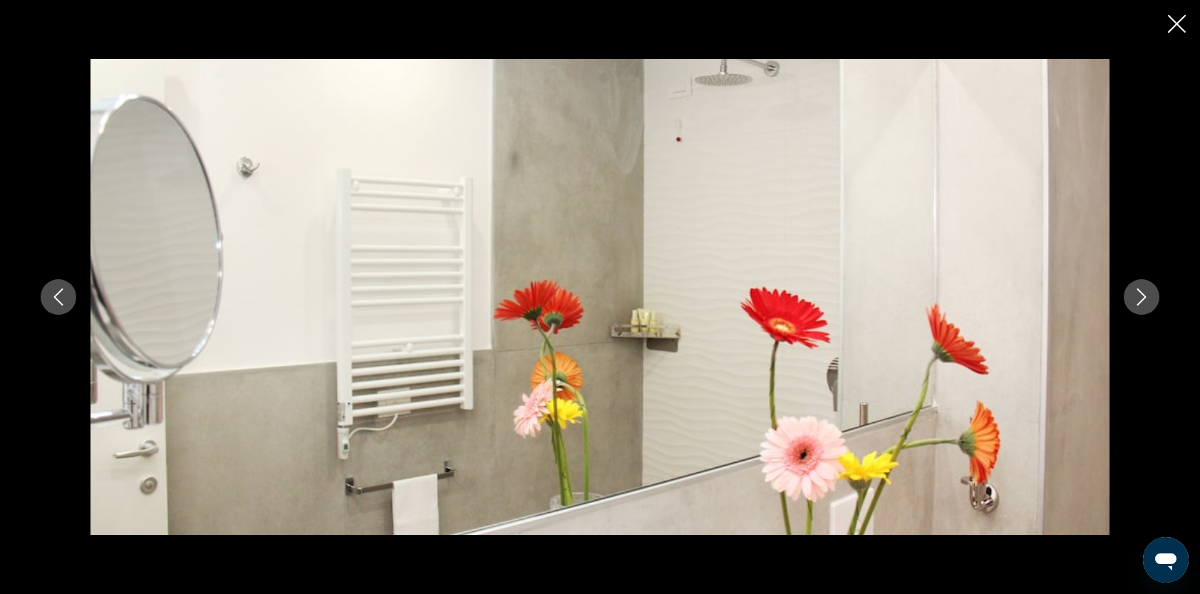
click at [1132, 304] on button "Next image" at bounding box center [1142, 297] width 36 height 36
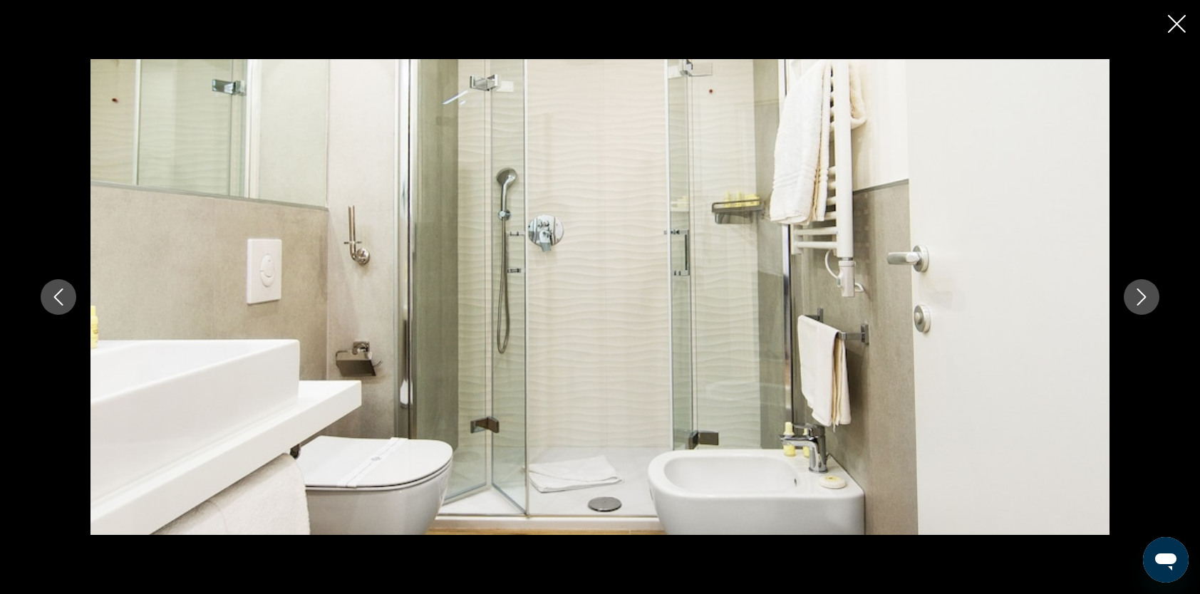
click at [1142, 299] on icon "Next image" at bounding box center [1141, 297] width 17 height 17
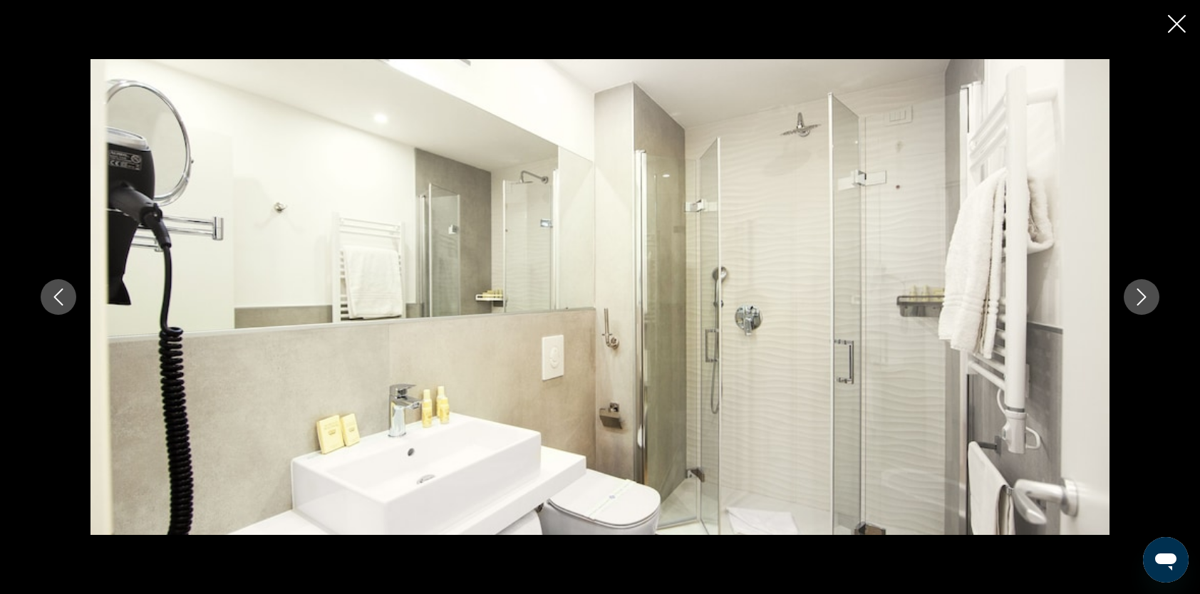
click at [1142, 299] on icon "Next image" at bounding box center [1141, 297] width 17 height 17
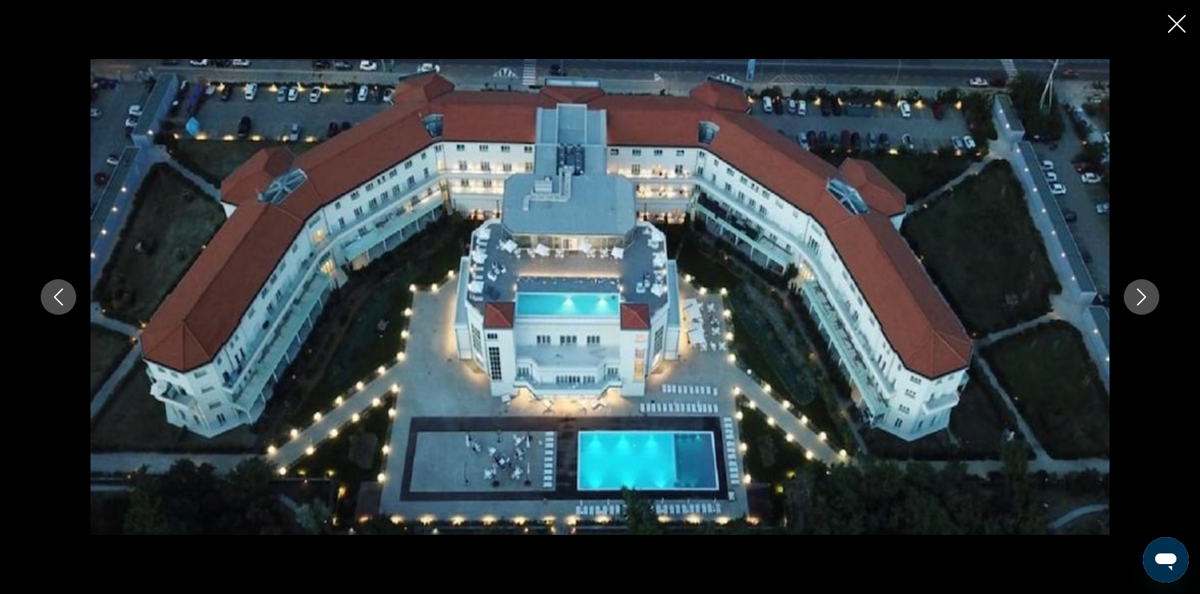
click at [1142, 299] on icon "Next image" at bounding box center [1141, 297] width 17 height 17
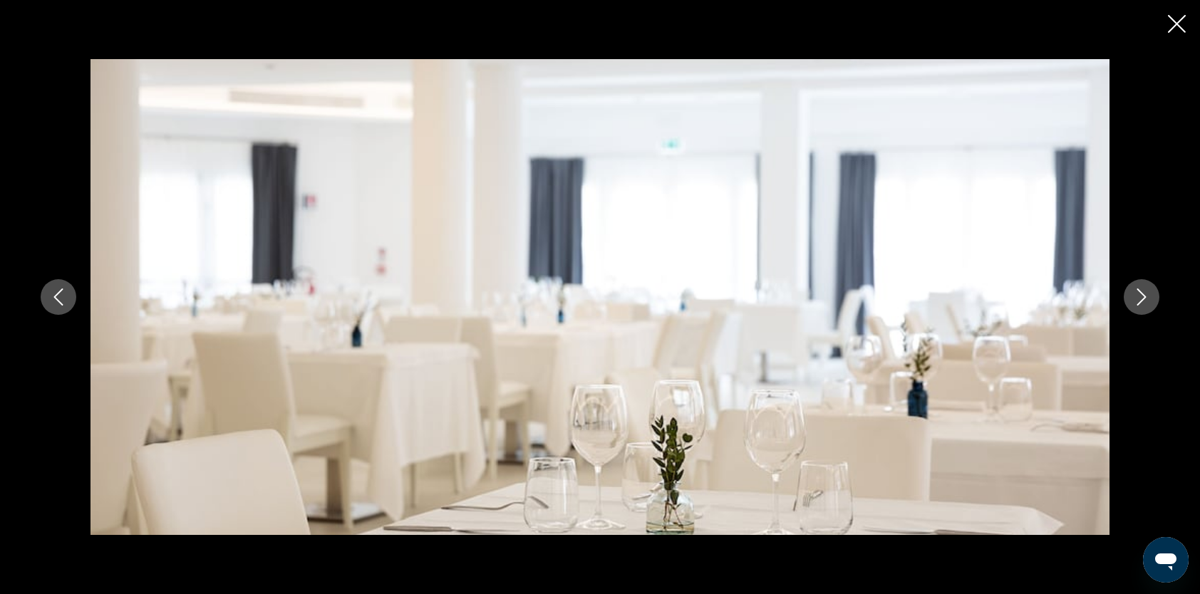
click at [1142, 299] on icon "Next image" at bounding box center [1141, 297] width 17 height 17
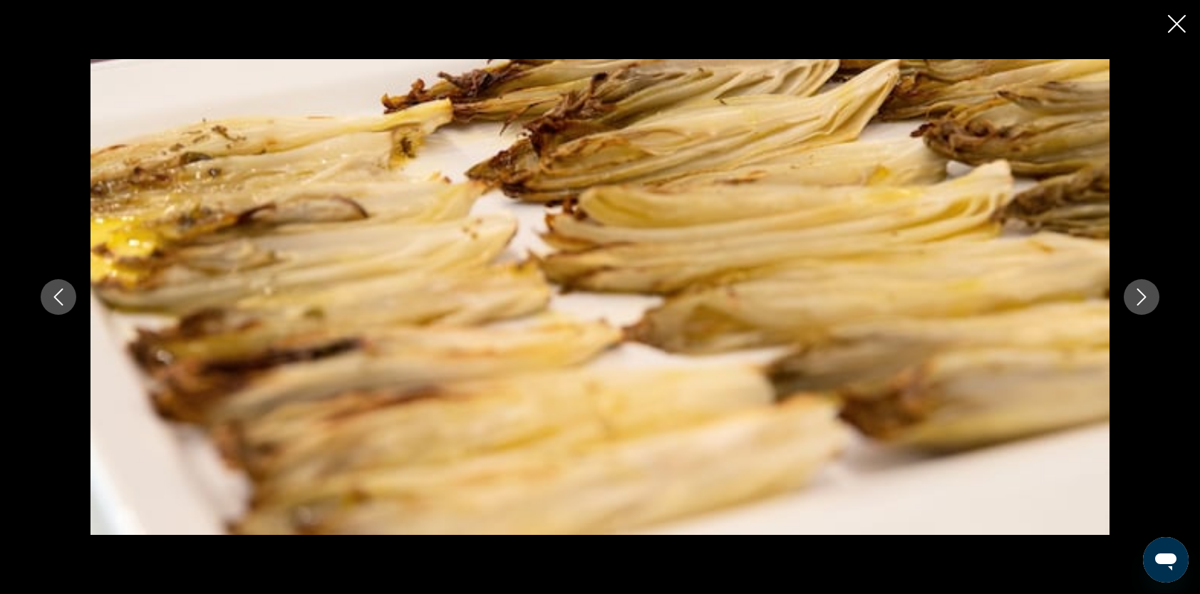
click at [1142, 299] on icon "Next image" at bounding box center [1141, 297] width 17 height 17
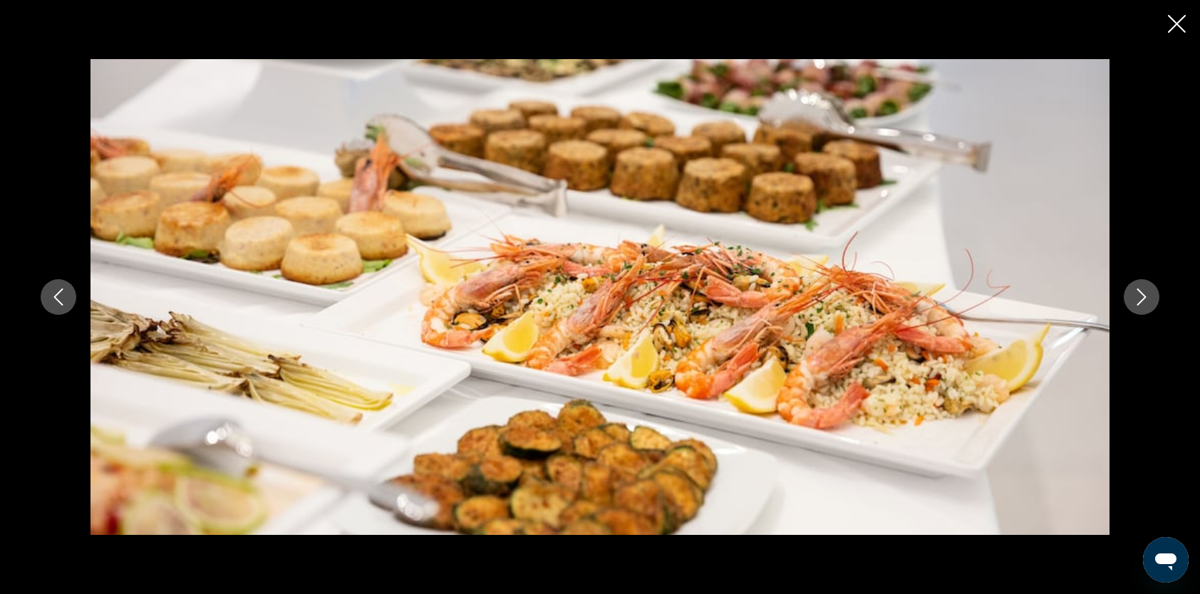
click at [1142, 299] on icon "Next image" at bounding box center [1141, 297] width 17 height 17
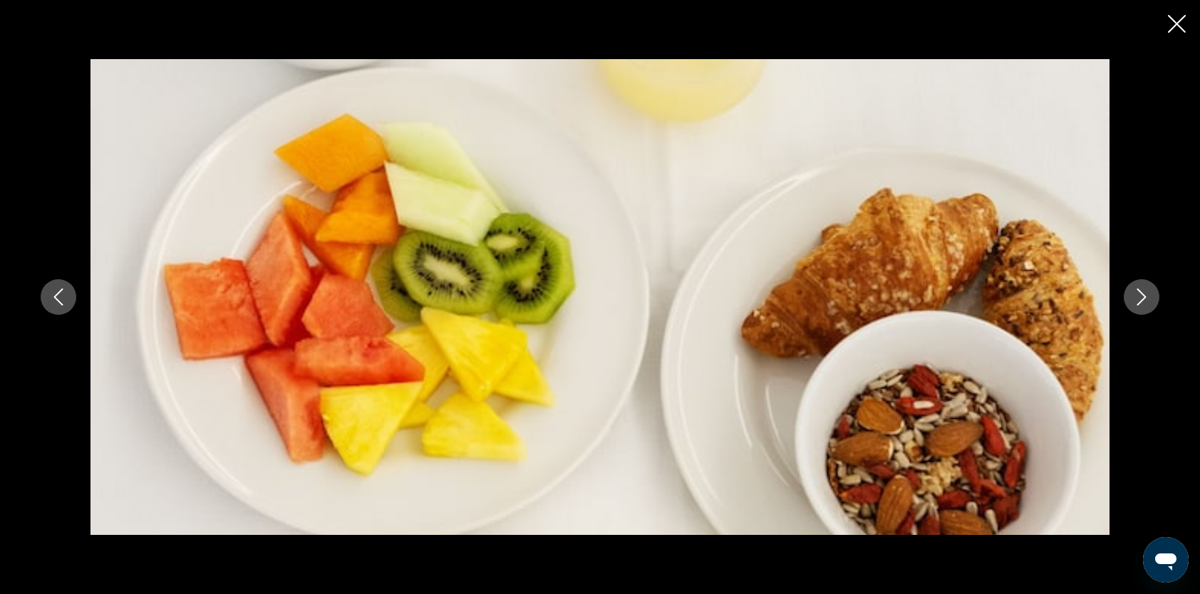
click at [1142, 299] on icon "Next image" at bounding box center [1141, 297] width 17 height 17
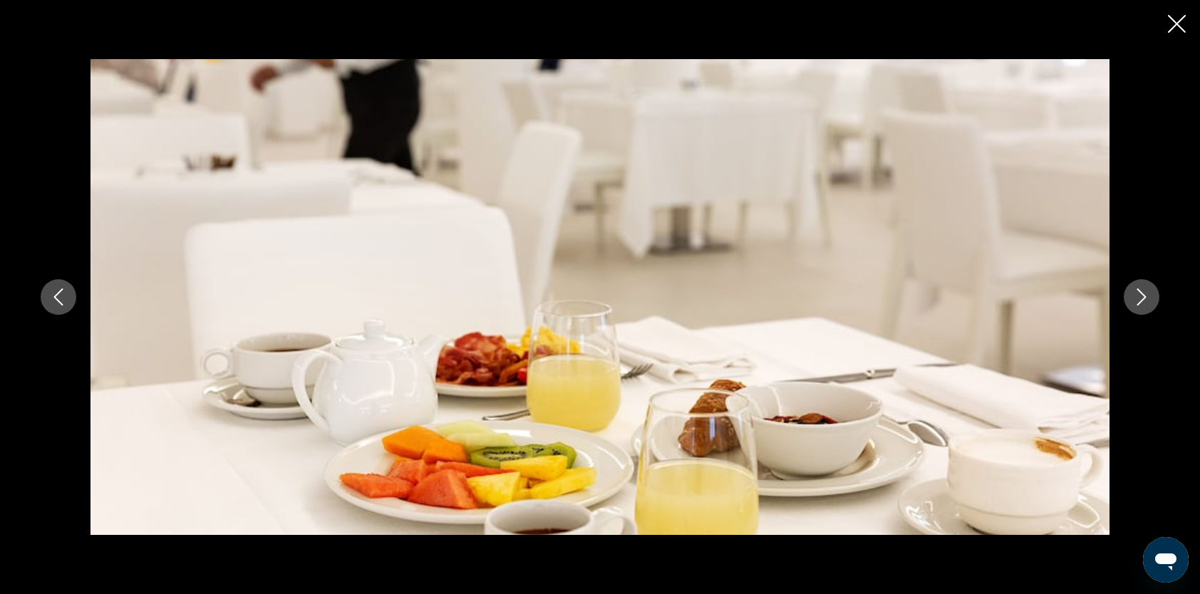
click at [1142, 299] on icon "Next image" at bounding box center [1141, 297] width 17 height 17
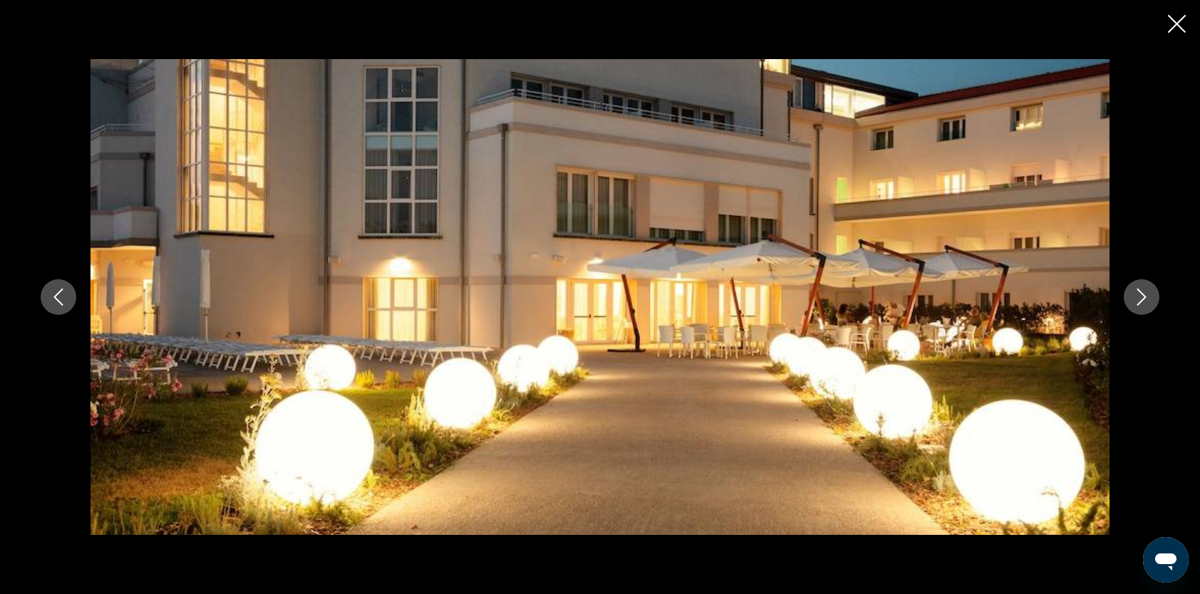
click at [1142, 299] on icon "Next image" at bounding box center [1141, 297] width 17 height 17
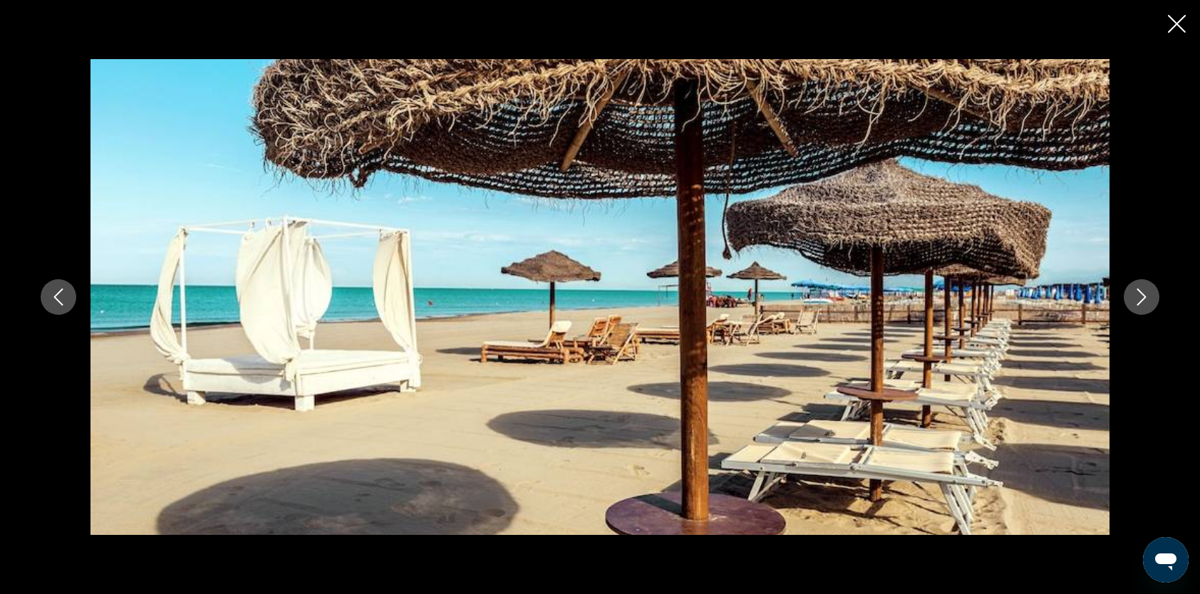
click at [1141, 299] on icon "Next image" at bounding box center [1141, 297] width 17 height 17
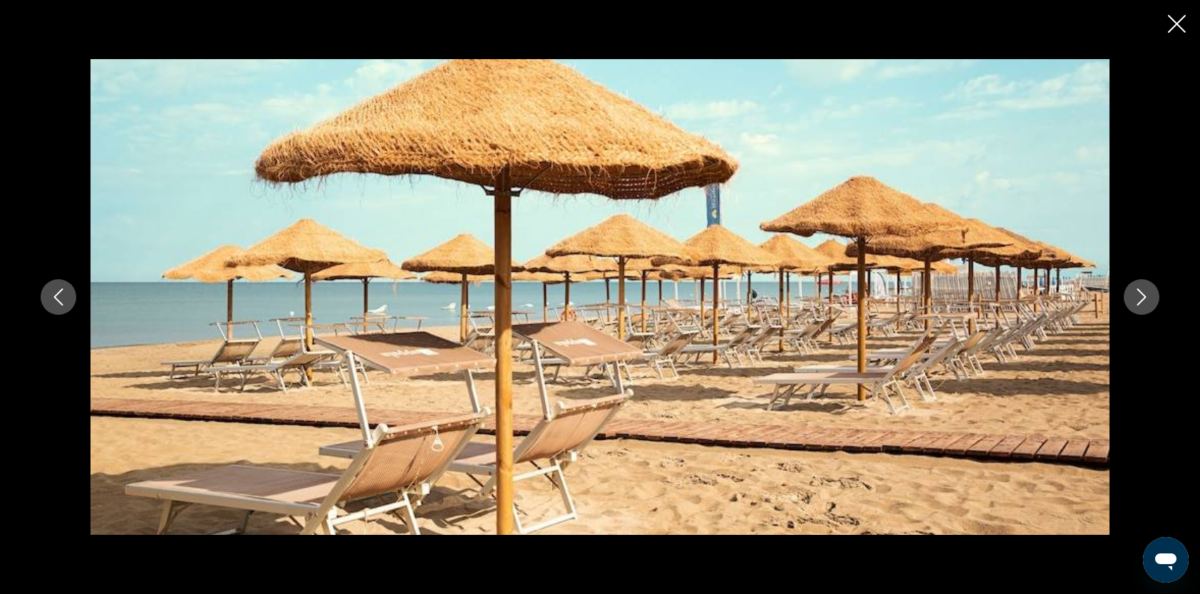
click at [1141, 299] on icon "Next image" at bounding box center [1141, 297] width 17 height 17
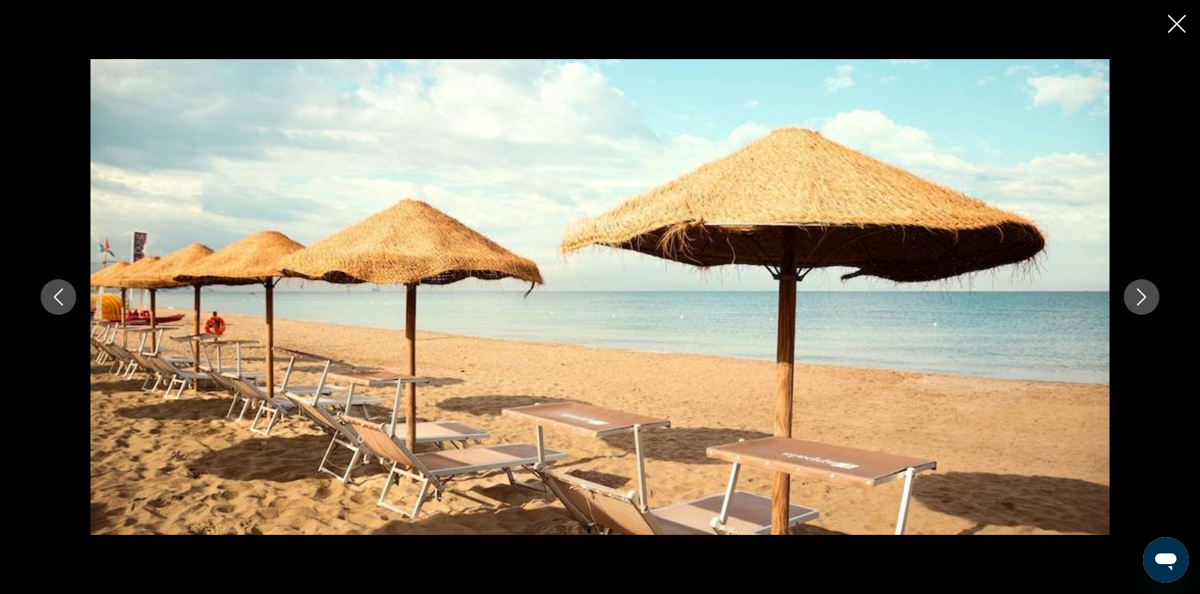
click at [1141, 299] on icon "Next image" at bounding box center [1141, 297] width 17 height 17
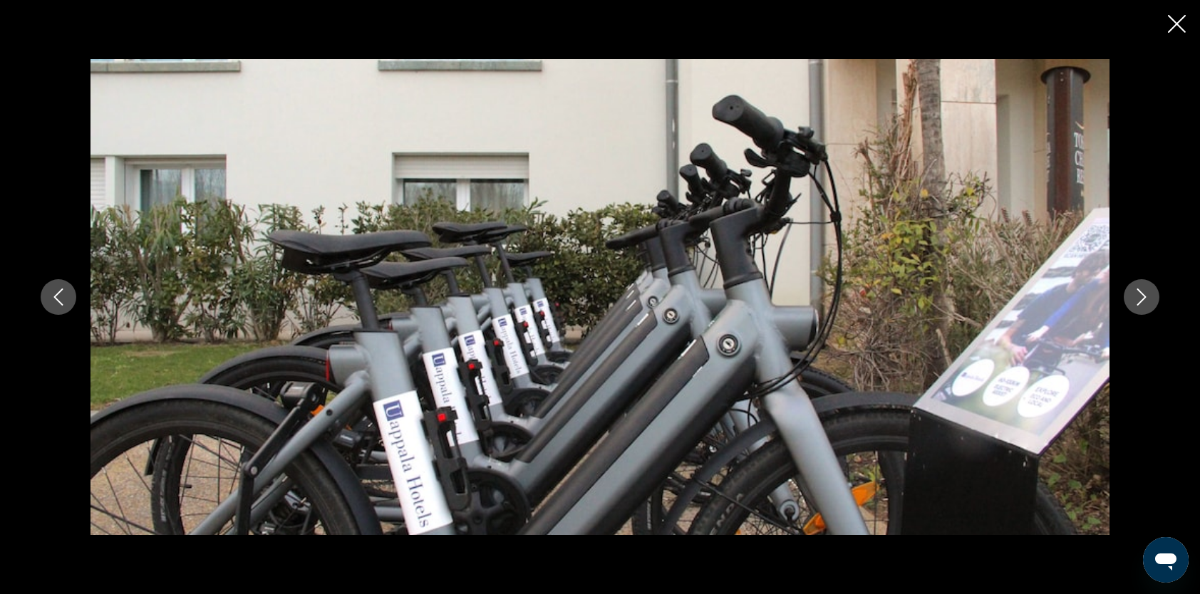
click at [1141, 299] on icon "Next image" at bounding box center [1141, 297] width 17 height 17
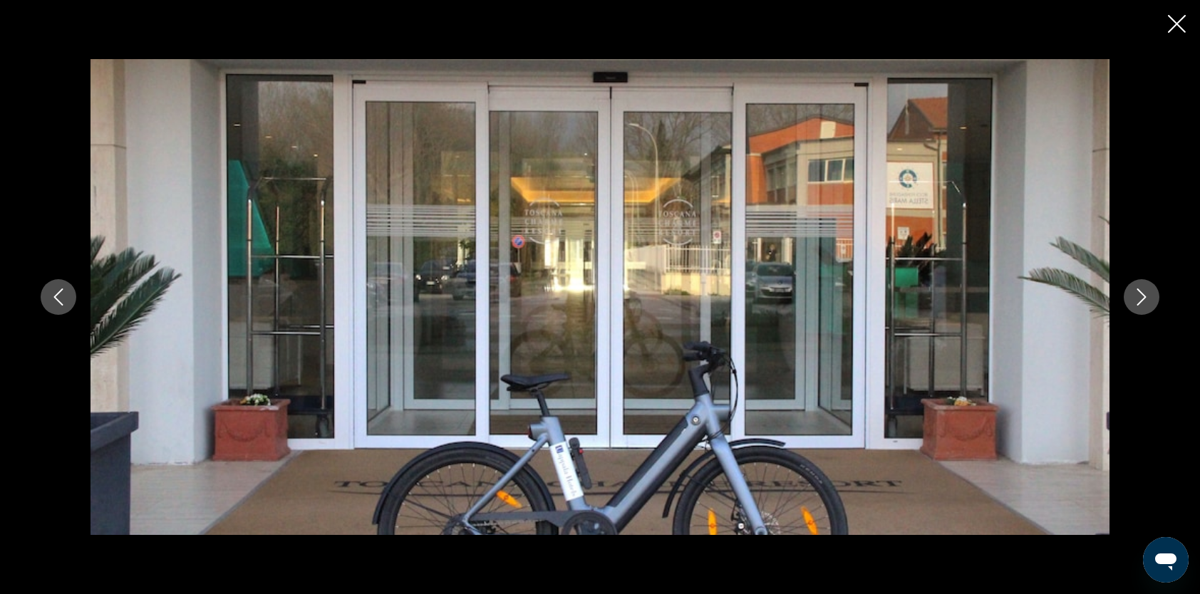
click at [1141, 299] on icon "Next image" at bounding box center [1141, 297] width 17 height 17
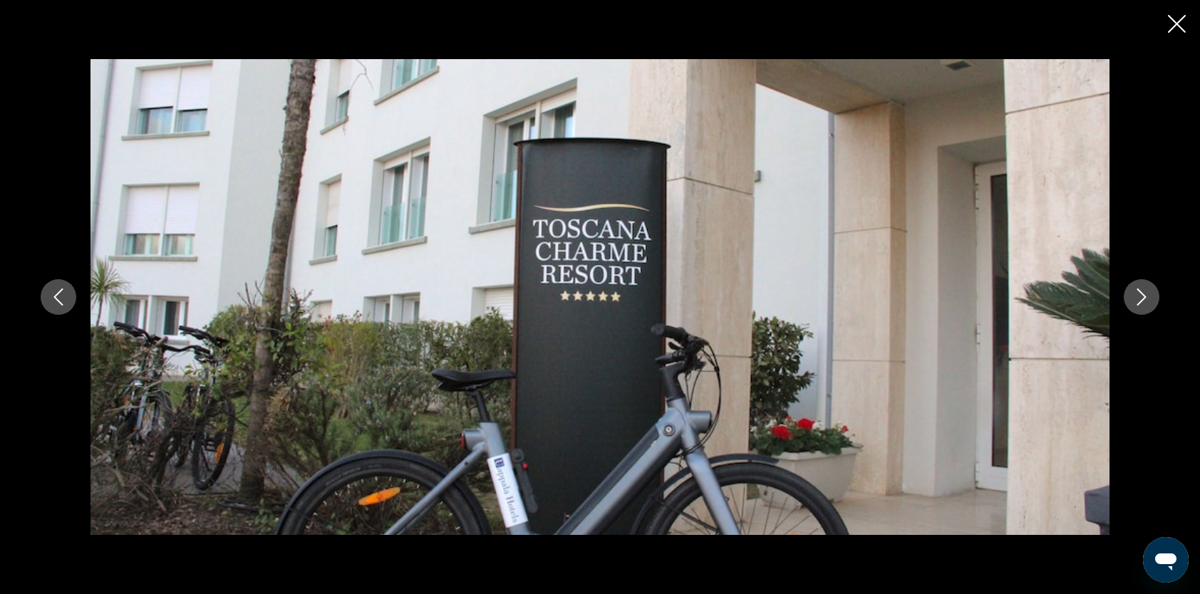
click at [1141, 299] on icon "Next image" at bounding box center [1141, 297] width 17 height 17
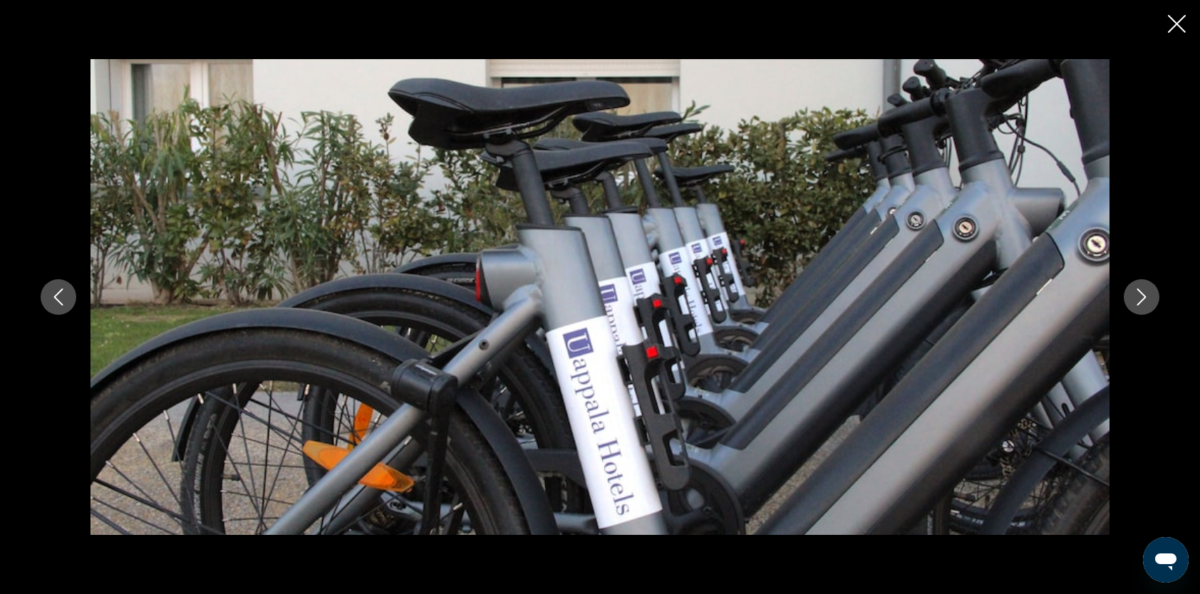
click at [1176, 30] on icon "Close slideshow" at bounding box center [1177, 24] width 18 height 18
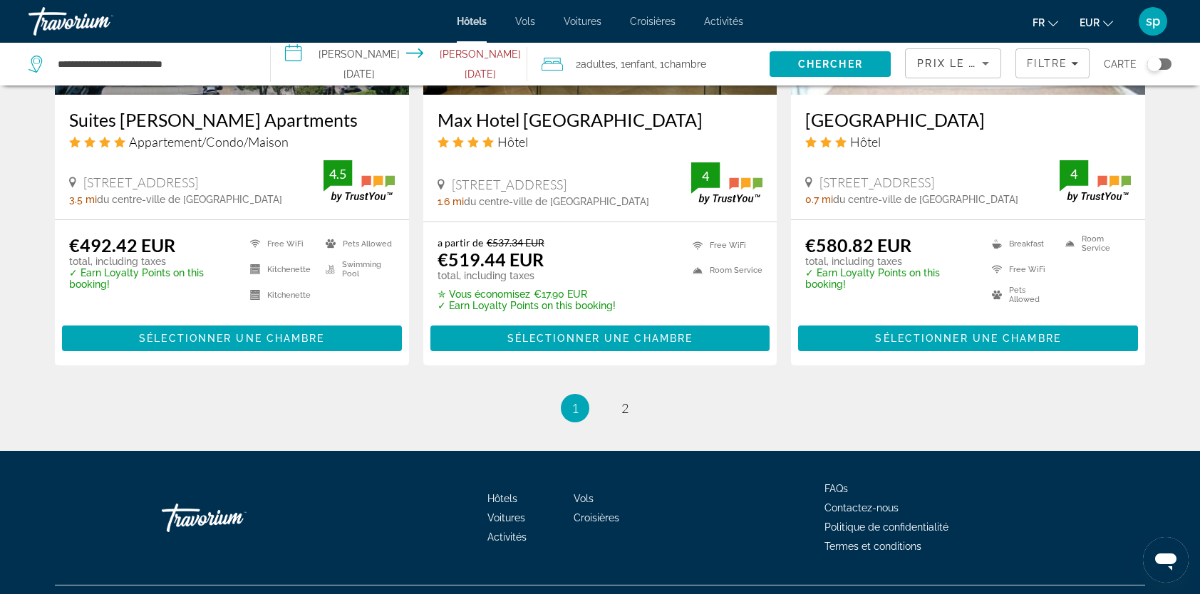
scroll to position [1869, 0]
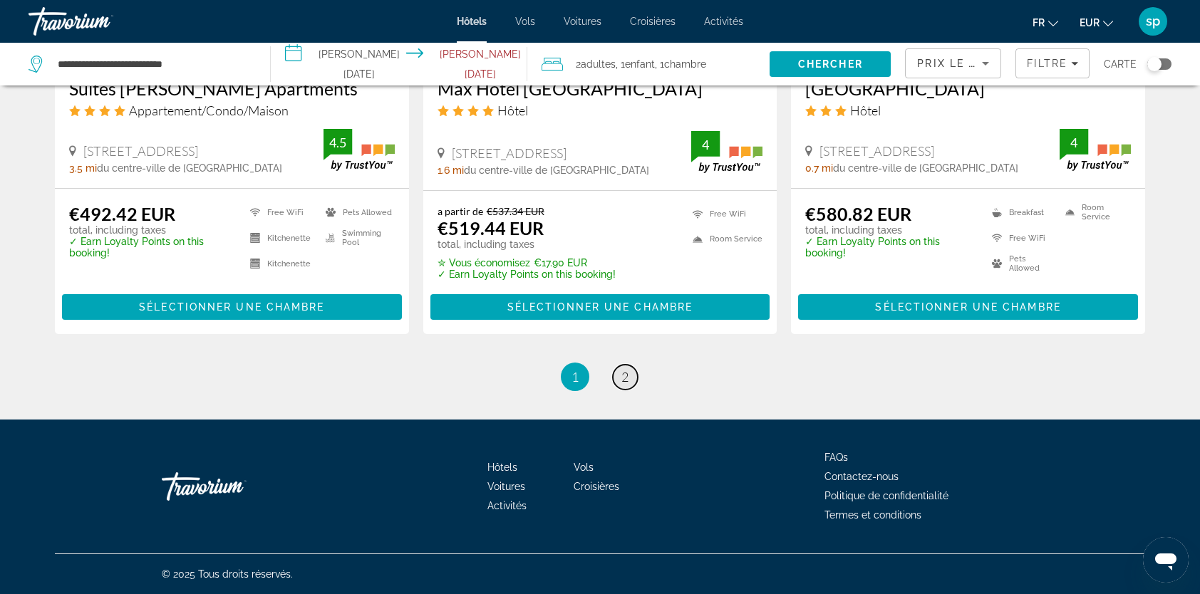
click at [621, 384] on span "2" at bounding box center [624, 377] width 7 height 16
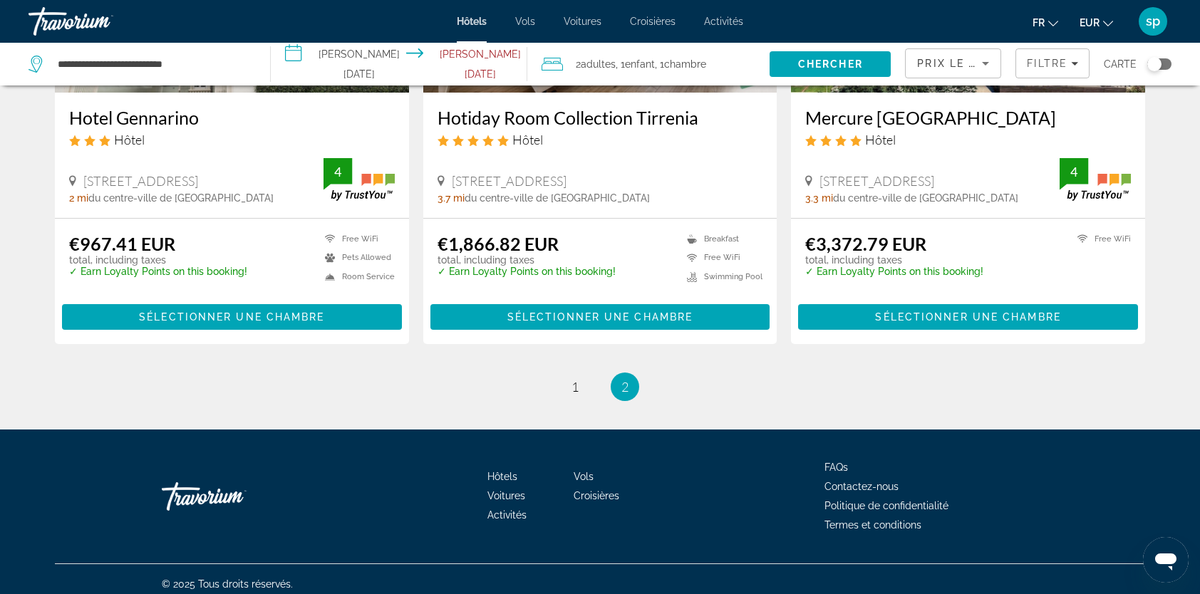
scroll to position [807, 0]
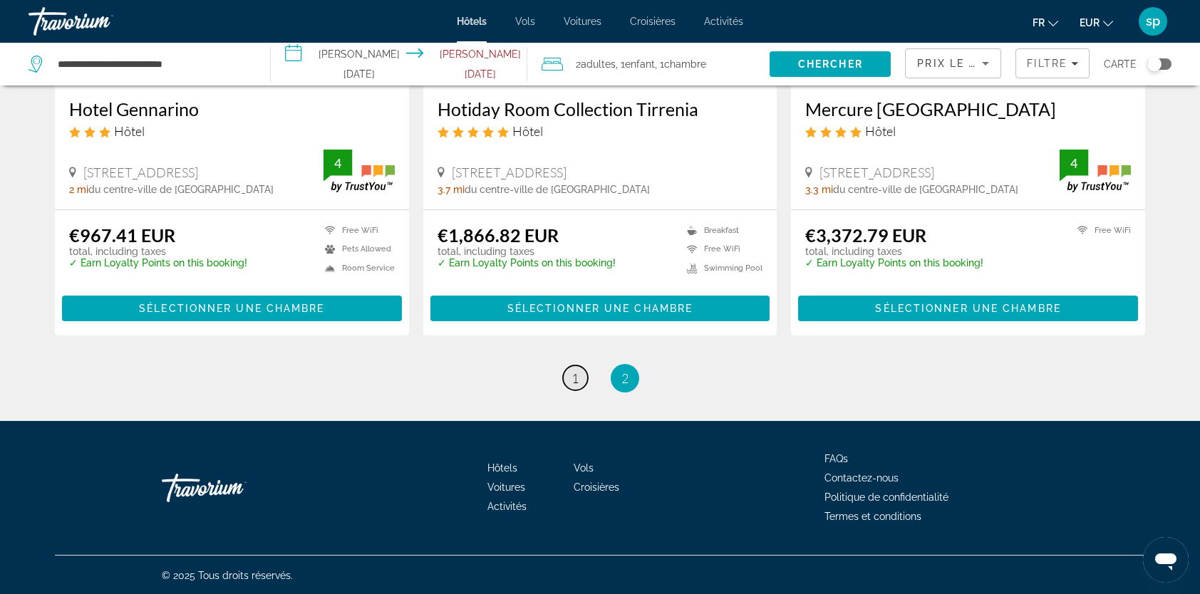
click at [577, 381] on span "1" at bounding box center [575, 379] width 7 height 16
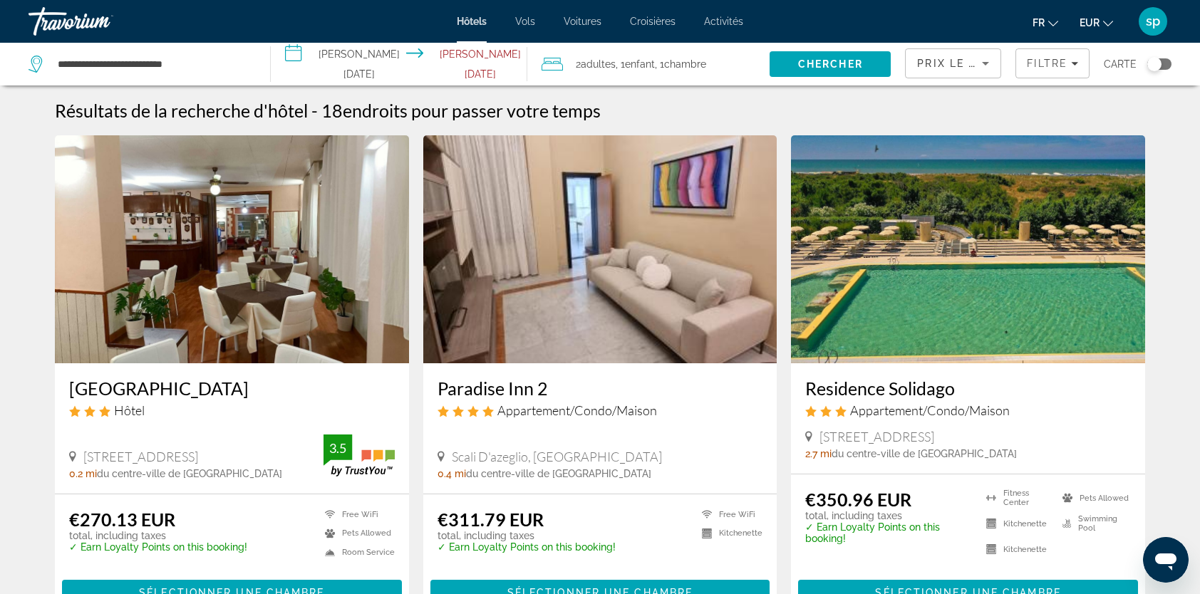
click at [210, 286] on img "Main content" at bounding box center [232, 249] width 354 height 228
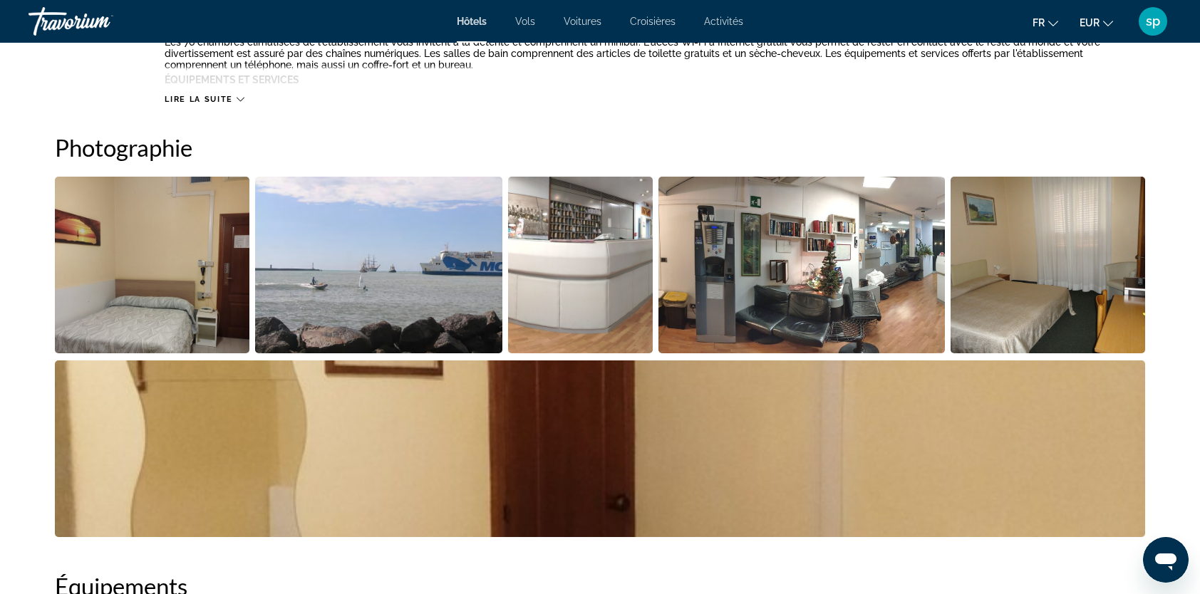
scroll to position [713, 0]
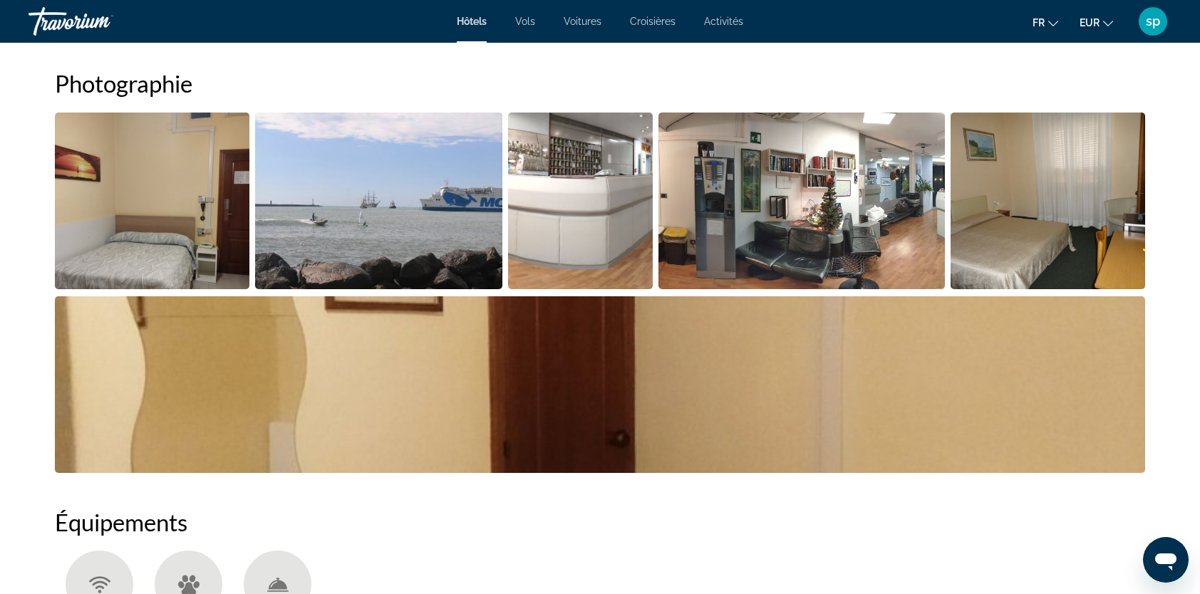
click at [140, 256] on img "Open full-screen image slider" at bounding box center [152, 201] width 195 height 177
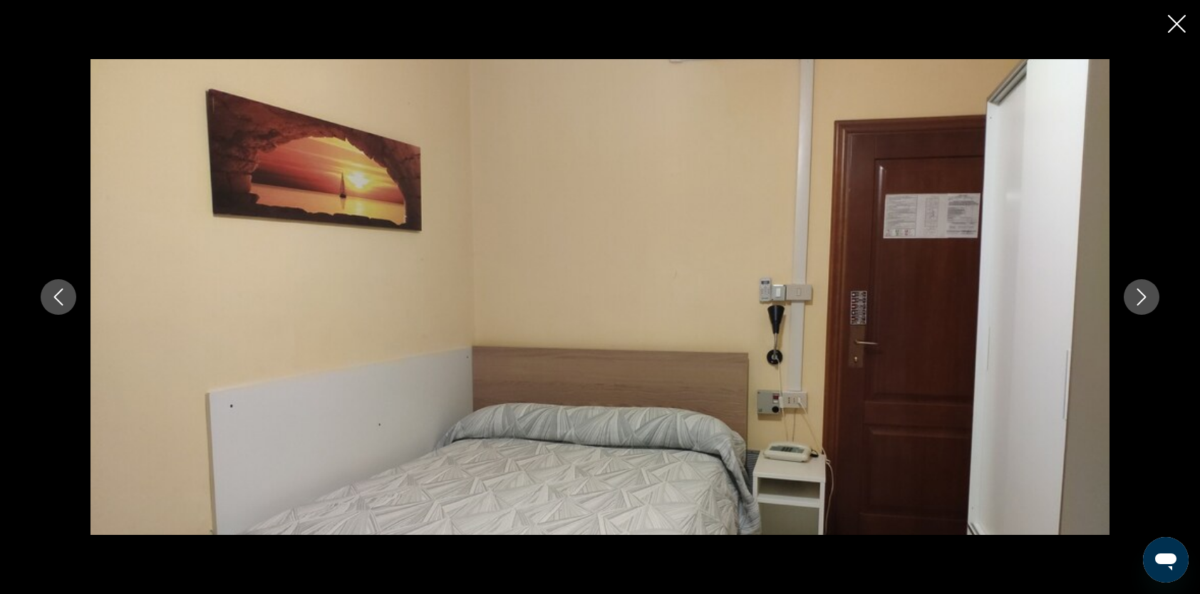
click at [1179, 29] on icon "Close slideshow" at bounding box center [1177, 24] width 18 height 18
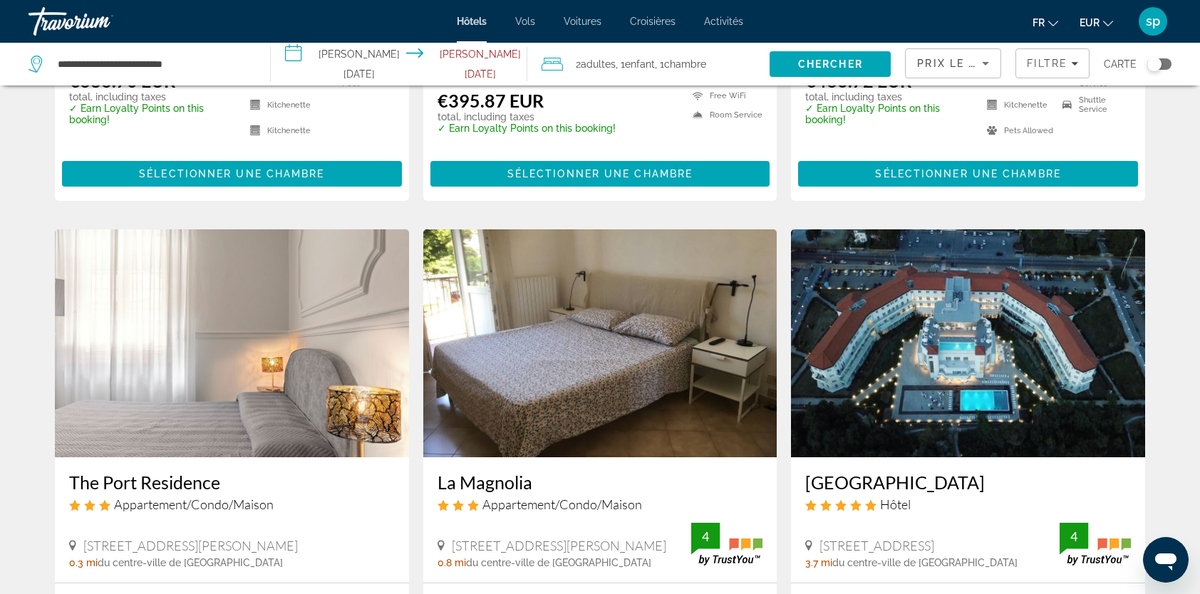
scroll to position [998, 0]
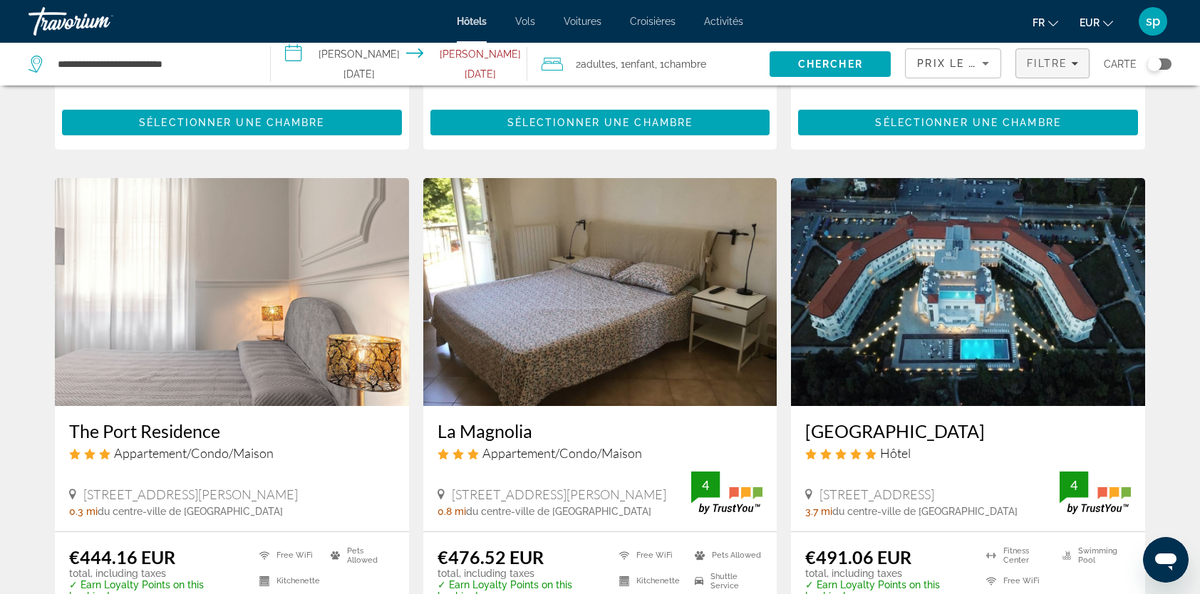
drag, startPoint x: 1041, startPoint y: 61, endPoint x: 1028, endPoint y: 63, distance: 13.6
click at [1042, 61] on span "Filtre" at bounding box center [1047, 63] width 41 height 11
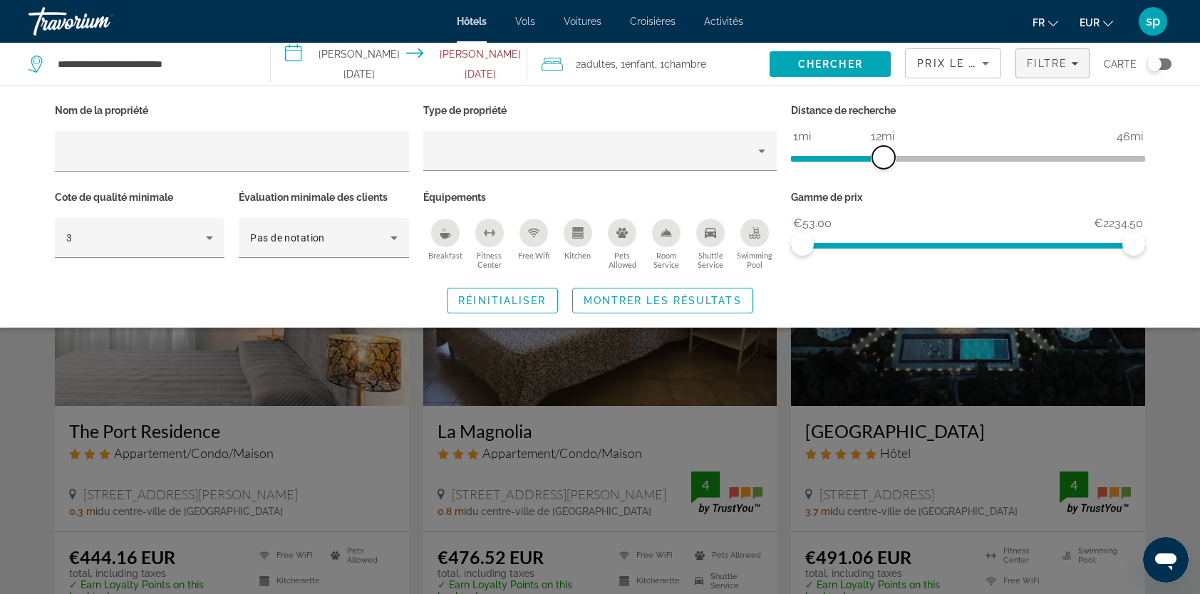
drag, startPoint x: 827, startPoint y: 159, endPoint x: 884, endPoint y: 160, distance: 57.0
click at [884, 160] on span "ngx-slider" at bounding box center [883, 157] width 23 height 23
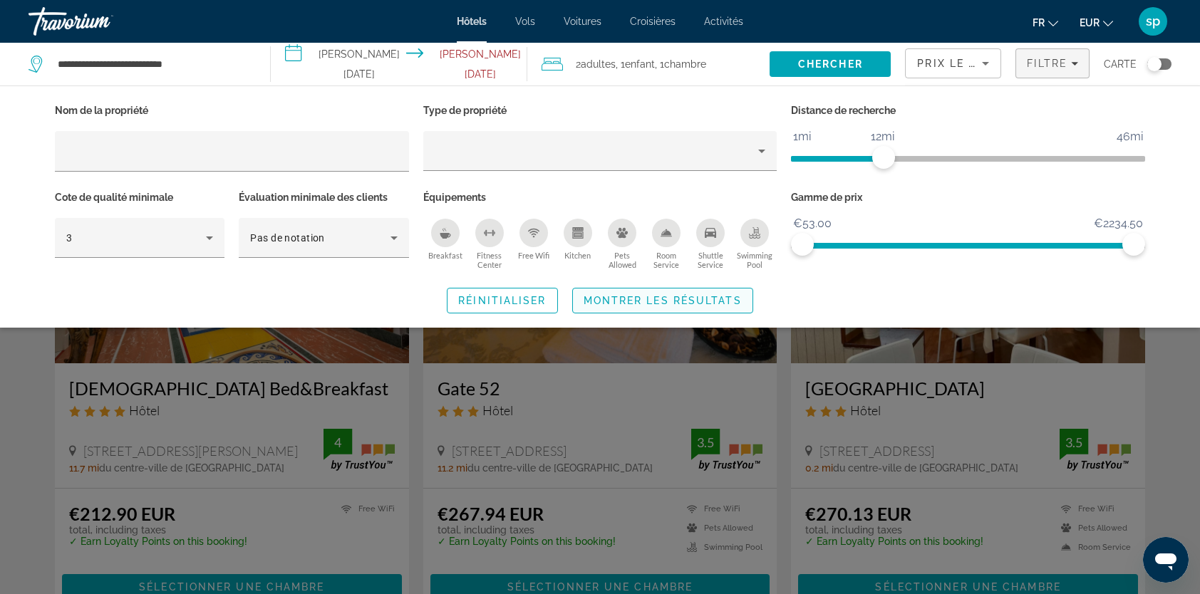
click at [681, 304] on span "Montrer les résultats" at bounding box center [663, 300] width 158 height 11
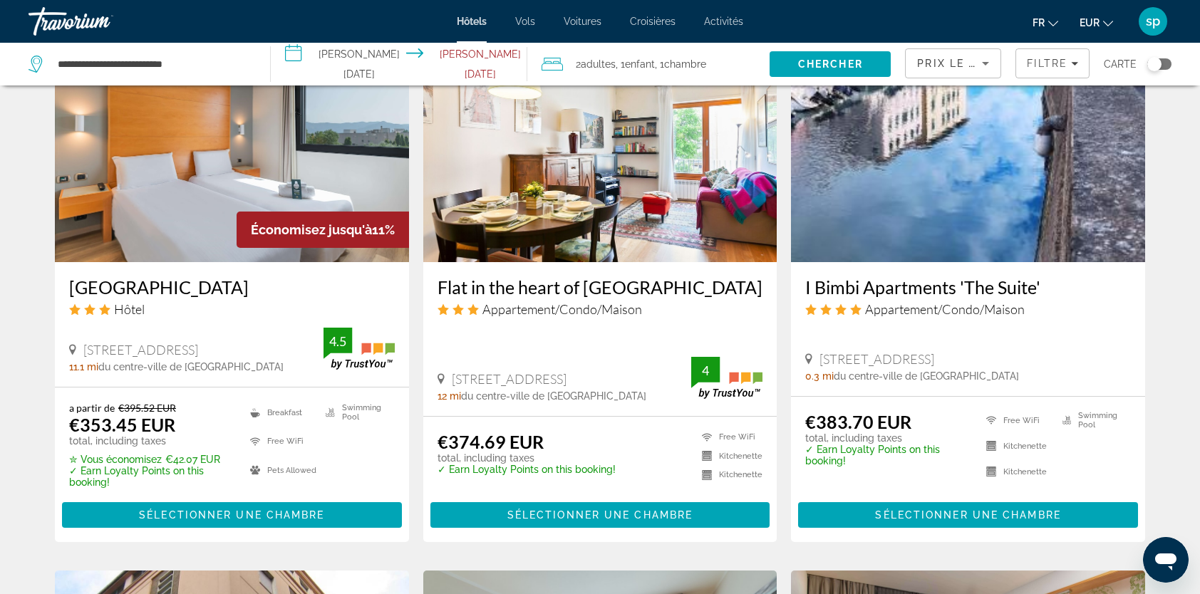
scroll to position [1211, 0]
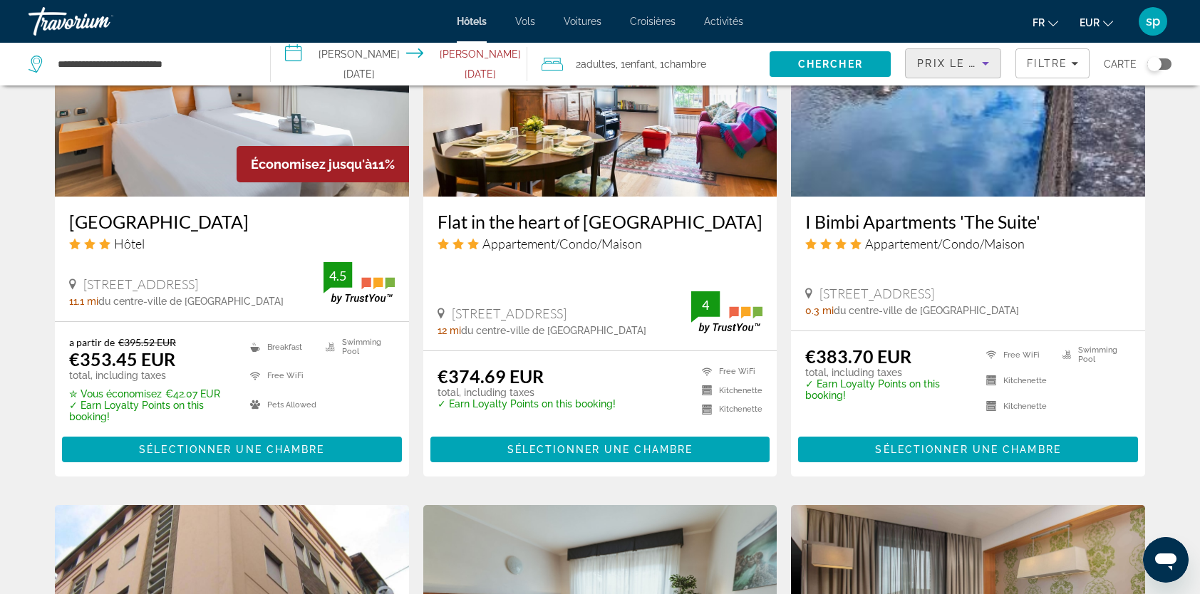
click at [947, 61] on span "Prix le plus bas" at bounding box center [973, 63] width 112 height 11
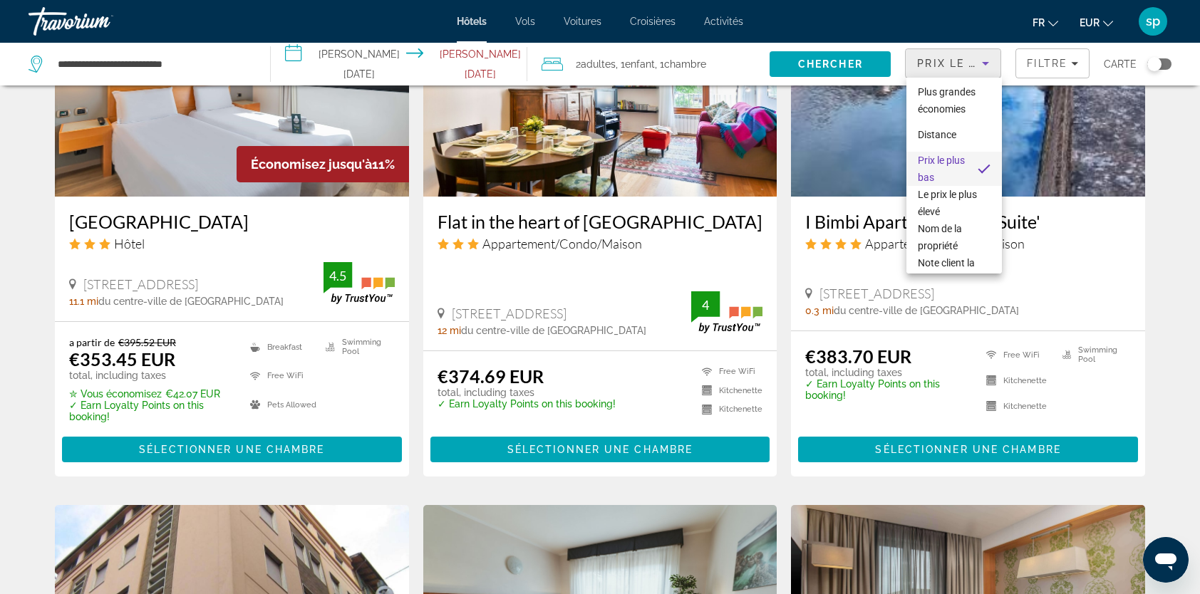
drag, startPoint x: 948, startPoint y: 73, endPoint x: 1008, endPoint y: 66, distance: 60.3
click at [947, 73] on div at bounding box center [600, 297] width 1200 height 594
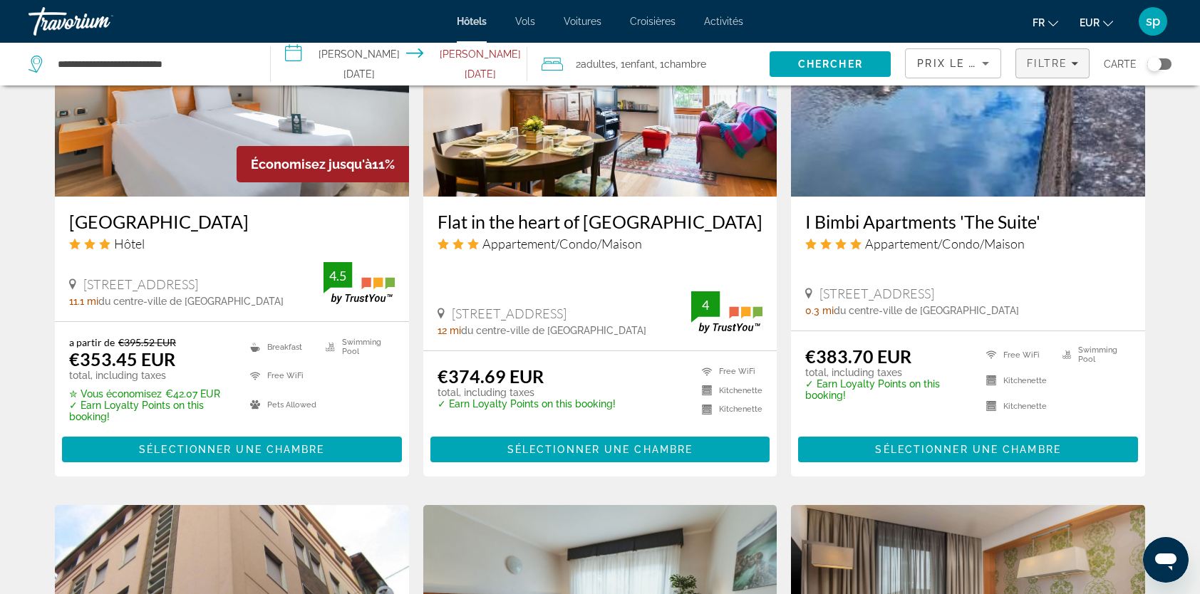
click at [1062, 66] on span "Filtre" at bounding box center [1047, 63] width 41 height 11
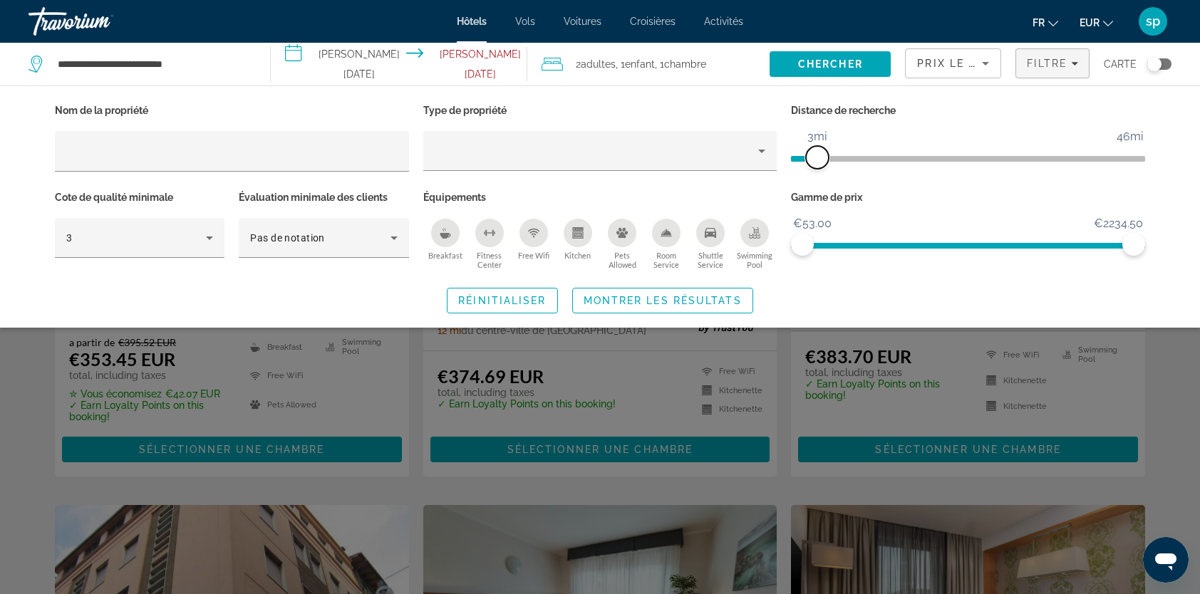
drag, startPoint x: 885, startPoint y: 160, endPoint x: 817, endPoint y: 165, distance: 67.9
click at [818, 165] on span "ngx-slider" at bounding box center [817, 157] width 23 height 23
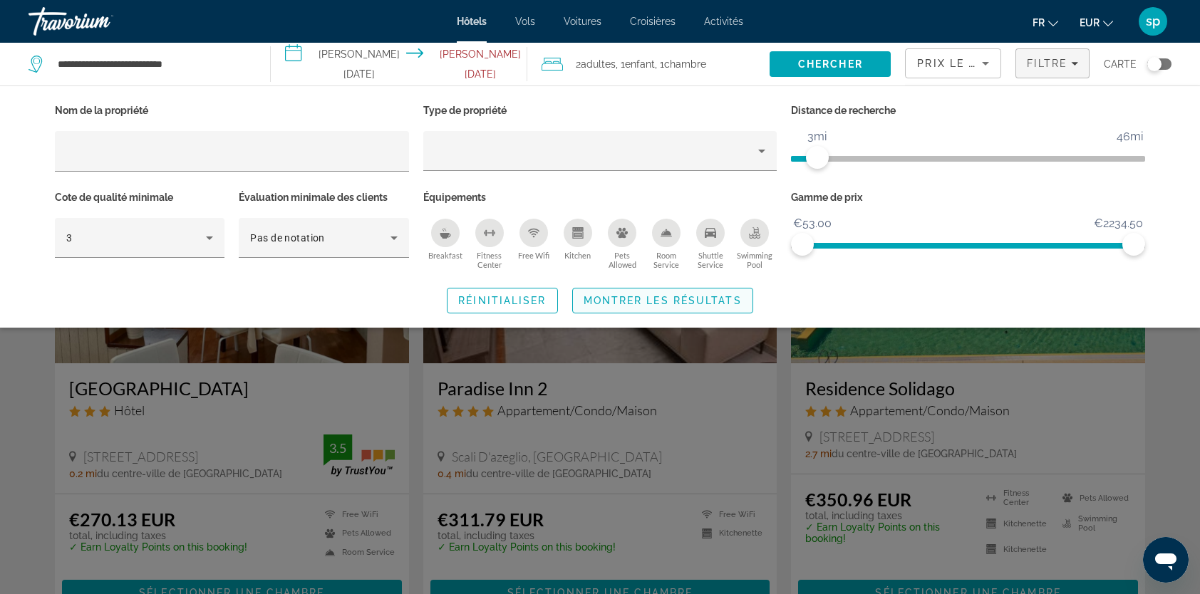
click at [717, 295] on span "Montrer les résultats" at bounding box center [663, 300] width 158 height 11
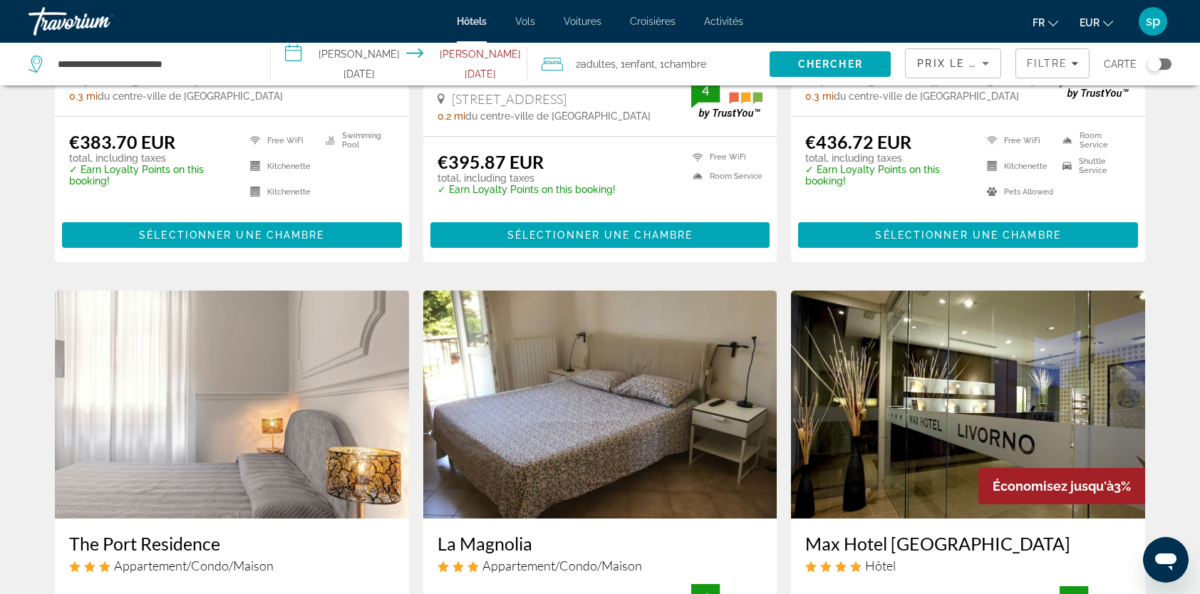
scroll to position [998, 0]
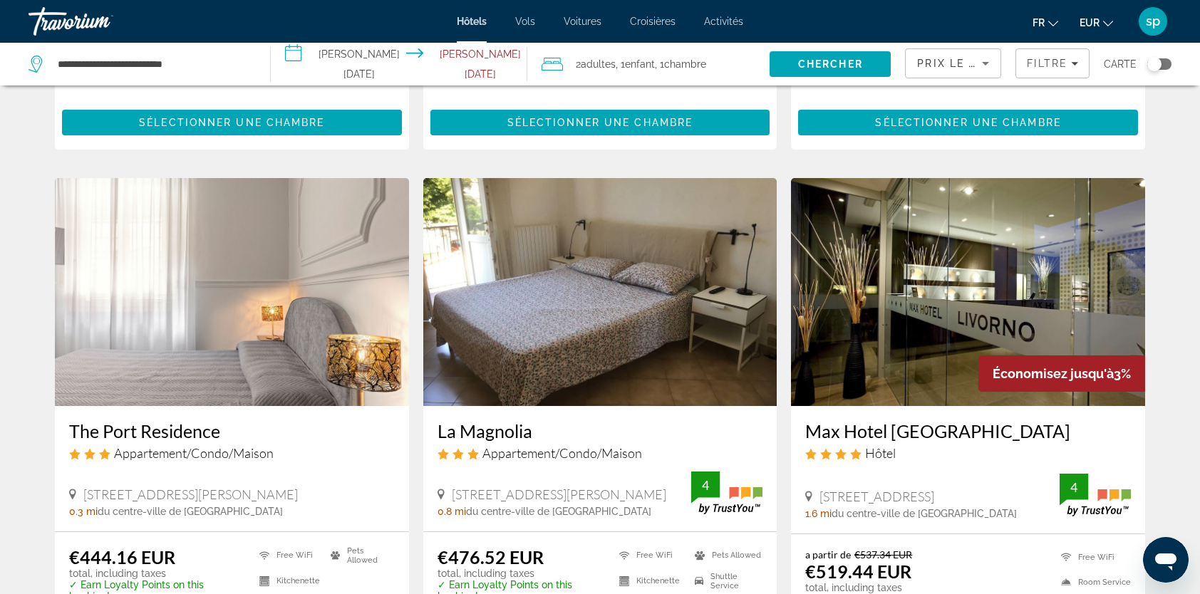
click at [931, 291] on img "Main content" at bounding box center [968, 292] width 354 height 228
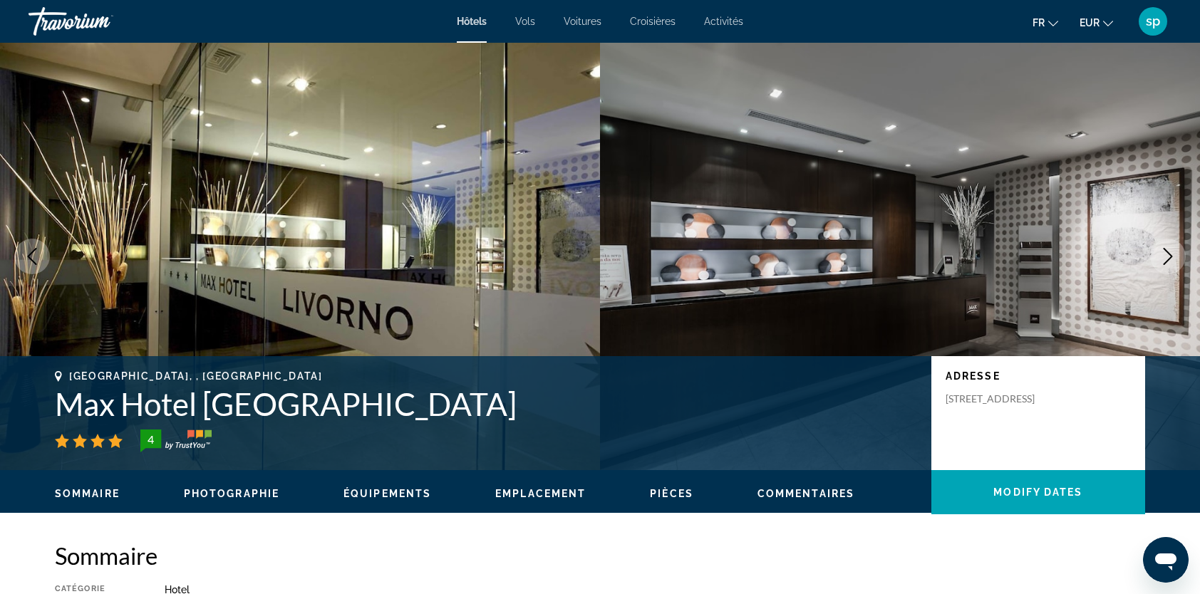
click at [1165, 258] on icon "Next image" at bounding box center [1167, 256] width 17 height 17
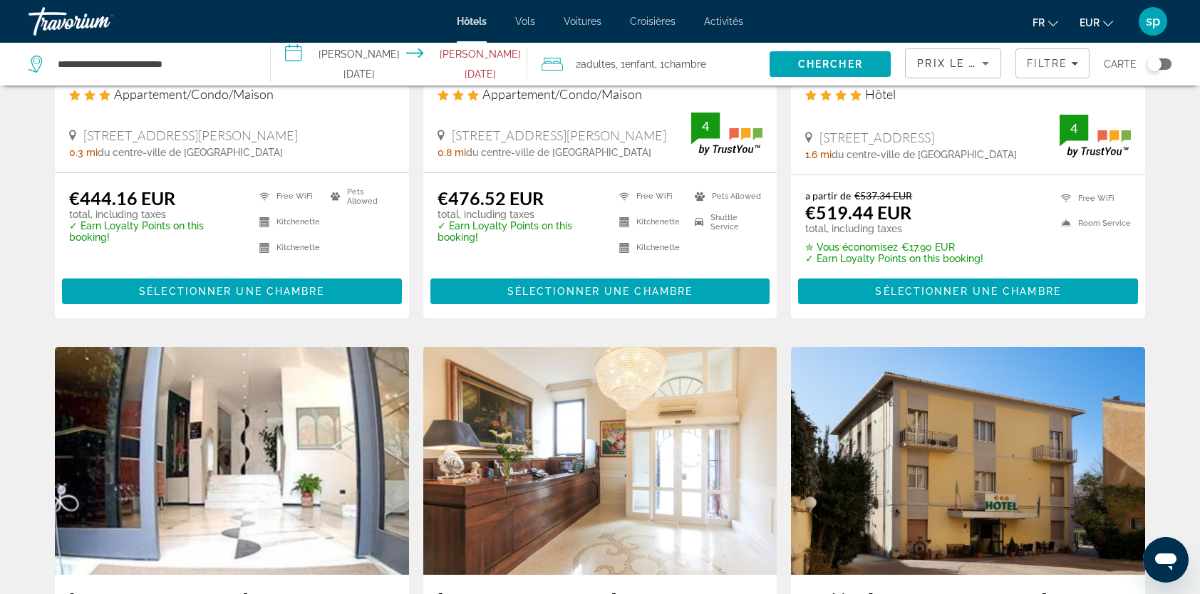
scroll to position [1425, 0]
